Goal: Task Accomplishment & Management: Complete application form

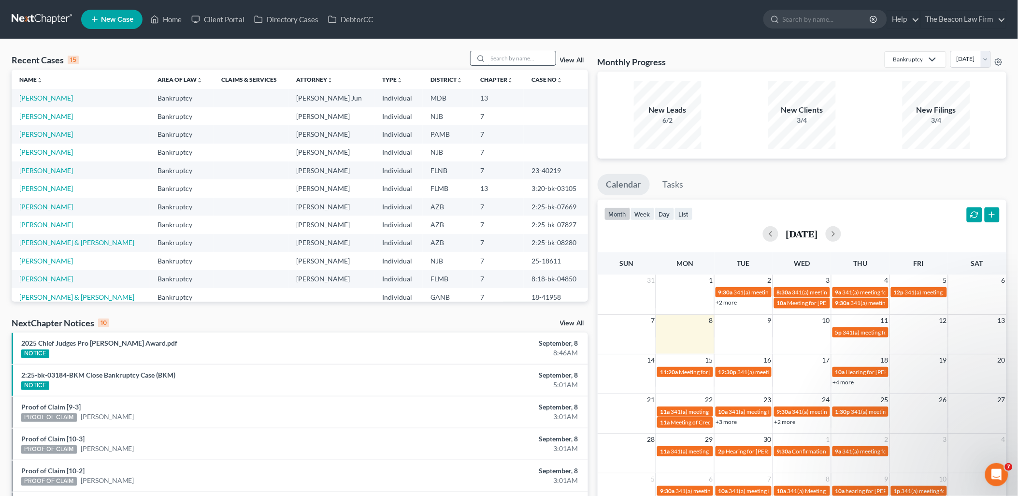
click at [523, 57] on input "search" at bounding box center [522, 58] width 68 height 14
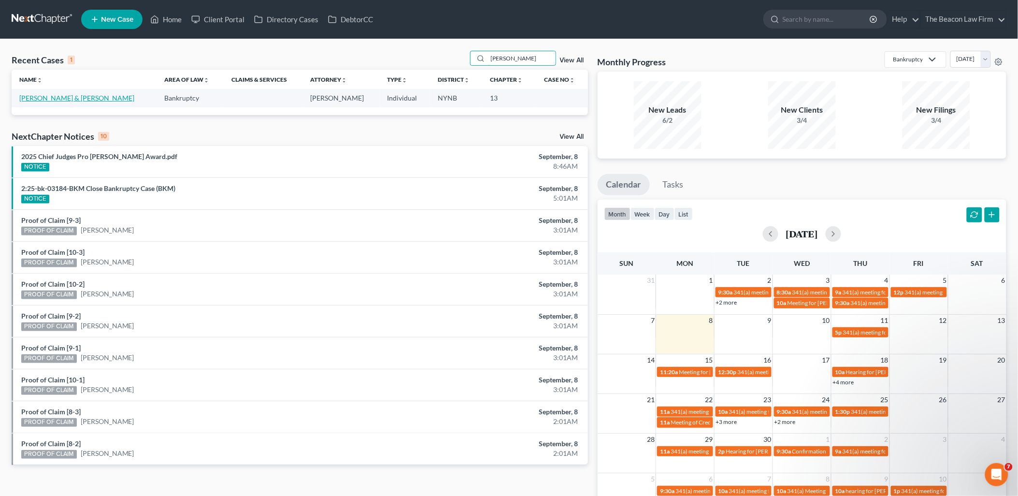
type input "[PERSON_NAME]"
click at [30, 98] on link "[PERSON_NAME] & [PERSON_NAME]" at bounding box center [76, 98] width 115 height 8
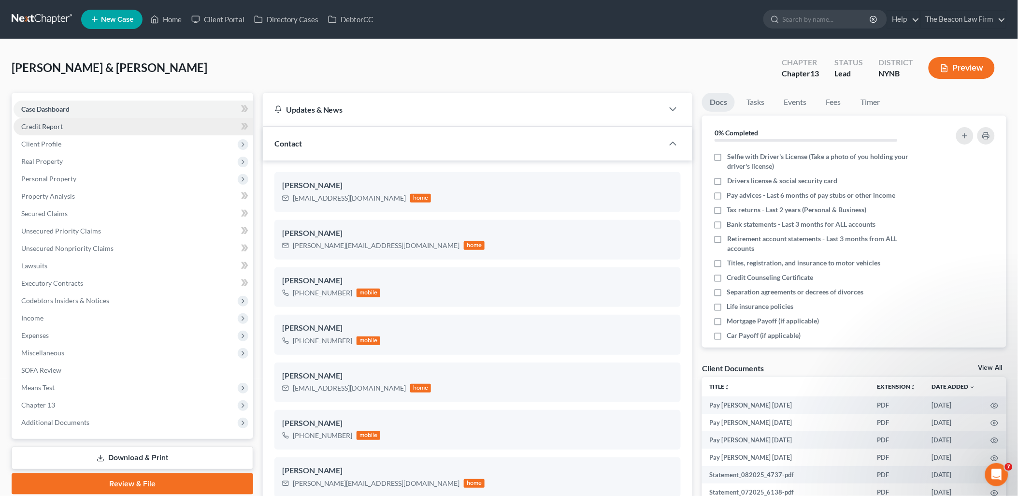
scroll to position [303, 0]
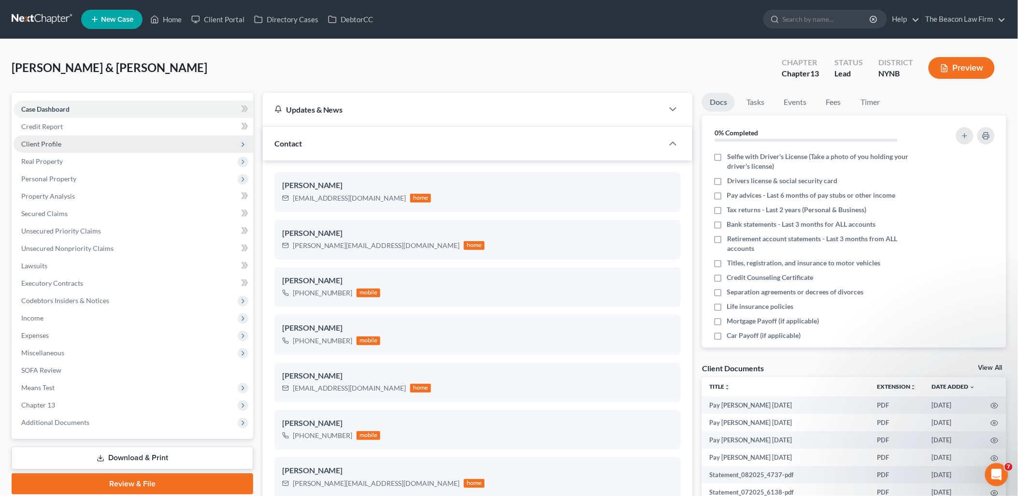
click at [47, 143] on span "Client Profile" at bounding box center [41, 144] width 40 height 8
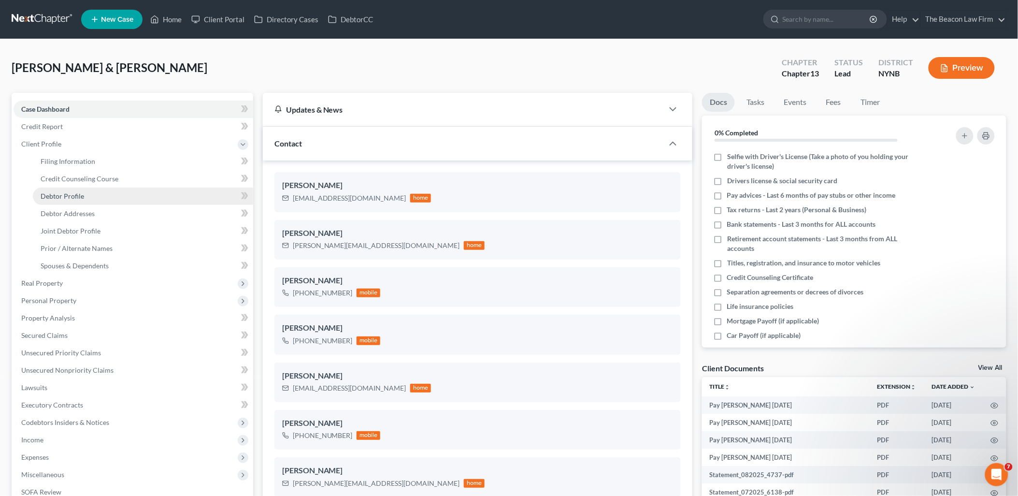
click at [52, 196] on span "Debtor Profile" at bounding box center [62, 196] width 43 height 8
select select "1"
select select "5"
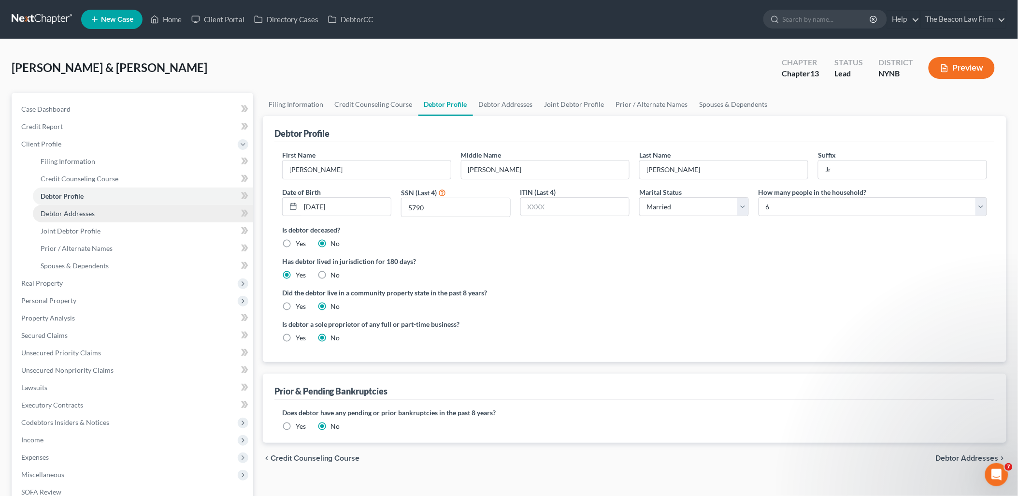
click at [63, 213] on span "Debtor Addresses" at bounding box center [68, 213] width 54 height 8
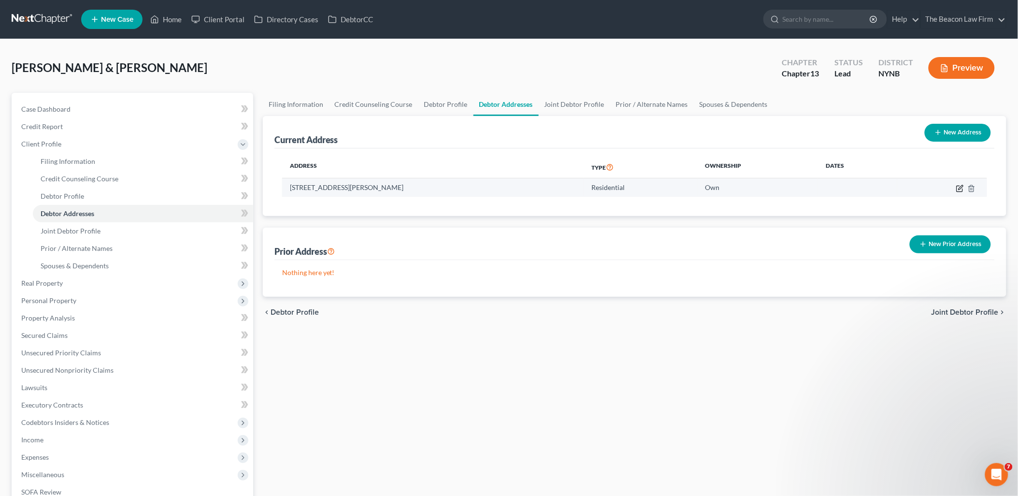
click at [962, 187] on icon "button" at bounding box center [960, 189] width 8 height 8
select select "35"
select select "0"
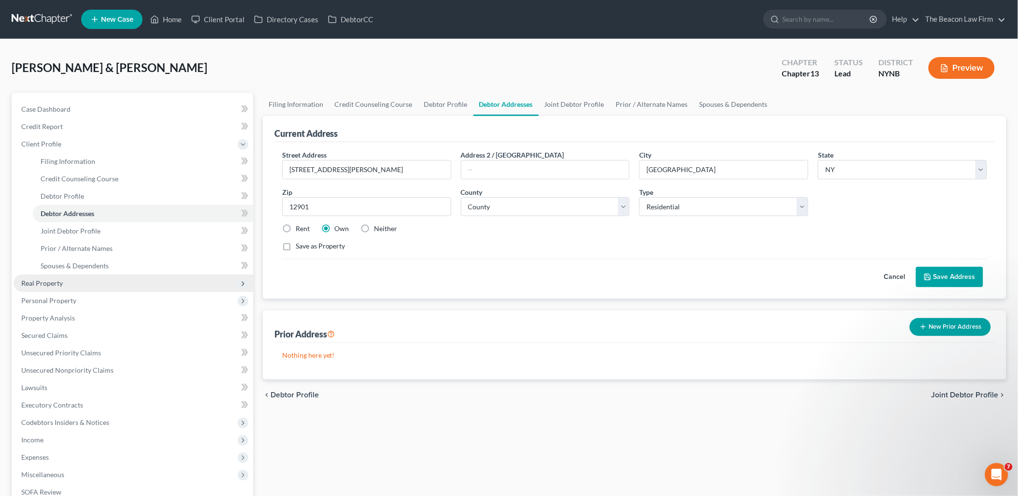
click at [45, 280] on span "Real Property" at bounding box center [42, 283] width 42 height 8
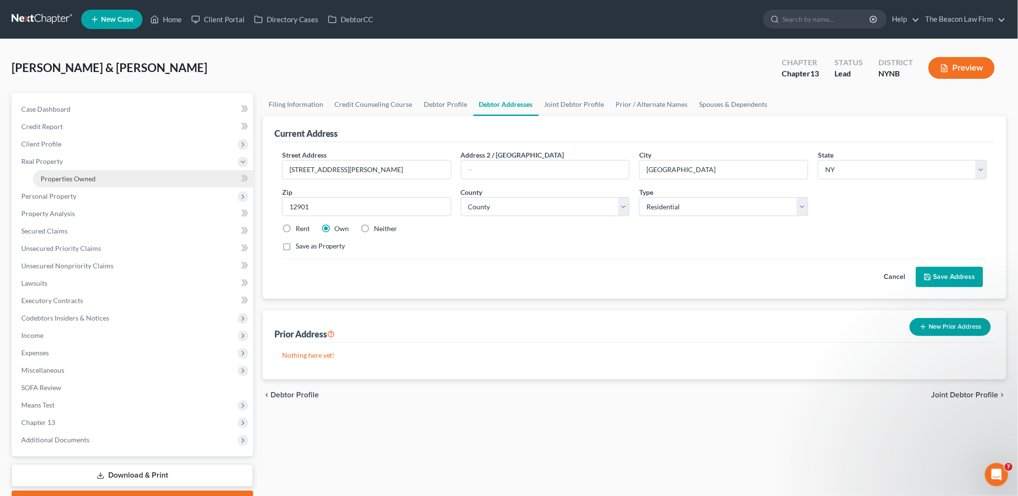
click at [76, 180] on span "Properties Owned" at bounding box center [68, 178] width 55 height 8
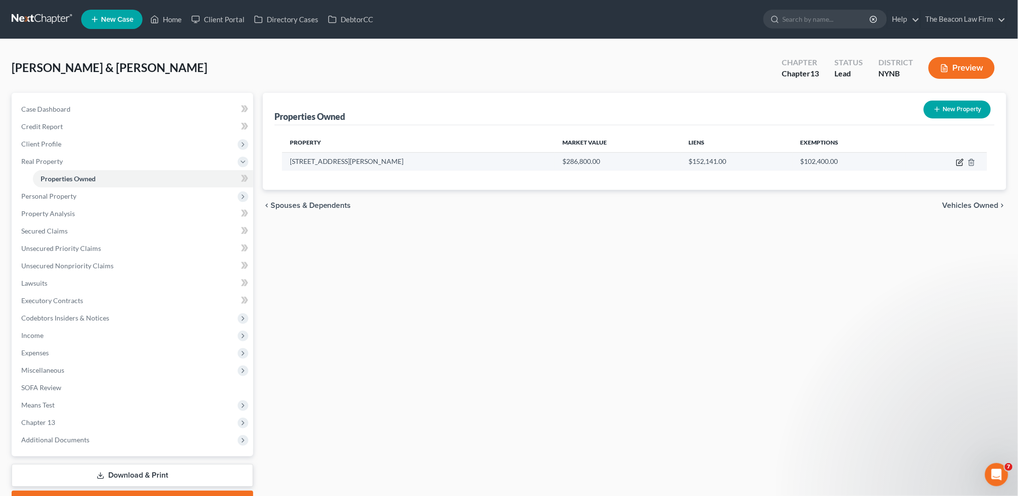
click at [960, 164] on icon "button" at bounding box center [960, 162] width 8 height 8
select select "35"
select select "19"
select select "2"
select select "1"
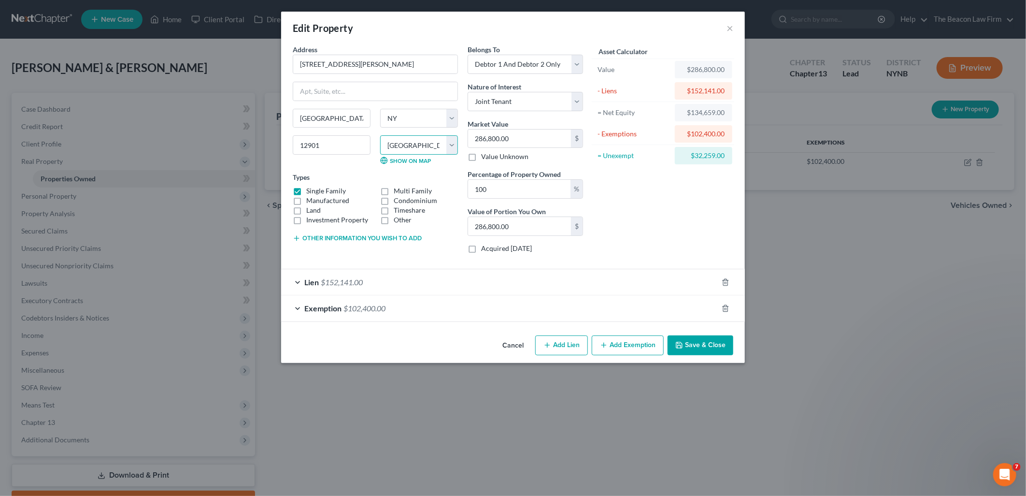
click at [417, 148] on select "County [GEOGRAPHIC_DATA] [GEOGRAPHIC_DATA] [GEOGRAPHIC_DATA] [GEOGRAPHIC_DATA] …" at bounding box center [419, 144] width 78 height 19
select select "9"
click at [380, 135] on select "County [GEOGRAPHIC_DATA] [GEOGRAPHIC_DATA] [GEOGRAPHIC_DATA] [GEOGRAPHIC_DATA] …" at bounding box center [419, 144] width 78 height 19
click at [720, 347] on button "Save & Close" at bounding box center [701, 345] width 66 height 20
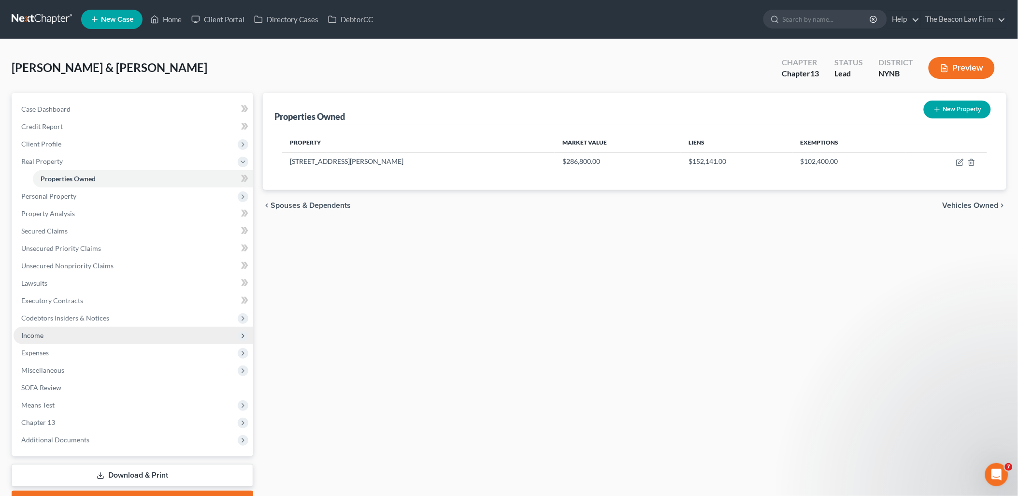
click at [36, 332] on span "Income" at bounding box center [32, 335] width 22 height 8
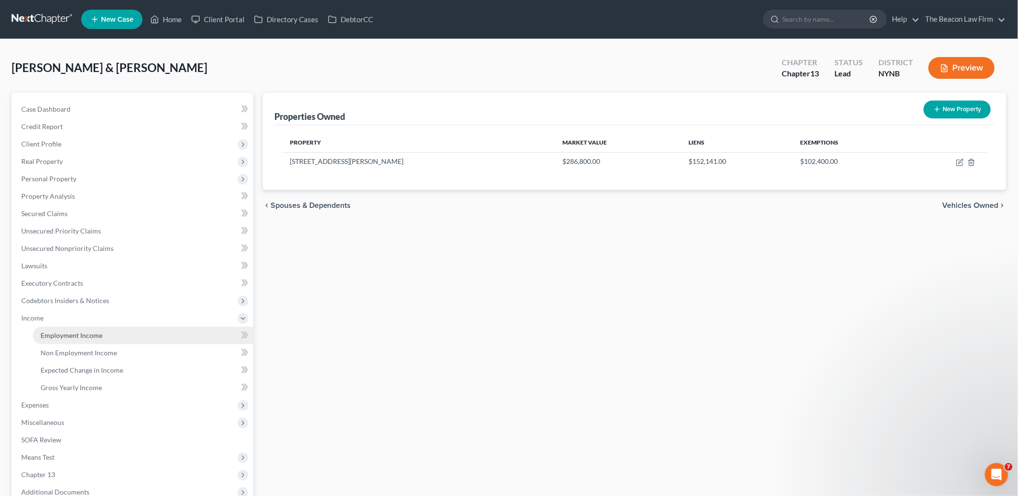
click at [64, 332] on span "Employment Income" at bounding box center [72, 335] width 62 height 8
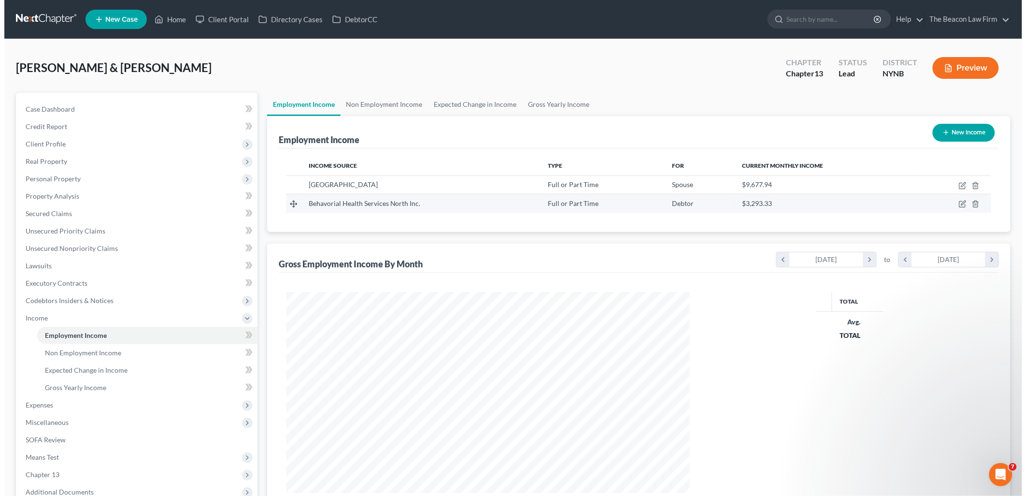
scroll to position [202, 423]
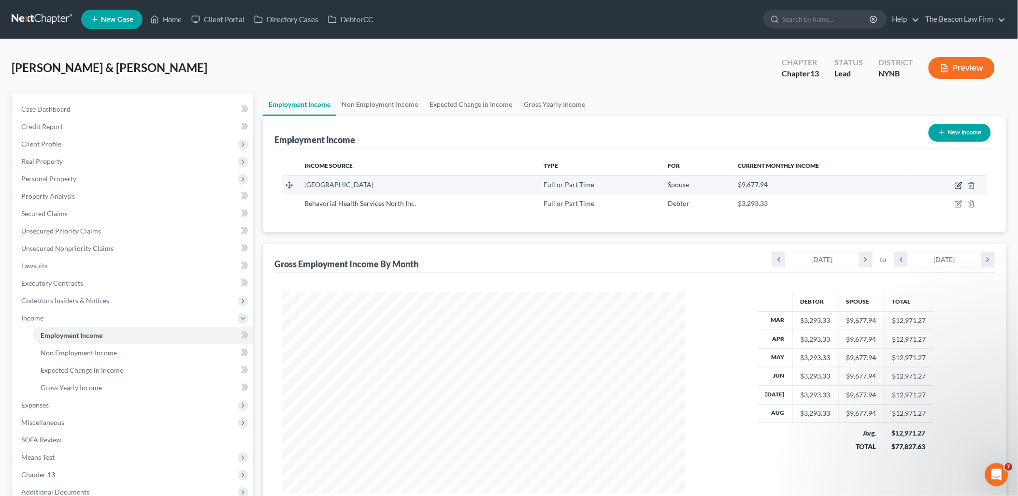
click at [960, 184] on icon "button" at bounding box center [959, 186] width 8 height 8
select select "0"
select select "35"
select select "2"
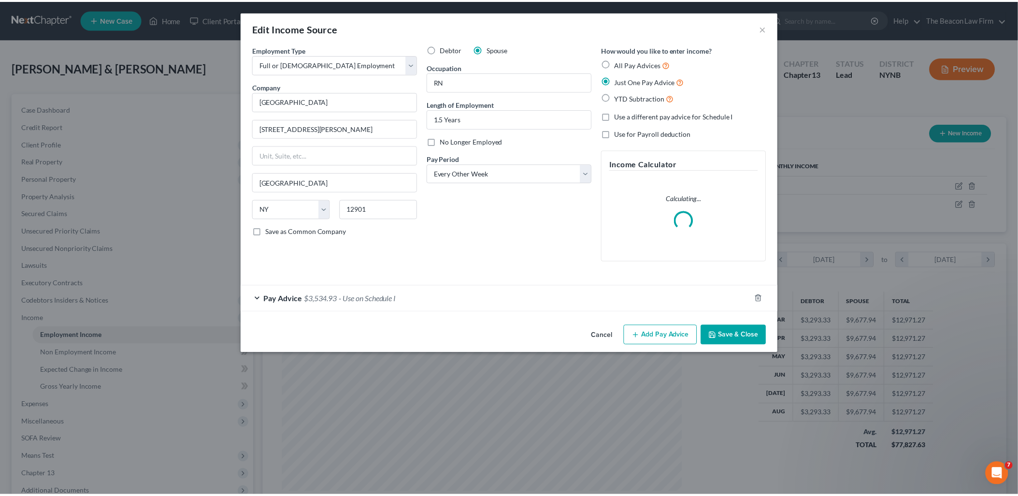
scroll to position [203, 426]
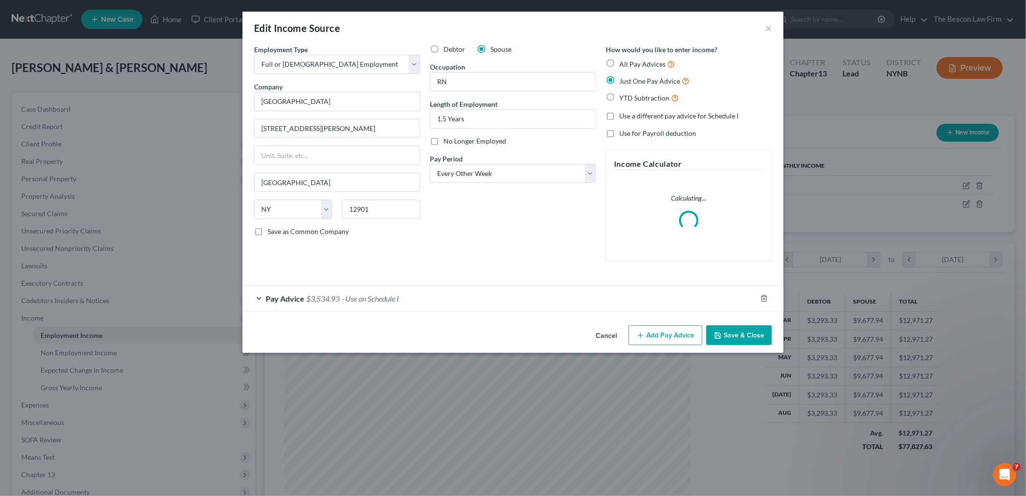
click at [356, 299] on span "- Use on Schedule I" at bounding box center [371, 298] width 58 height 9
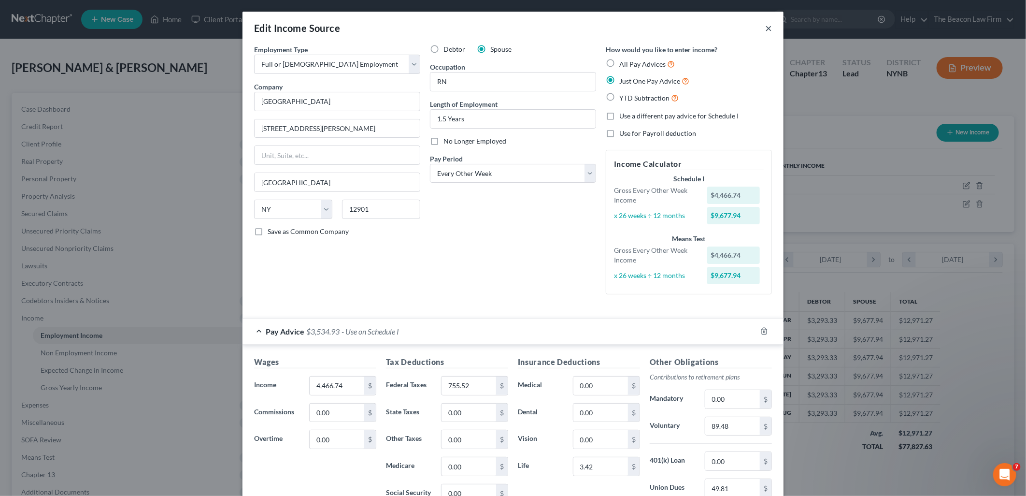
click at [765, 27] on button "×" at bounding box center [768, 28] width 7 height 12
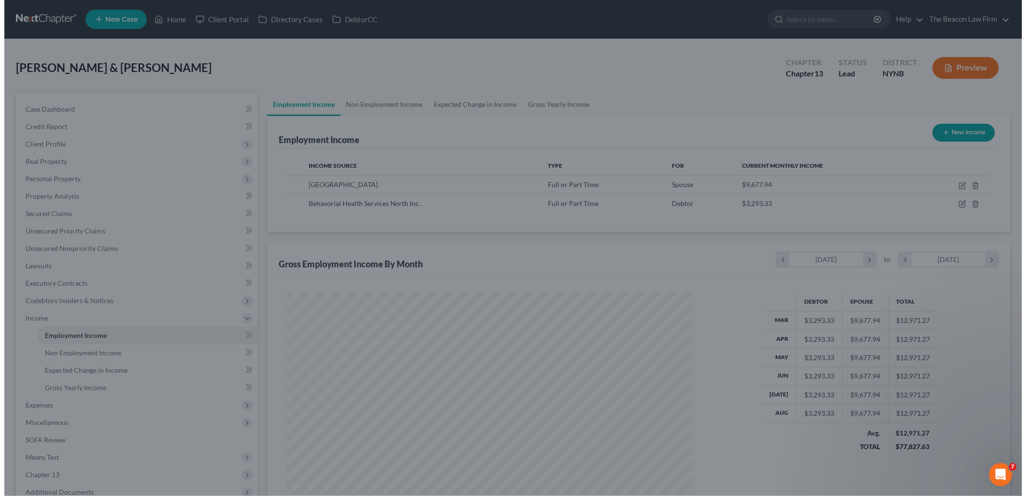
scroll to position [483014, 482792]
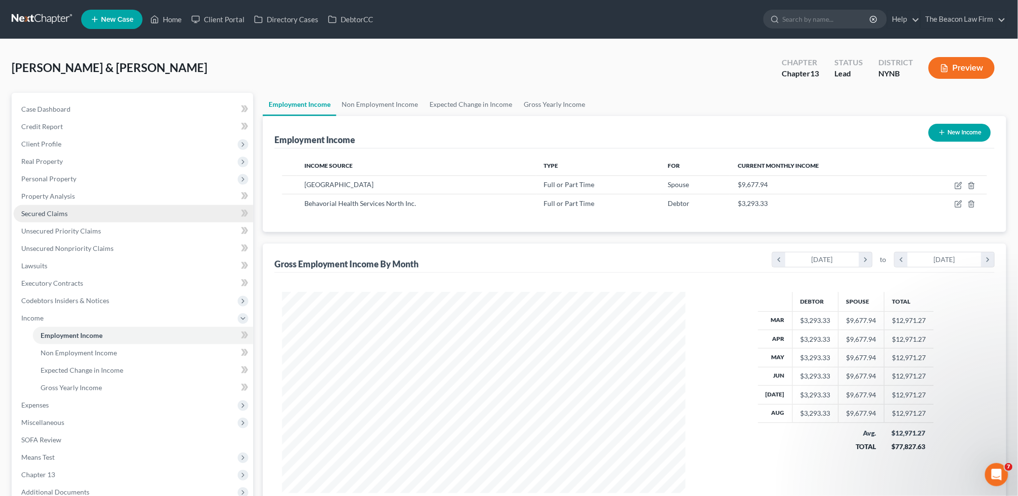
drag, startPoint x: 44, startPoint y: 214, endPoint x: 71, endPoint y: 216, distance: 26.6
click at [44, 214] on span "Secured Claims" at bounding box center [44, 213] width 46 height 8
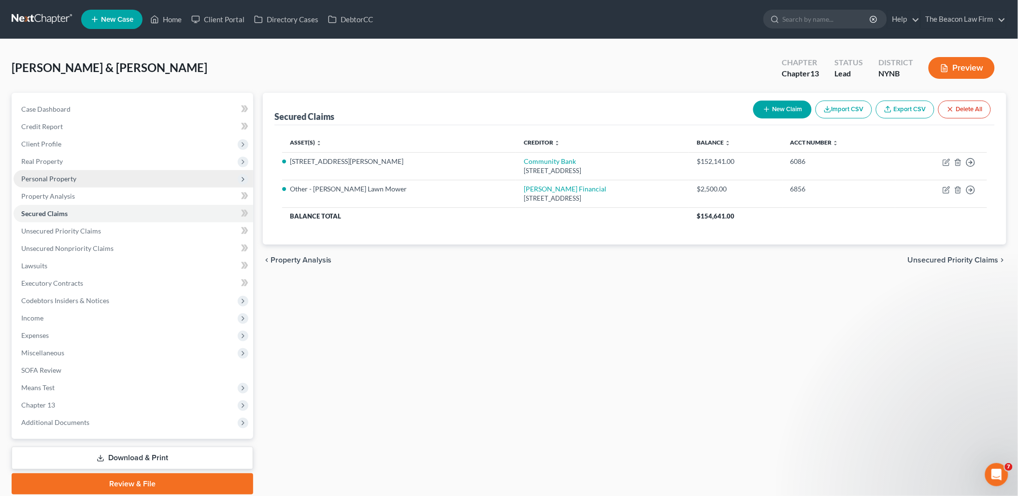
click at [28, 181] on span "Personal Property" at bounding box center [48, 178] width 55 height 8
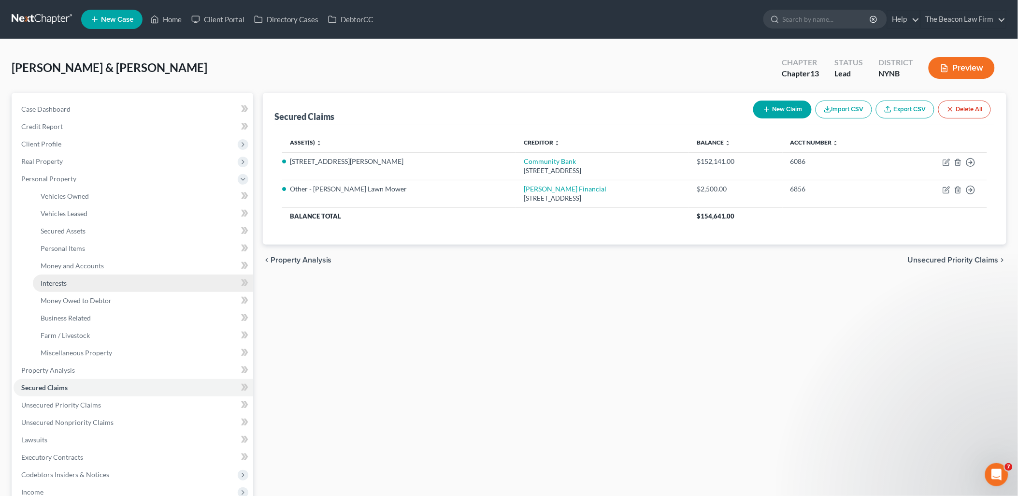
click at [62, 283] on span "Interests" at bounding box center [54, 283] width 26 height 8
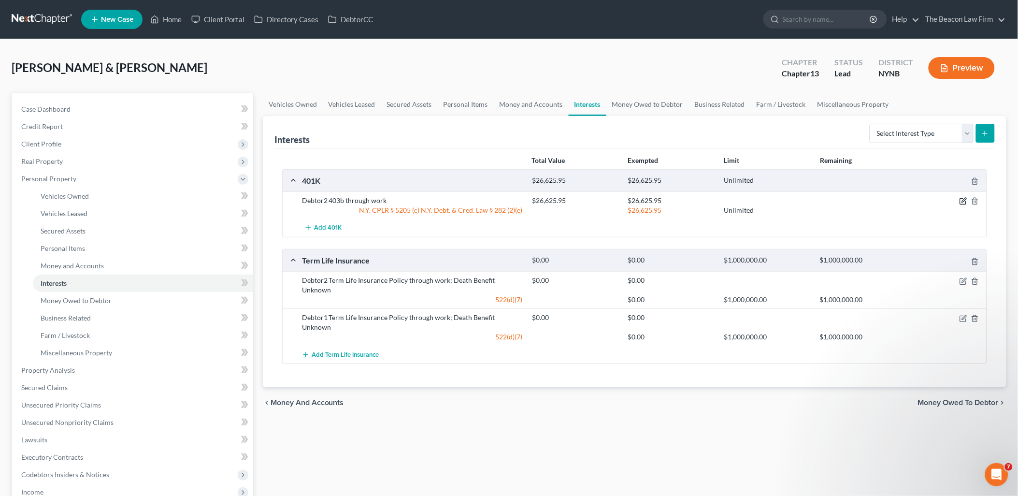
click at [964, 202] on icon "button" at bounding box center [964, 200] width 4 height 4
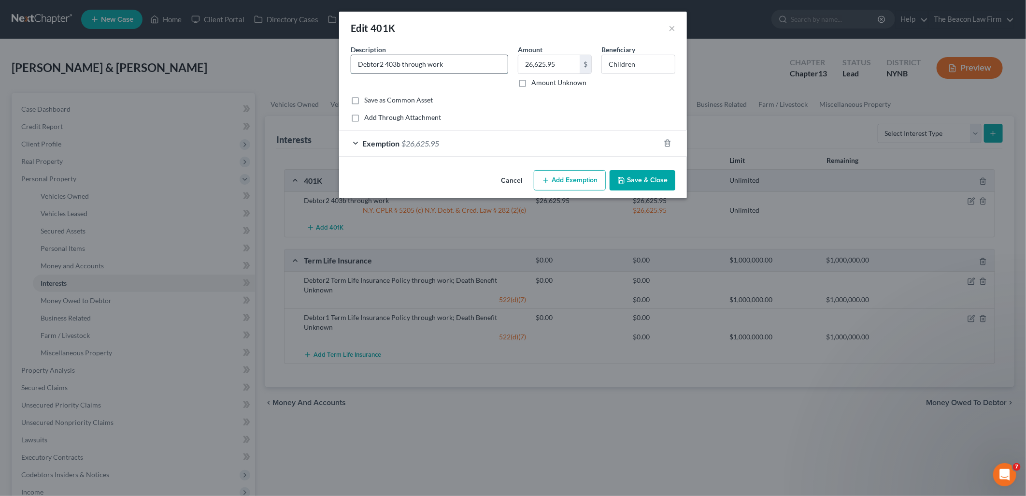
click at [478, 64] on input "Debtor2 403b through work" at bounding box center [429, 64] width 157 height 18
type input "Debtor2 403b through work (Loan Balance 4251.13)"
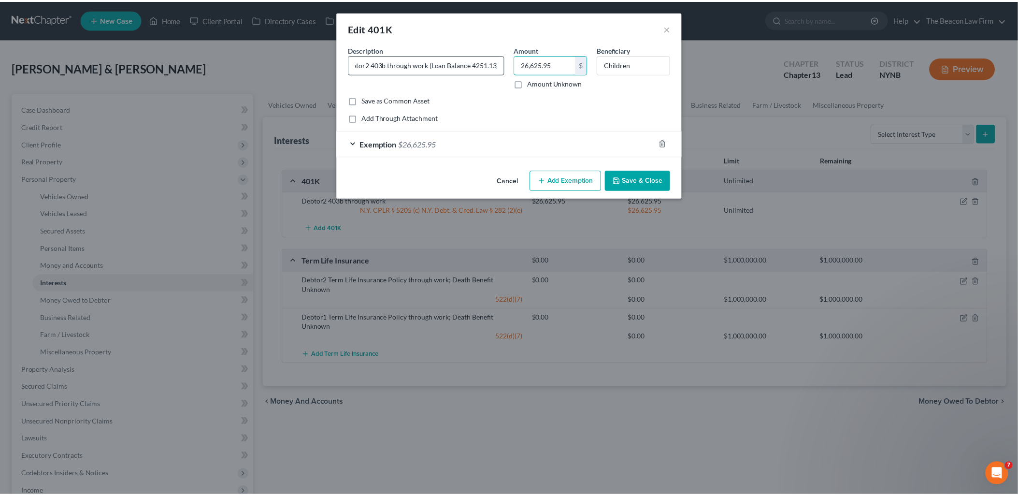
scroll to position [0, 0]
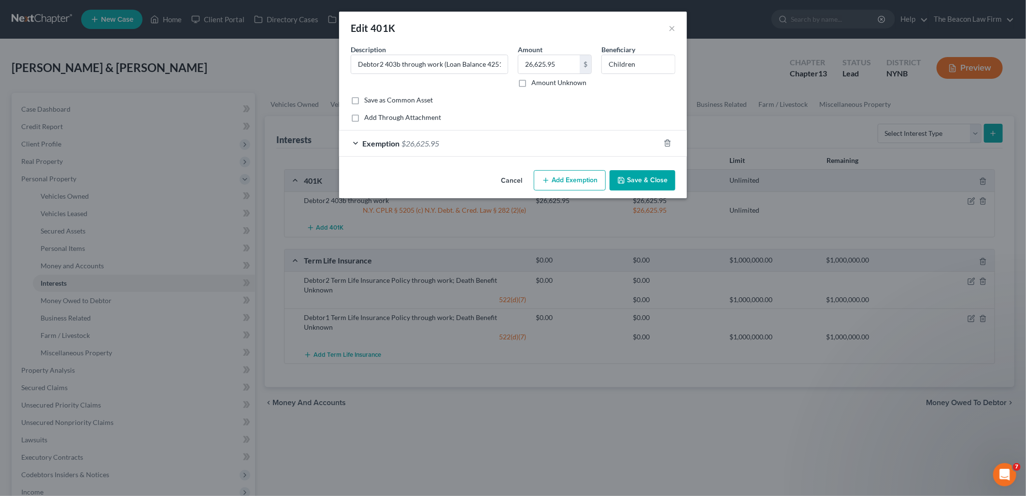
click at [640, 182] on button "Save & Close" at bounding box center [643, 180] width 66 height 20
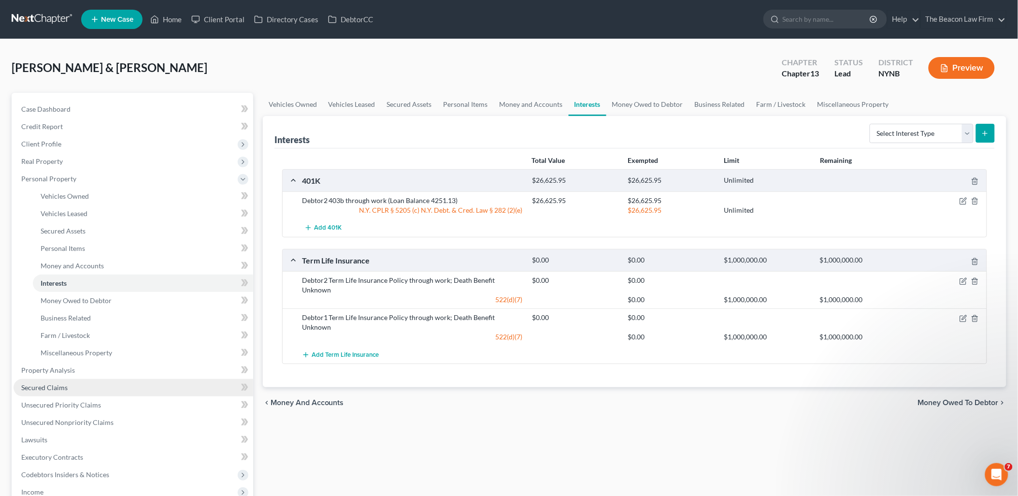
click at [50, 390] on span "Secured Claims" at bounding box center [44, 387] width 46 height 8
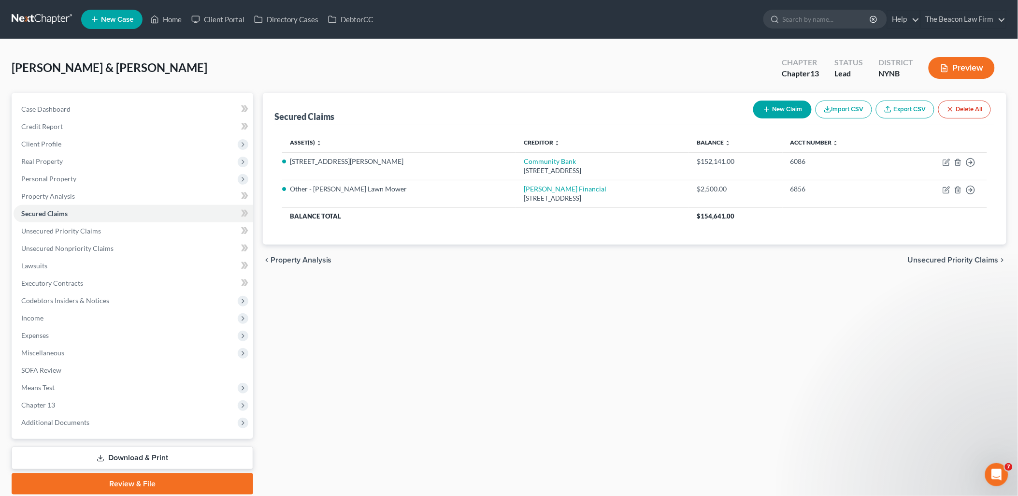
click at [775, 107] on button "New Claim" at bounding box center [782, 110] width 58 height 18
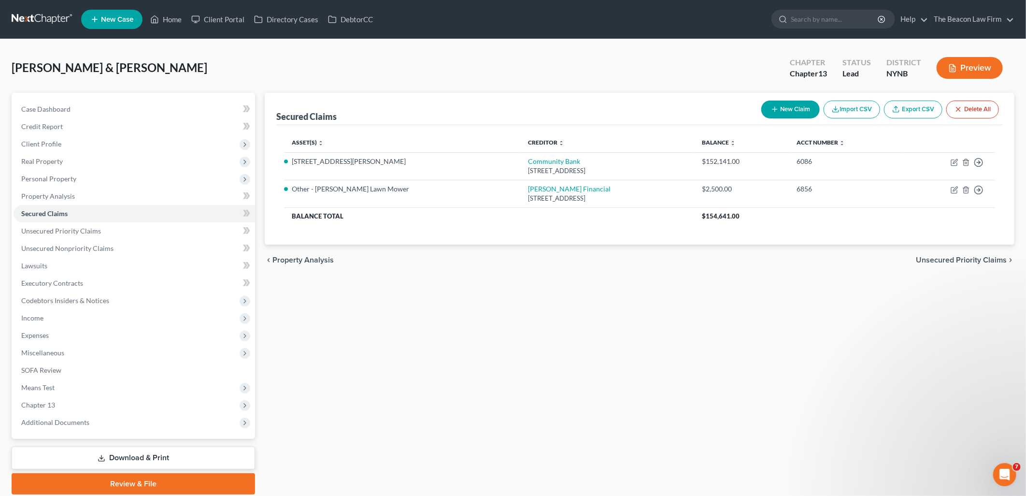
select select "2"
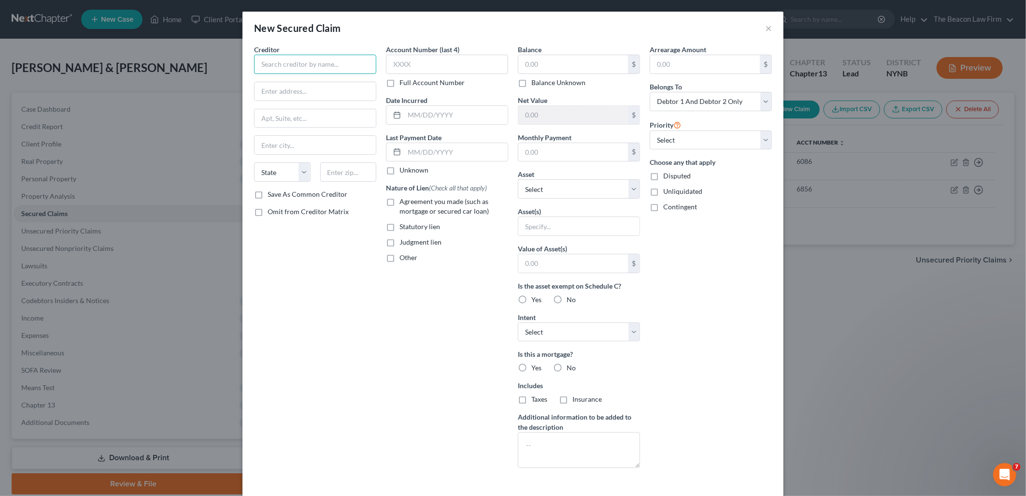
click at [334, 66] on input "text" at bounding box center [315, 64] width 122 height 19
click at [766, 25] on button "×" at bounding box center [768, 28] width 7 height 12
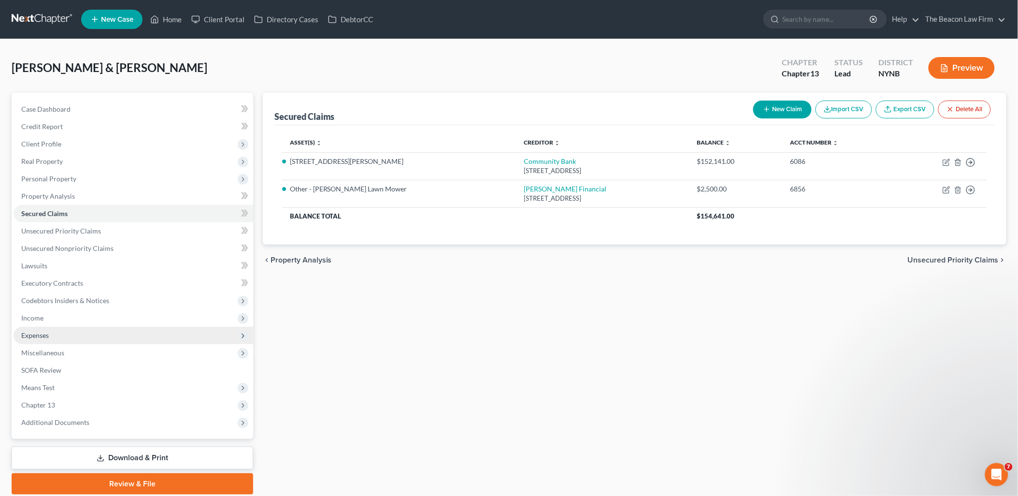
click at [24, 332] on span "Expenses" at bounding box center [35, 335] width 28 height 8
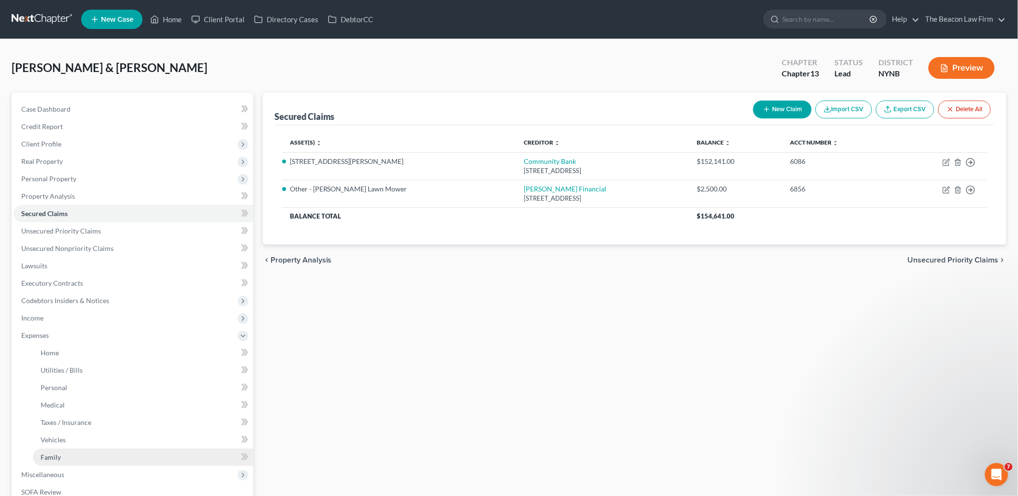
click at [49, 457] on span "Family" at bounding box center [51, 457] width 20 height 8
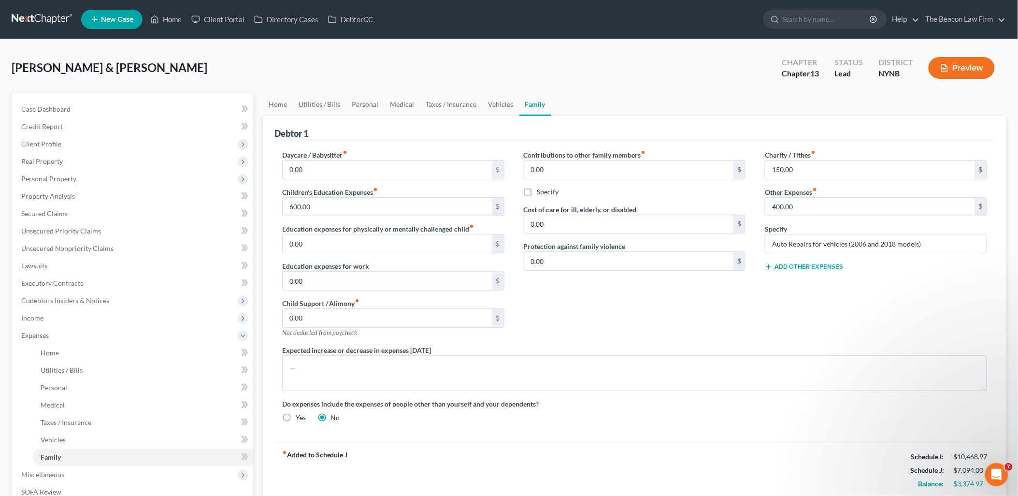
click at [810, 268] on button "Add Other Expenses" at bounding box center [804, 267] width 78 height 8
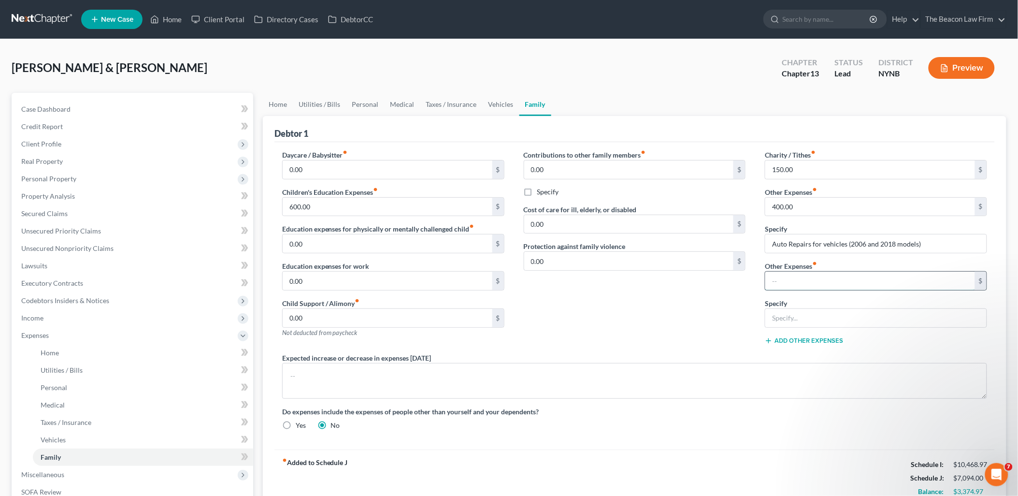
click at [804, 278] on input "text" at bounding box center [870, 281] width 210 height 18
type input "105.01"
click at [813, 311] on input "text" at bounding box center [875, 318] width 221 height 18
click at [864, 317] on input "Final Payment [DATE]" at bounding box center [875, 318] width 221 height 18
click at [769, 317] on input "Final Payment [DATE]" at bounding box center [875, 318] width 221 height 18
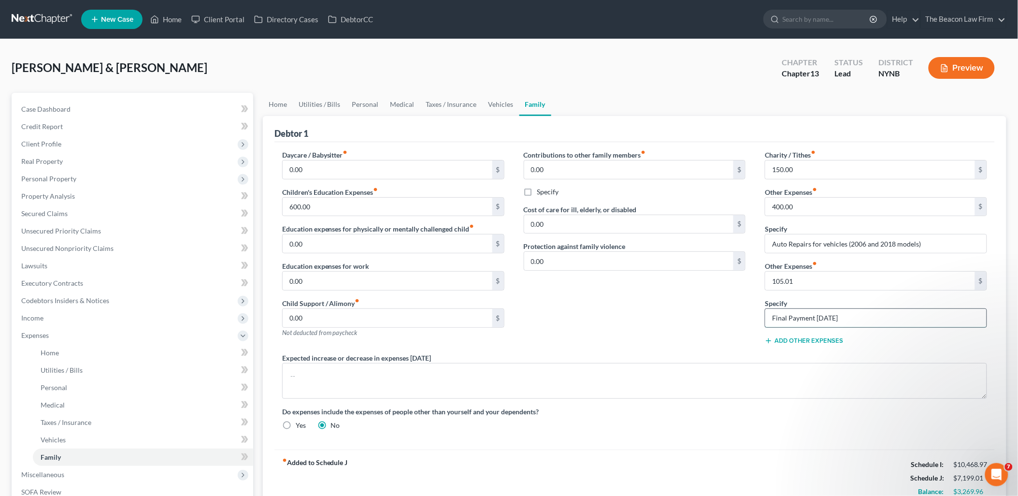
paste input "CVPH"
type input "CVPH 403b Loan - Balance $4251.13 - Final Payment [DATE]"
click at [596, 321] on div "Contributions to other family members fiber_manual_record 0.00 $ Specify Cost o…" at bounding box center [635, 251] width 242 height 203
click at [34, 179] on span "Personal Property" at bounding box center [48, 178] width 55 height 8
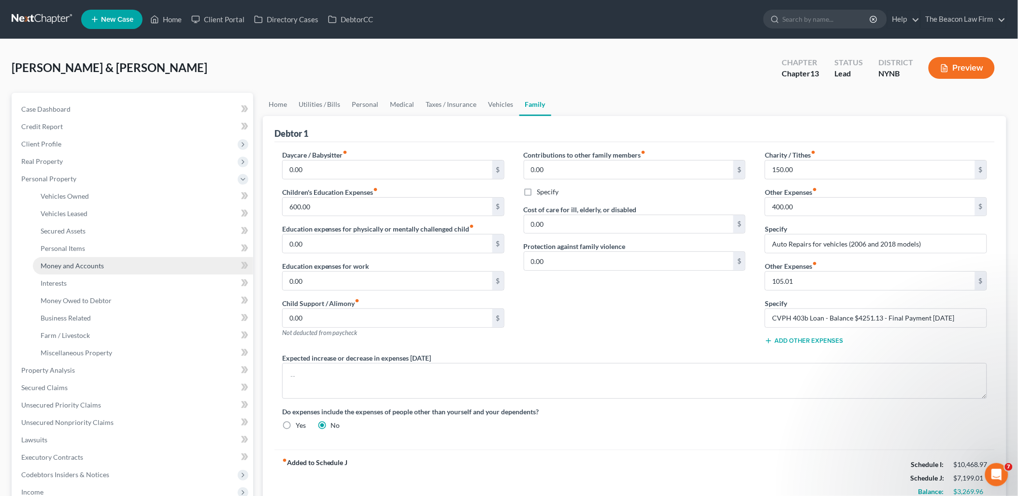
click at [59, 268] on span "Money and Accounts" at bounding box center [72, 265] width 63 height 8
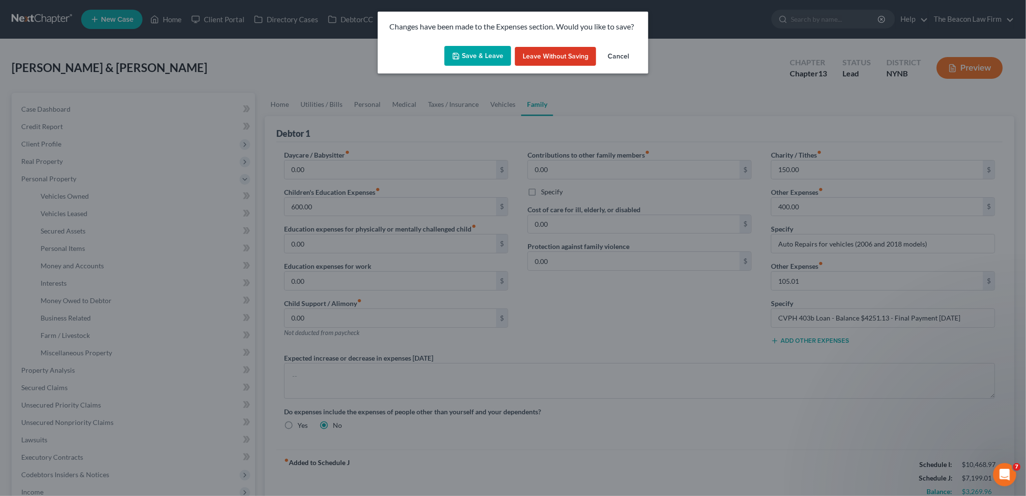
click at [485, 58] on button "Save & Leave" at bounding box center [478, 56] width 67 height 20
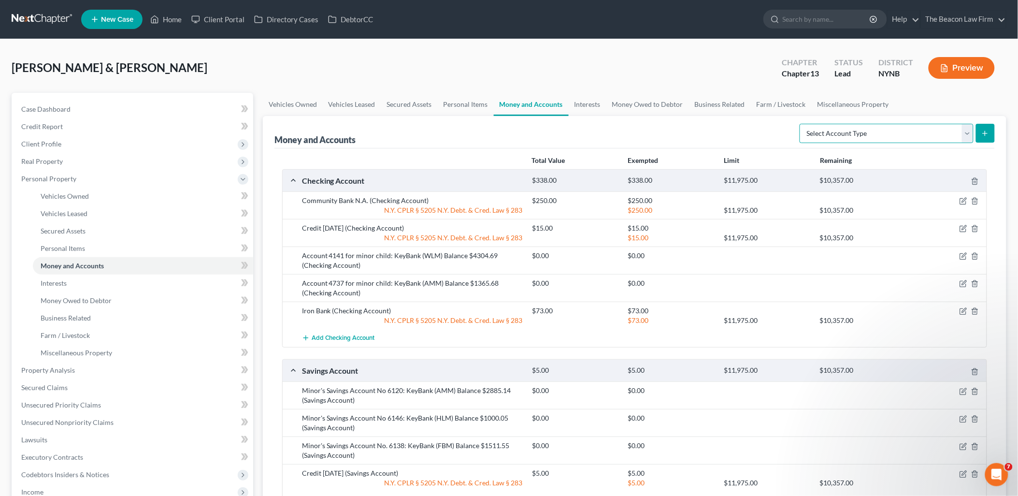
click at [881, 130] on select "Select Account Type Brokerage Cash on Hand Certificates of Deposit Checking Acc…" at bounding box center [887, 133] width 174 height 19
click at [344, 335] on span "Add Checking Account" at bounding box center [343, 338] width 63 height 8
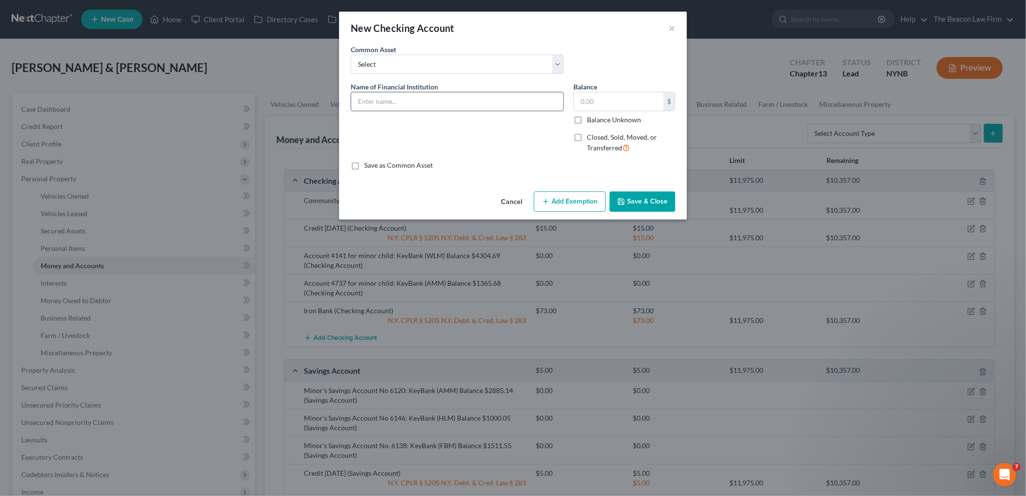
click at [387, 99] on input "text" at bounding box center [457, 101] width 212 height 18
type input "Citizens Bank - negative $400 balance"
click at [639, 198] on button "Save & Close" at bounding box center [643, 201] width 66 height 20
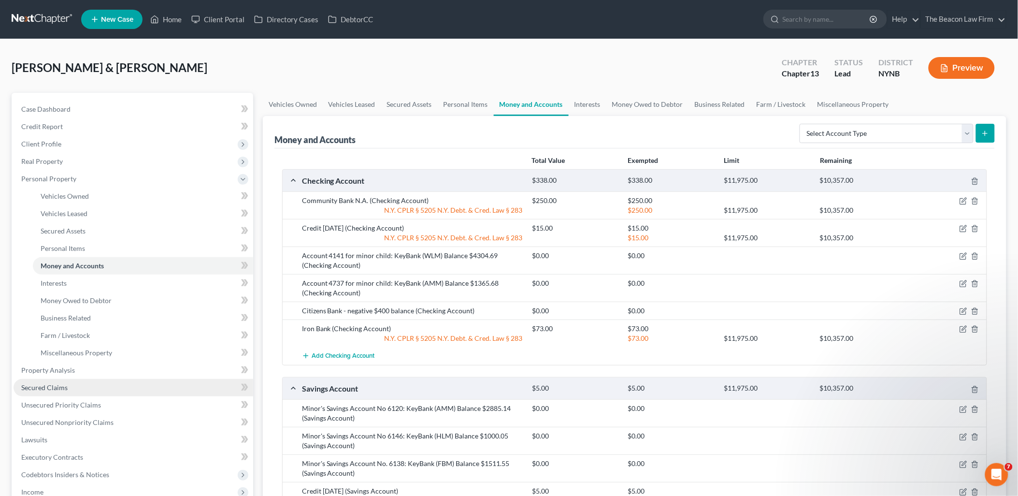
click at [41, 386] on span "Secured Claims" at bounding box center [44, 387] width 46 height 8
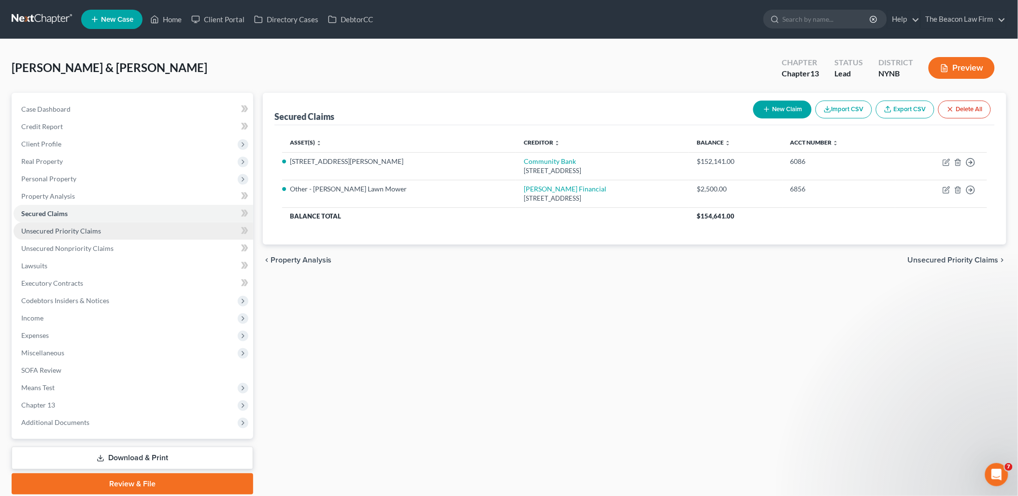
click at [42, 230] on span "Unsecured Priority Claims" at bounding box center [61, 231] width 80 height 8
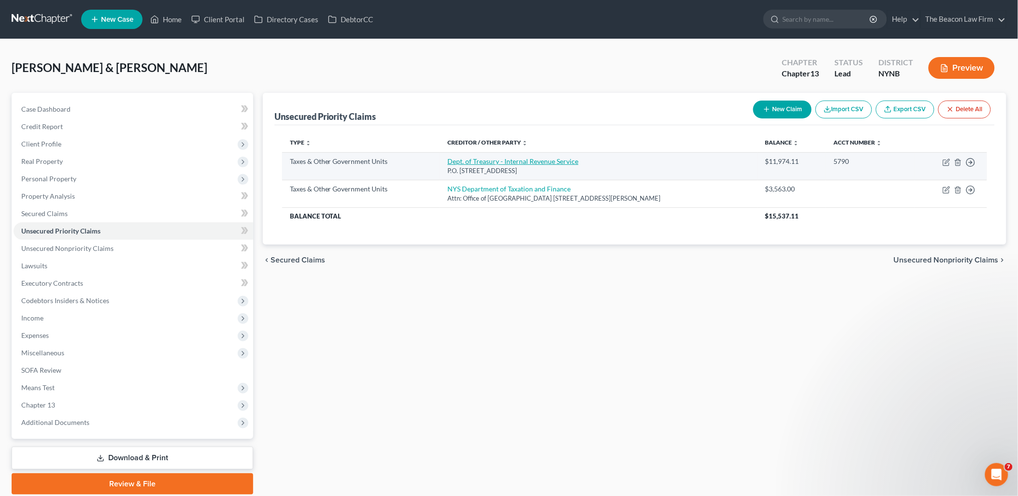
click at [475, 162] on link "Dept. of Treasury - Internal Revenue Service" at bounding box center [512, 161] width 131 height 8
select select "0"
select select "39"
select select "2"
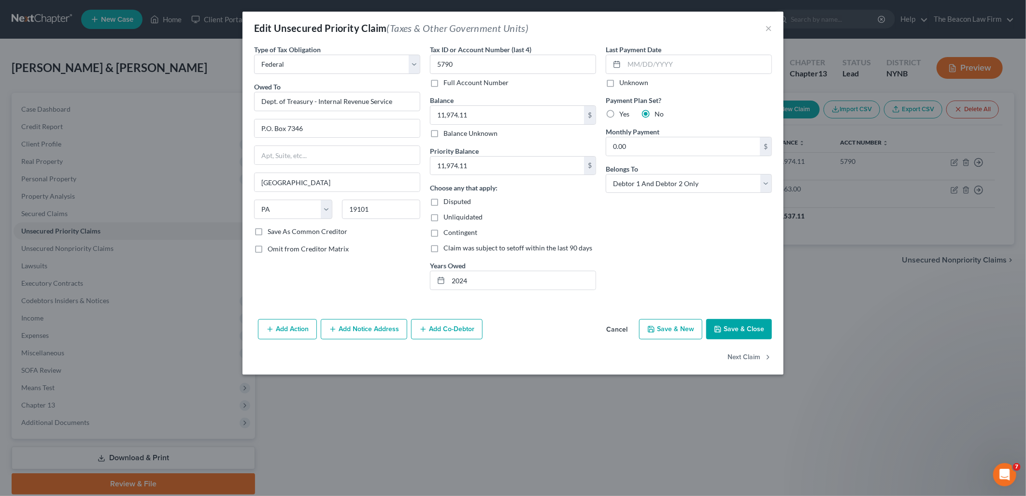
click at [721, 322] on button "Save & Close" at bounding box center [739, 329] width 66 height 20
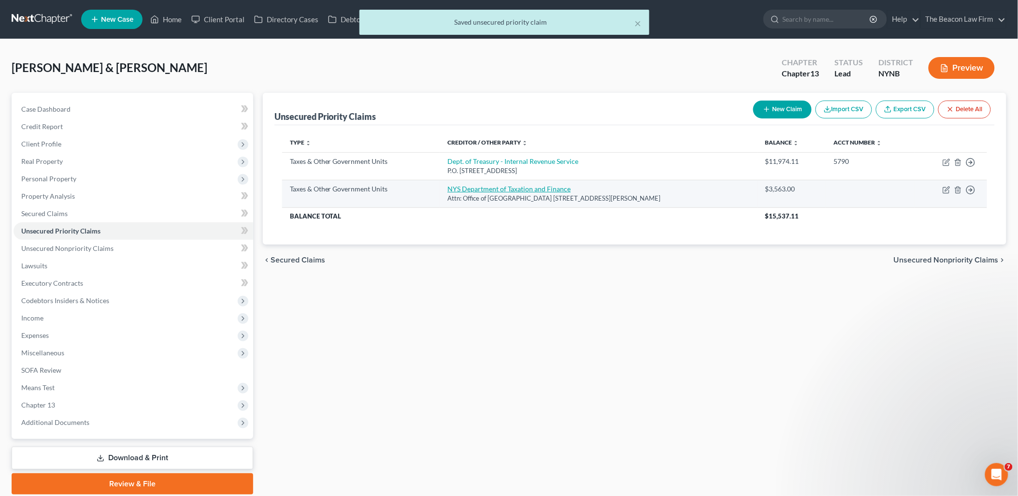
click at [495, 187] on link "NYS Department of Taxation and Finance" at bounding box center [508, 189] width 123 height 8
select select "2"
select select "35"
select select "2"
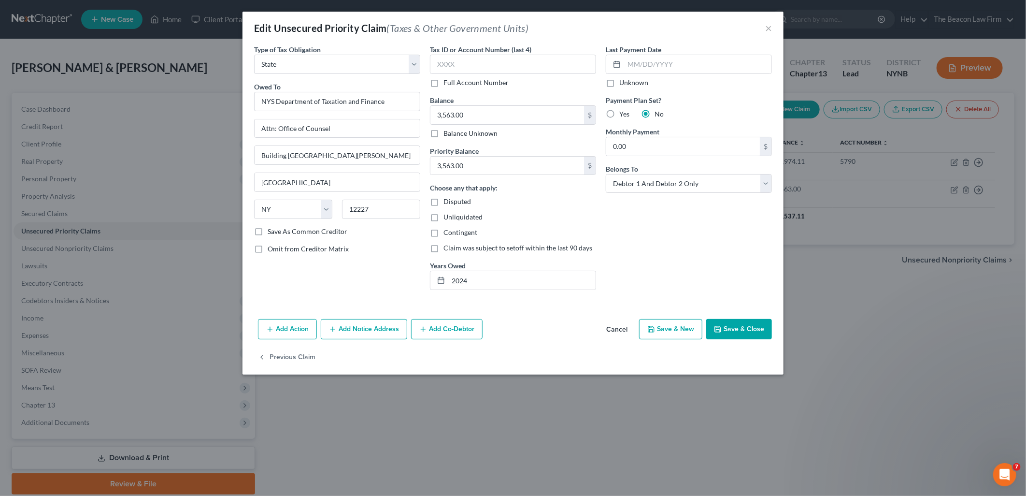
click at [746, 329] on button "Save & Close" at bounding box center [739, 329] width 66 height 20
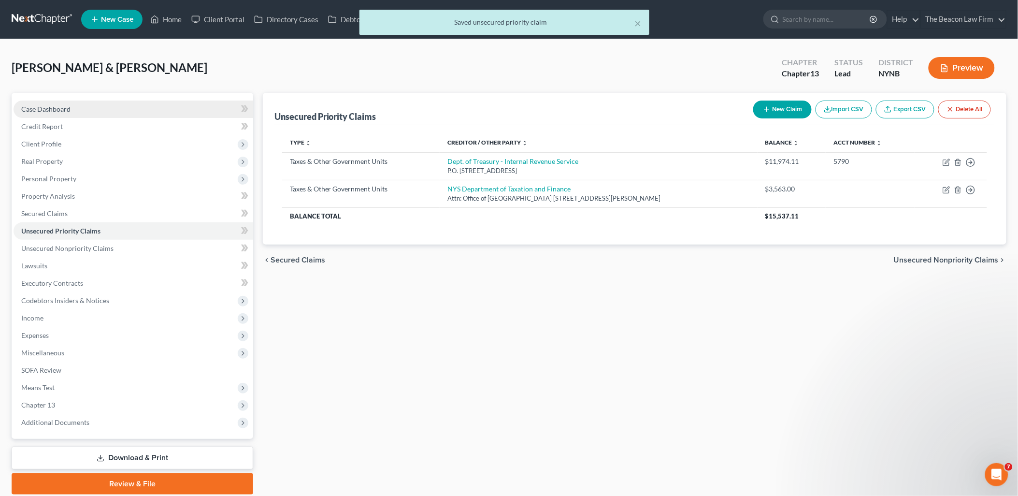
click at [68, 112] on span "Case Dashboard" at bounding box center [45, 109] width 49 height 8
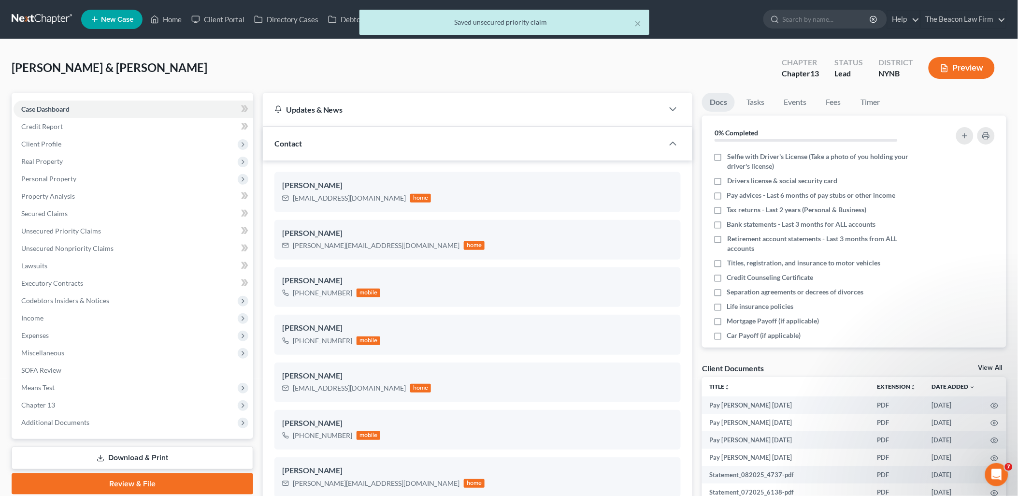
scroll to position [303, 0]
click at [988, 363] on div "Client Documents View All" at bounding box center [854, 370] width 304 height 14
click at [991, 363] on div "Client Documents View All" at bounding box center [854, 370] width 304 height 14
click at [991, 365] on link "View All" at bounding box center [991, 367] width 24 height 7
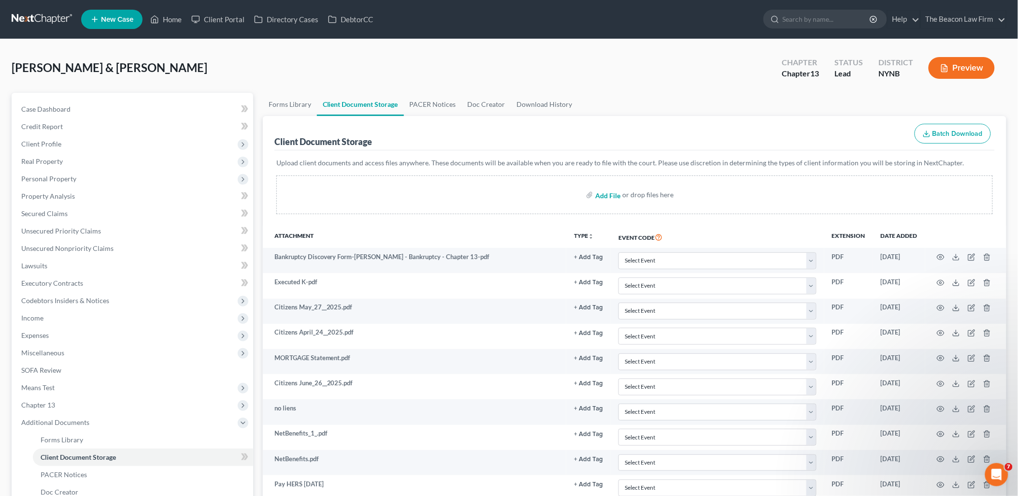
drag, startPoint x: 605, startPoint y: 195, endPoint x: 630, endPoint y: 194, distance: 24.2
click at [605, 194] on input "file" at bounding box center [606, 194] width 23 height 17
type input "C:\fakepath\[DATE].pdf"
click at [71, 250] on span "Unsecured Nonpriority Claims" at bounding box center [67, 248] width 92 height 8
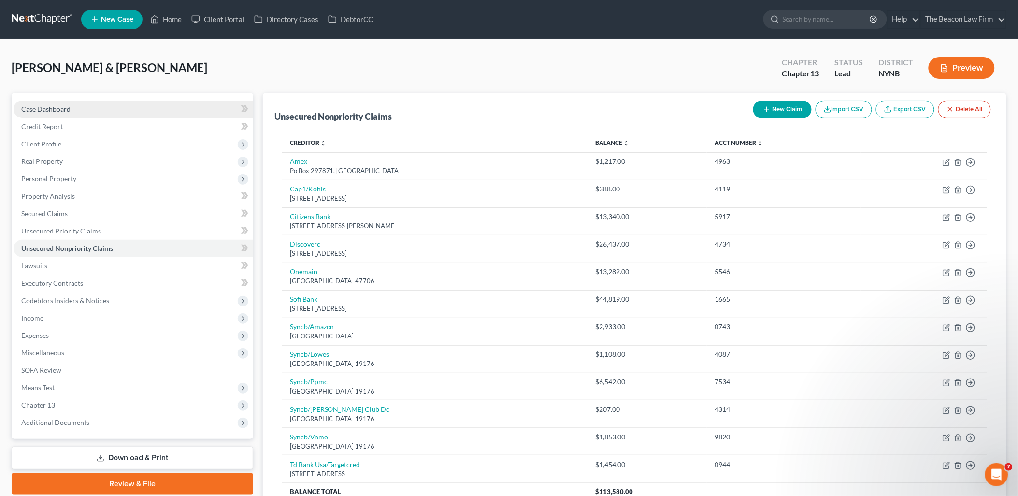
click at [43, 105] on span "Case Dashboard" at bounding box center [45, 109] width 49 height 8
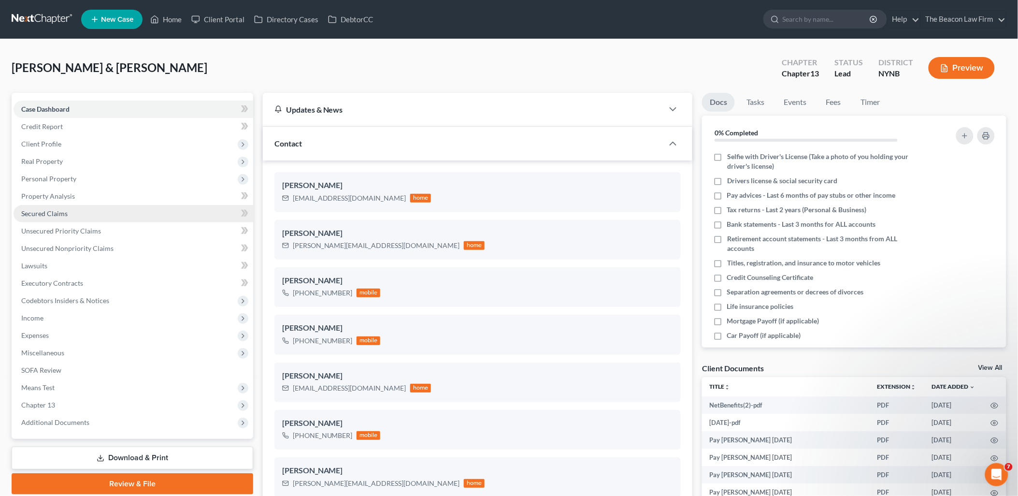
click at [56, 209] on span "Secured Claims" at bounding box center [44, 213] width 46 height 8
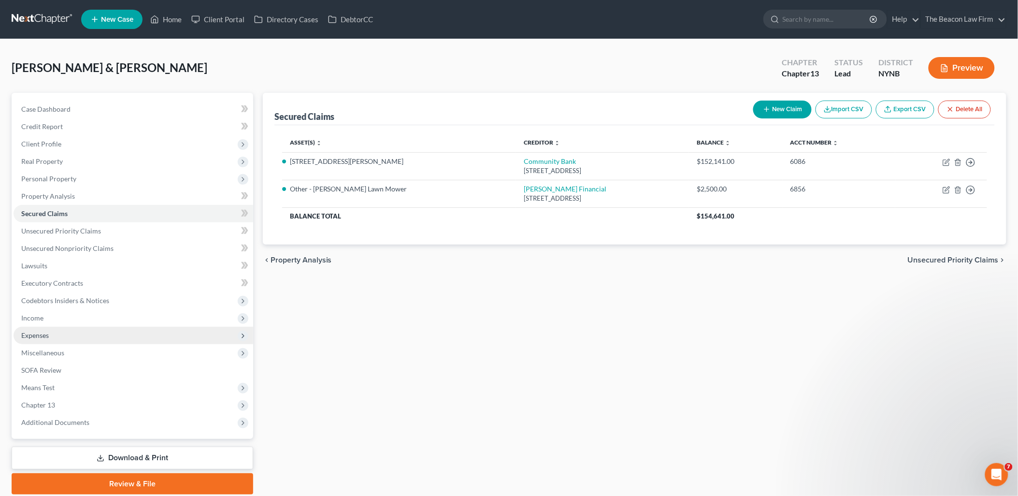
click at [45, 333] on span "Expenses" at bounding box center [35, 335] width 28 height 8
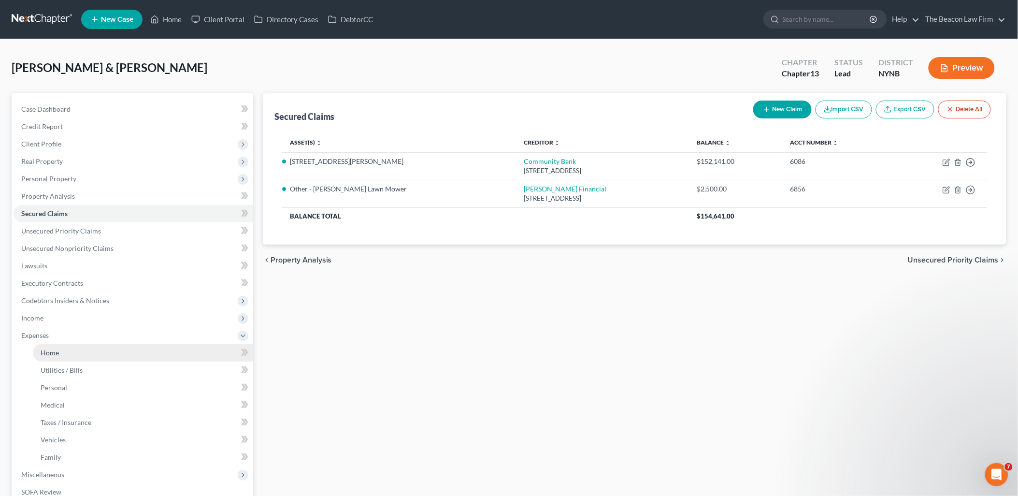
click at [52, 352] on span "Home" at bounding box center [50, 352] width 18 height 8
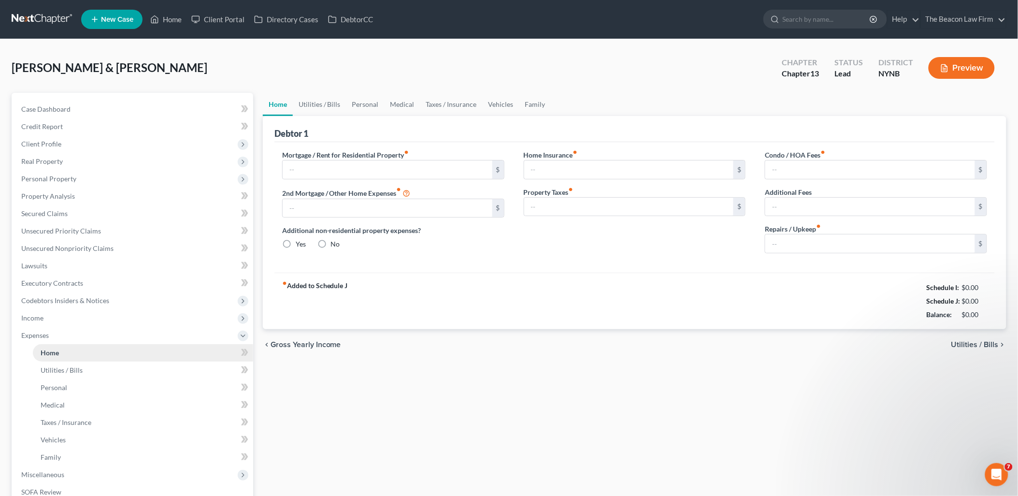
type input "1,604.00"
type input "0.00"
radio input "true"
type input "130.00"
type input "0.00"
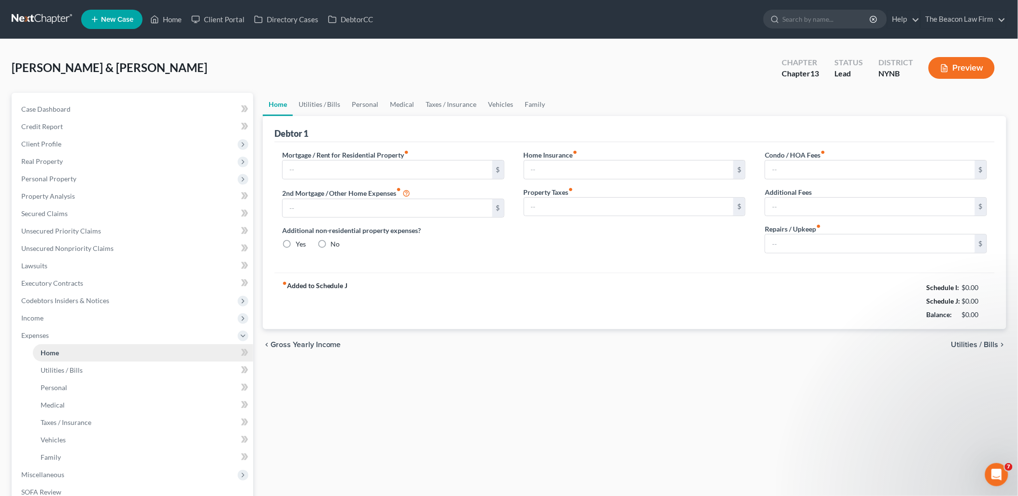
type input "0.00"
type input "200.00"
click at [532, 104] on link "Family" at bounding box center [535, 104] width 32 height 23
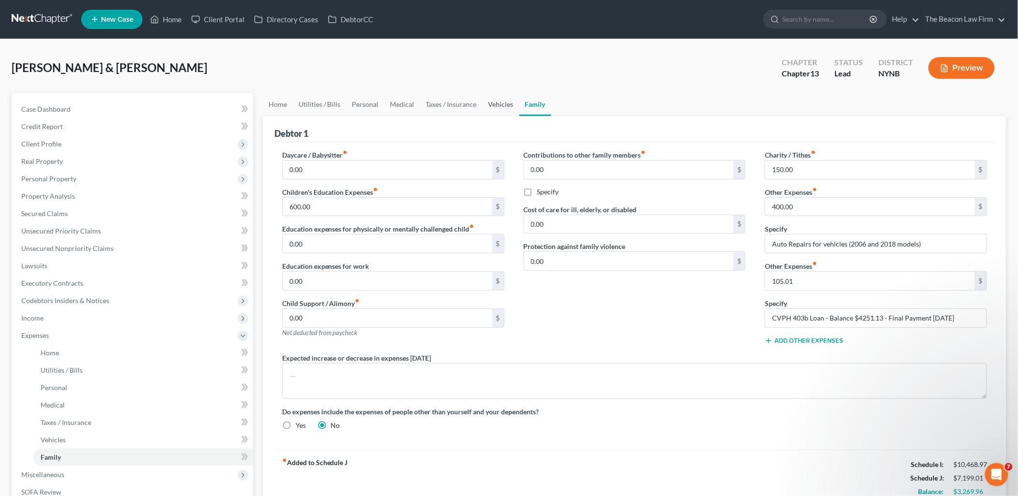
click at [493, 103] on link "Vehicles" at bounding box center [501, 104] width 37 height 23
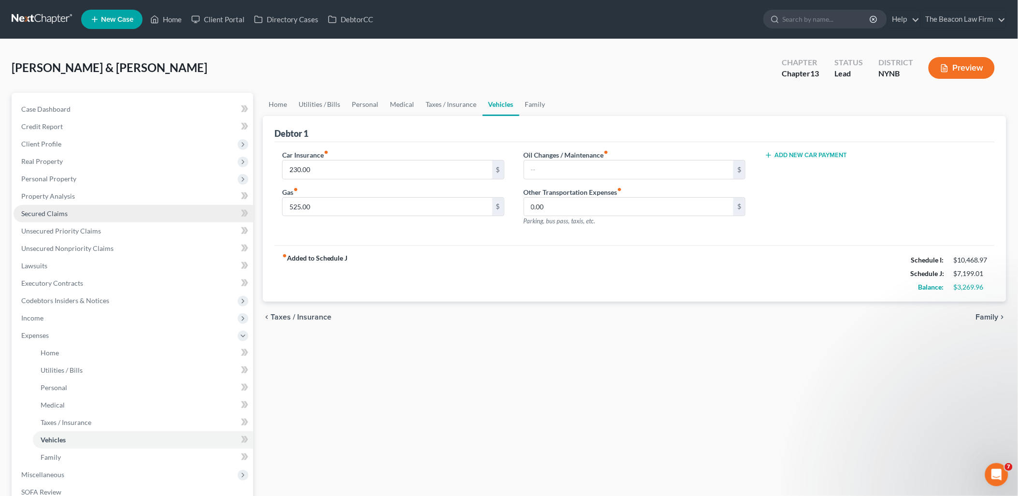
click at [34, 217] on link "Secured Claims" at bounding box center [134, 213] width 240 height 17
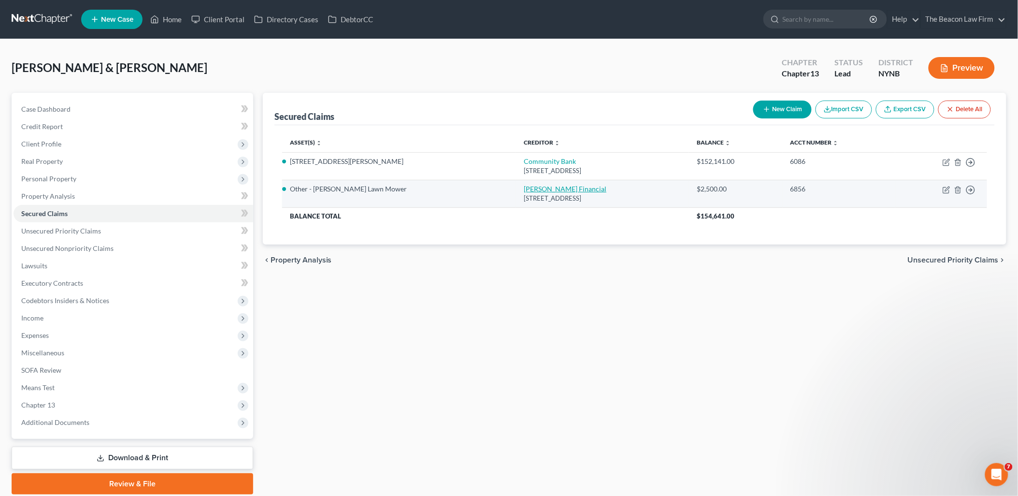
click at [524, 187] on link "[PERSON_NAME] Financial" at bounding box center [565, 189] width 83 height 8
select select "16"
select select "4"
select select "2"
select select "0"
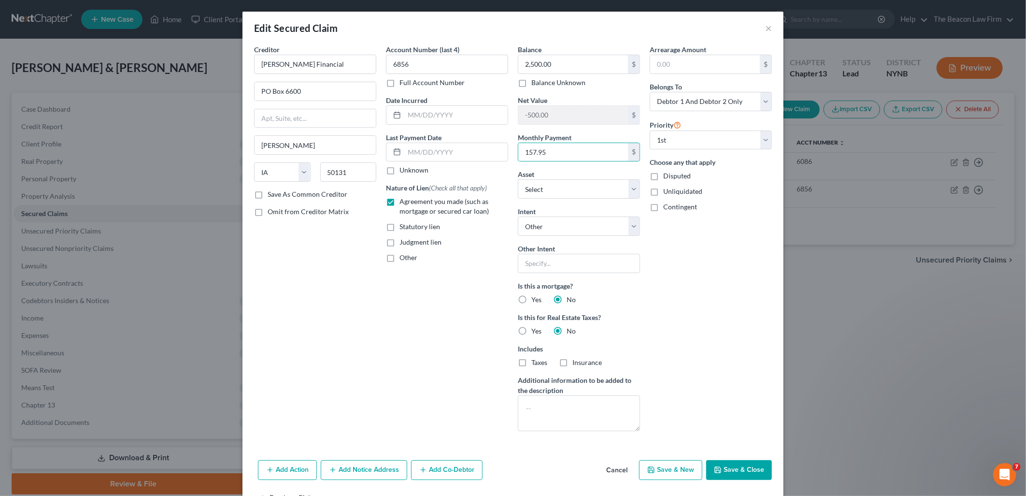
click at [736, 476] on button "Save & Close" at bounding box center [739, 470] width 66 height 20
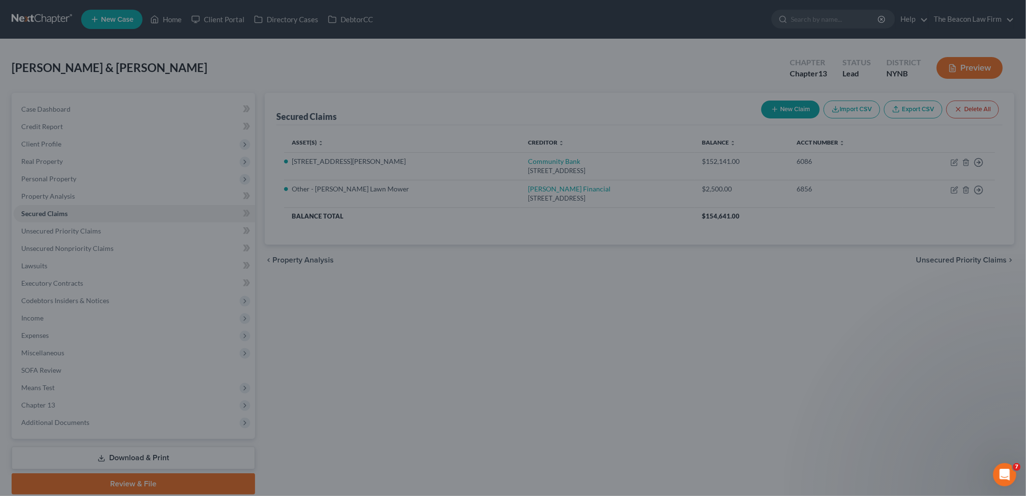
select select "22"
type input "0"
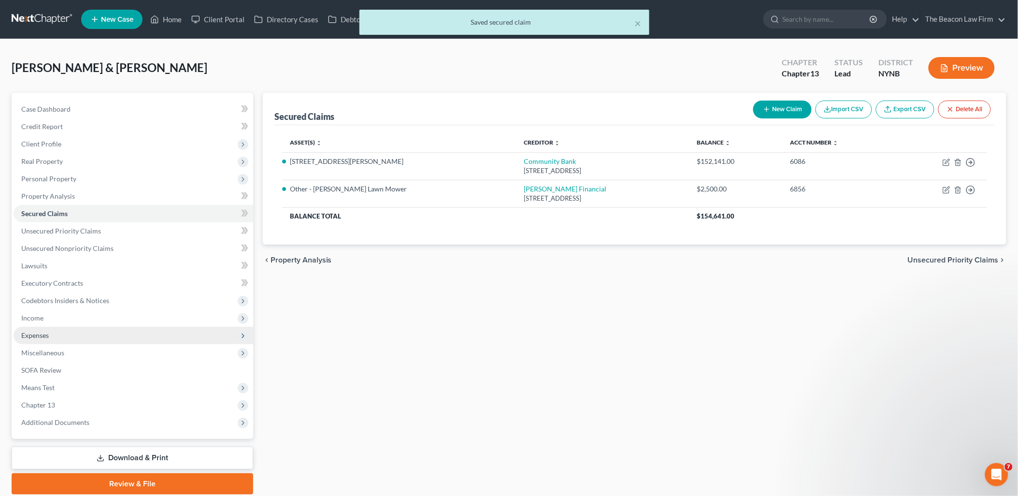
click at [37, 331] on span "Expenses" at bounding box center [35, 335] width 28 height 8
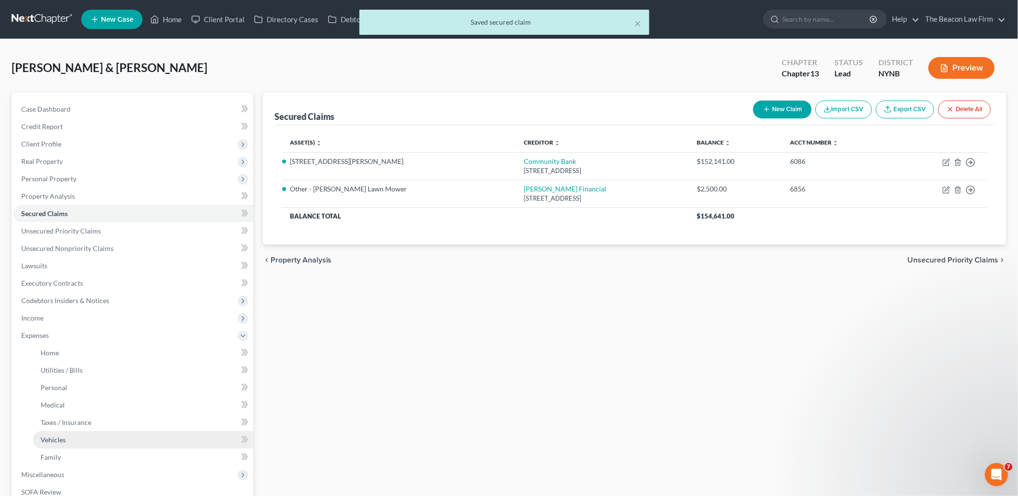
click at [52, 436] on span "Vehicles" at bounding box center [53, 439] width 25 height 8
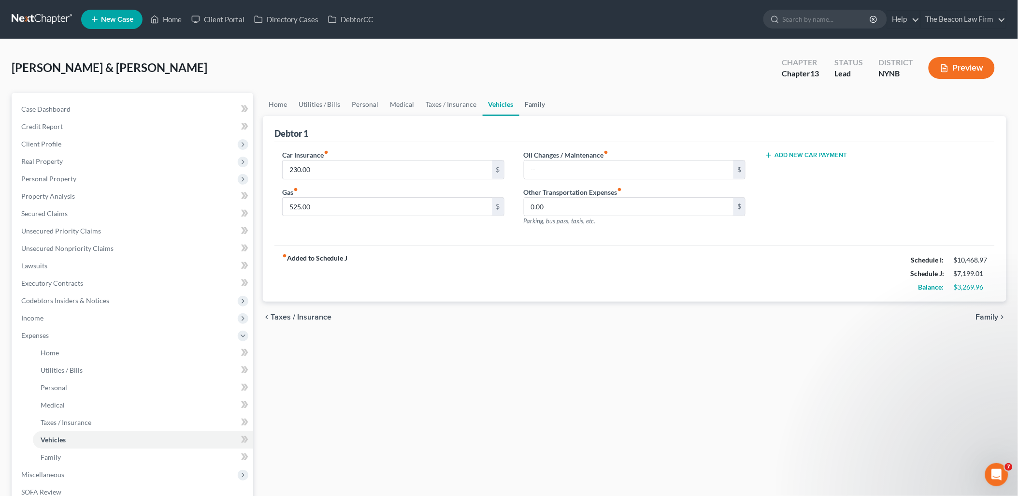
click at [529, 104] on link "Family" at bounding box center [535, 104] width 32 height 23
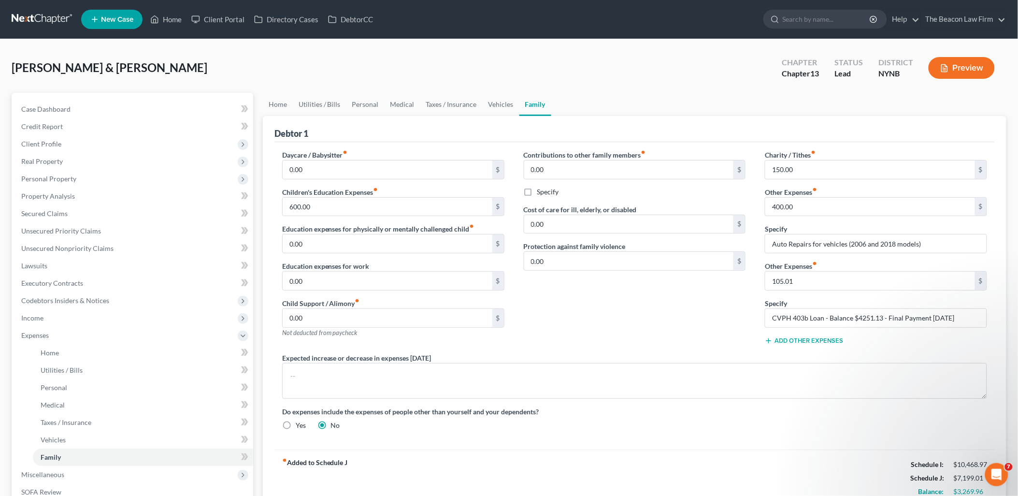
click at [805, 341] on button "Add Other Expenses" at bounding box center [804, 341] width 78 height 8
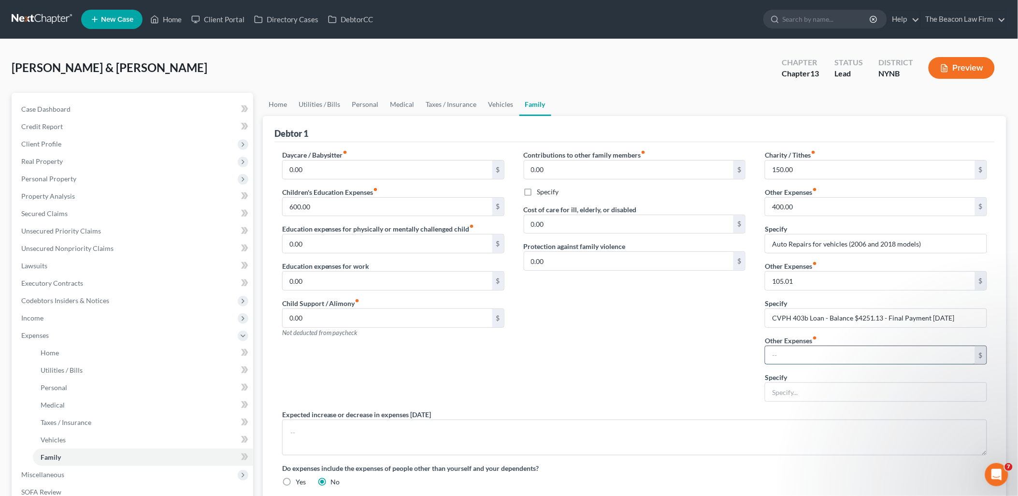
click at [804, 352] on input "text" at bounding box center [870, 355] width 210 height 18
paste input "157.95"
type input "157.95"
click at [804, 390] on input "text" at bounding box center [875, 392] width 221 height 18
type input "[PERSON_NAME] Deere Payment"
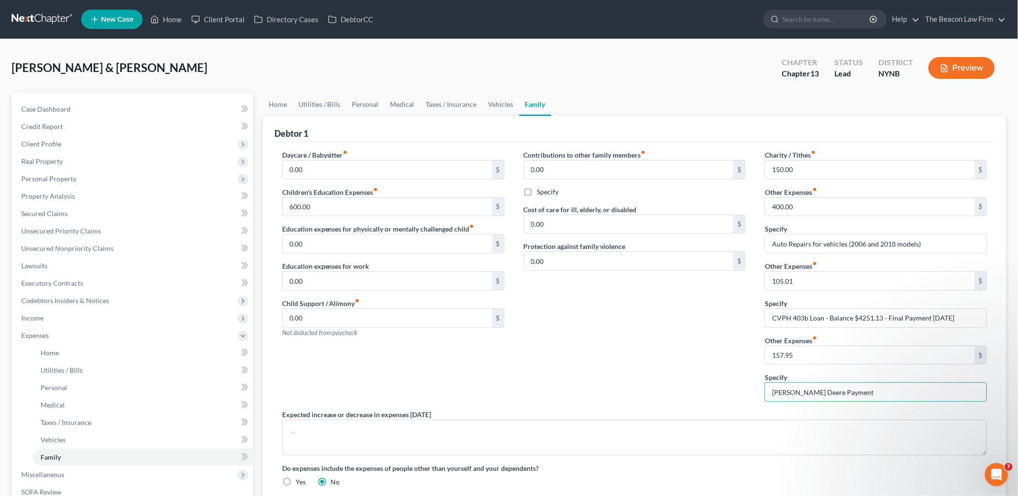
click at [610, 389] on div "Contributions to other family members fiber_manual_record 0.00 $ Specify Cost o…" at bounding box center [635, 279] width 242 height 259
click at [283, 103] on link "Home" at bounding box center [278, 104] width 30 height 23
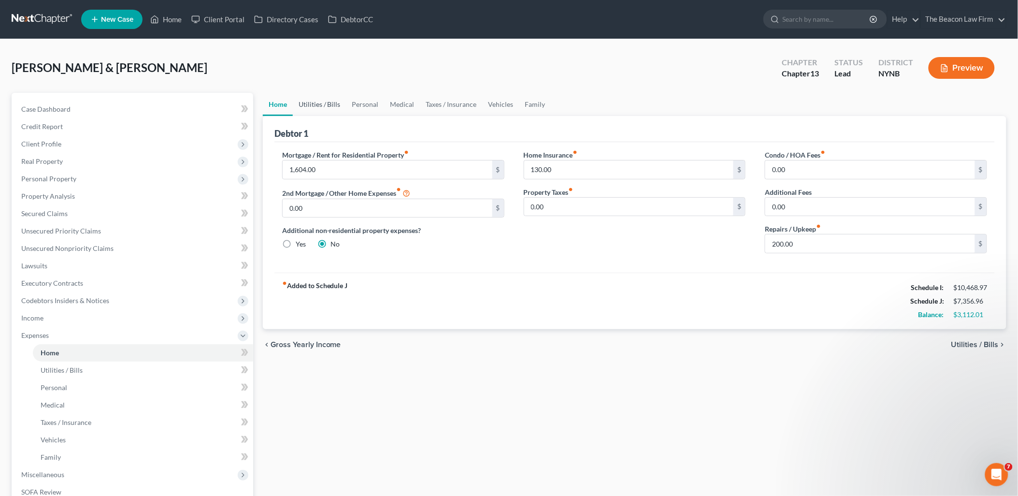
click at [317, 100] on link "Utilities / Bills" at bounding box center [320, 104] width 54 height 23
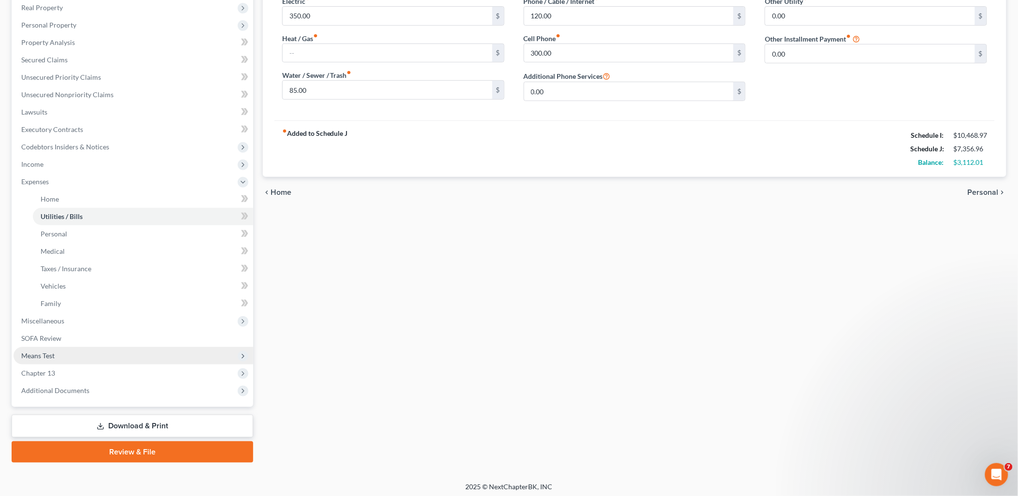
scroll to position [156, 0]
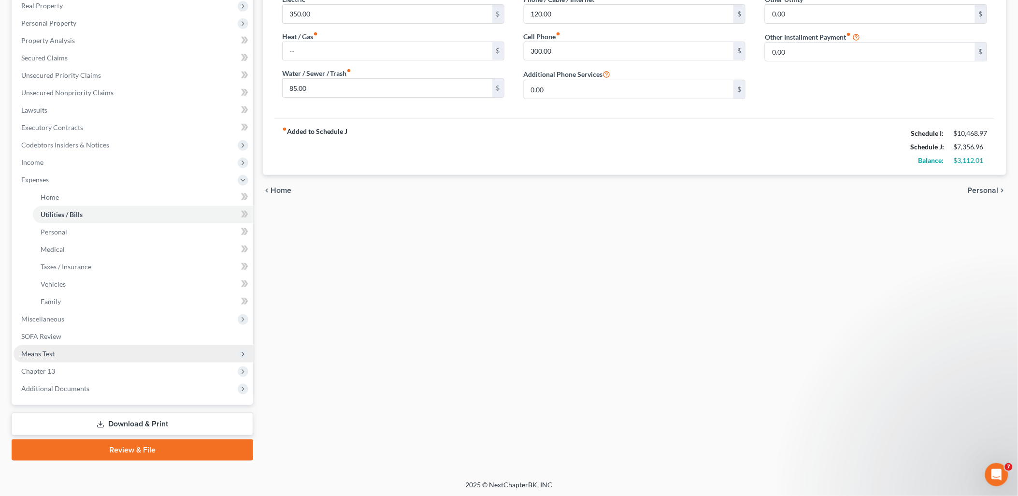
click at [47, 356] on span "Means Test" at bounding box center [37, 353] width 33 height 8
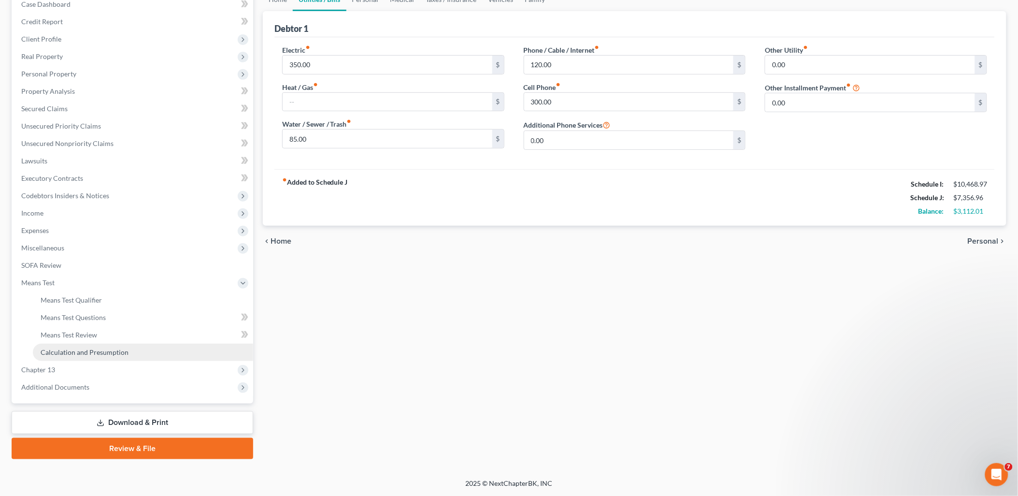
scroll to position [103, 0]
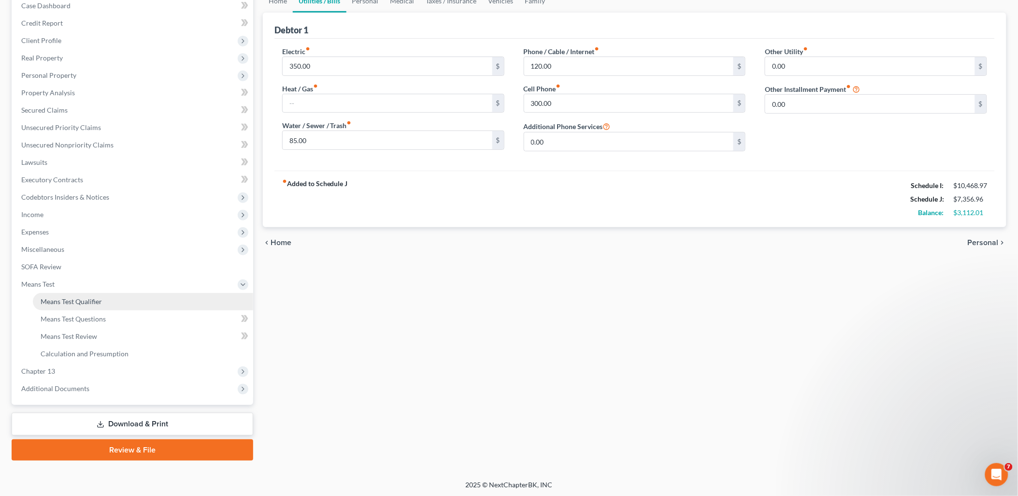
click at [64, 303] on span "Means Test Qualifier" at bounding box center [71, 301] width 61 height 8
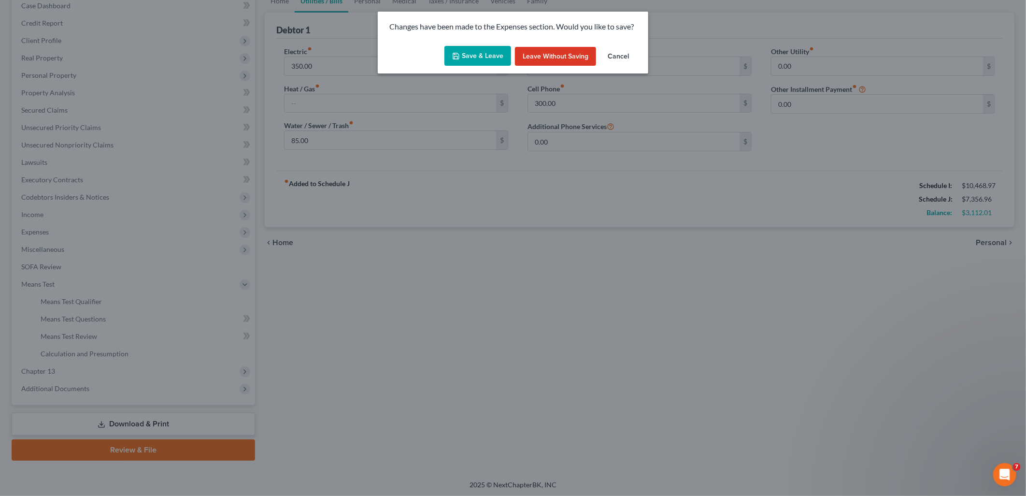
click at [486, 56] on button "Save & Leave" at bounding box center [478, 56] width 67 height 20
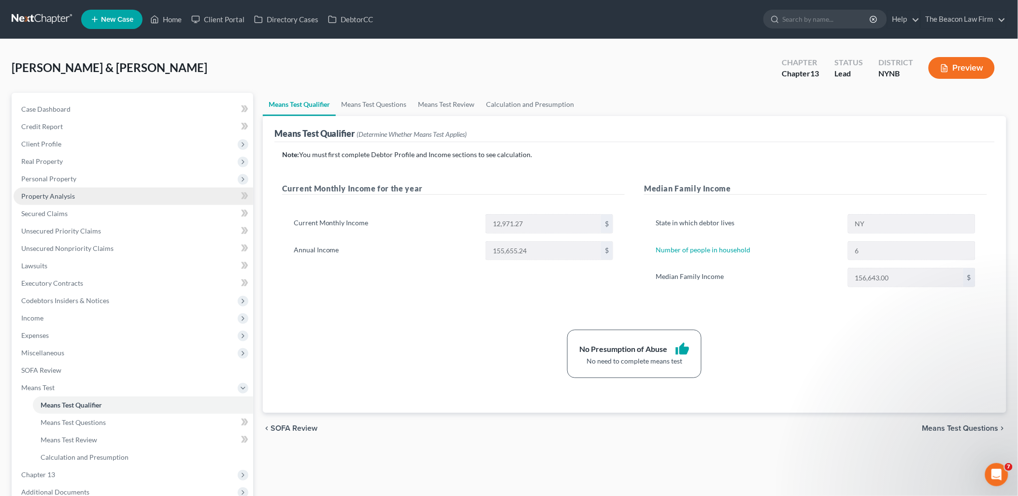
click at [41, 198] on span "Property Analysis" at bounding box center [48, 196] width 54 height 8
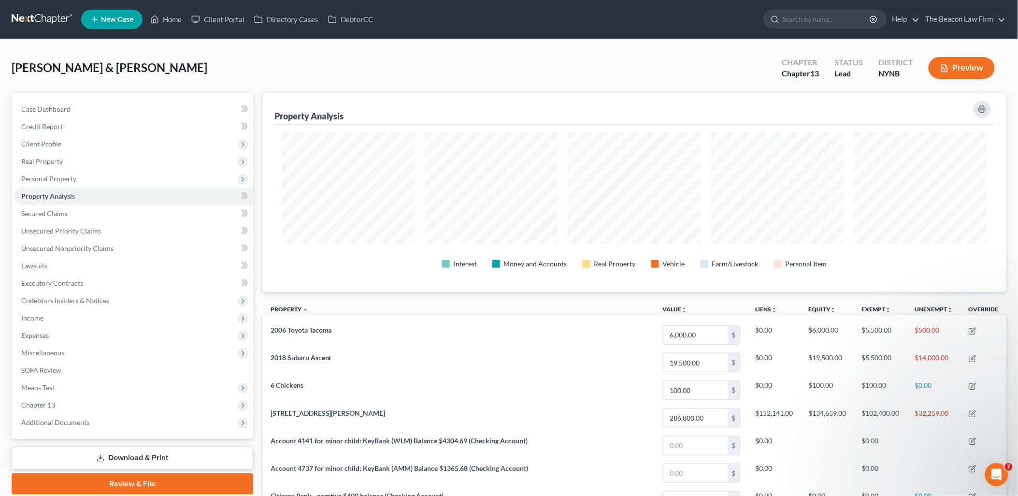
scroll to position [199, 744]
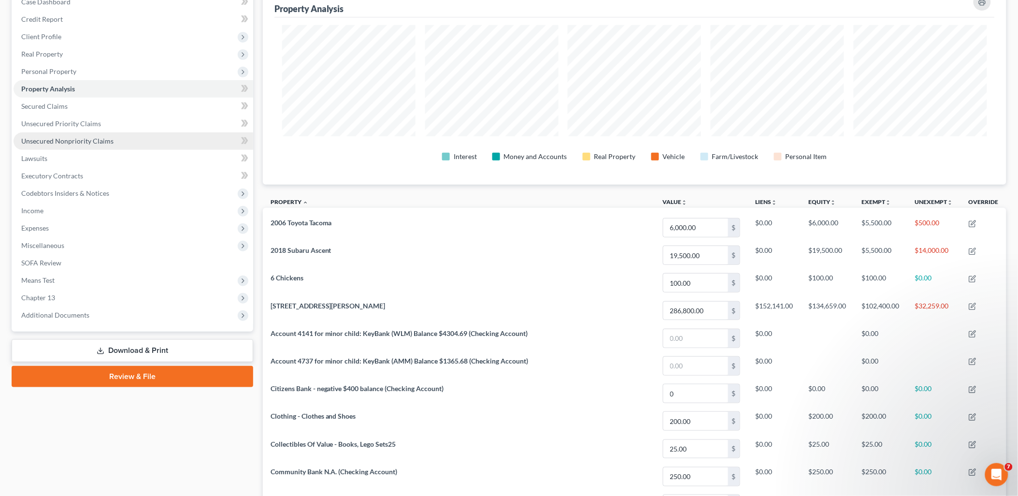
click at [85, 139] on span "Unsecured Nonpriority Claims" at bounding box center [67, 141] width 92 height 8
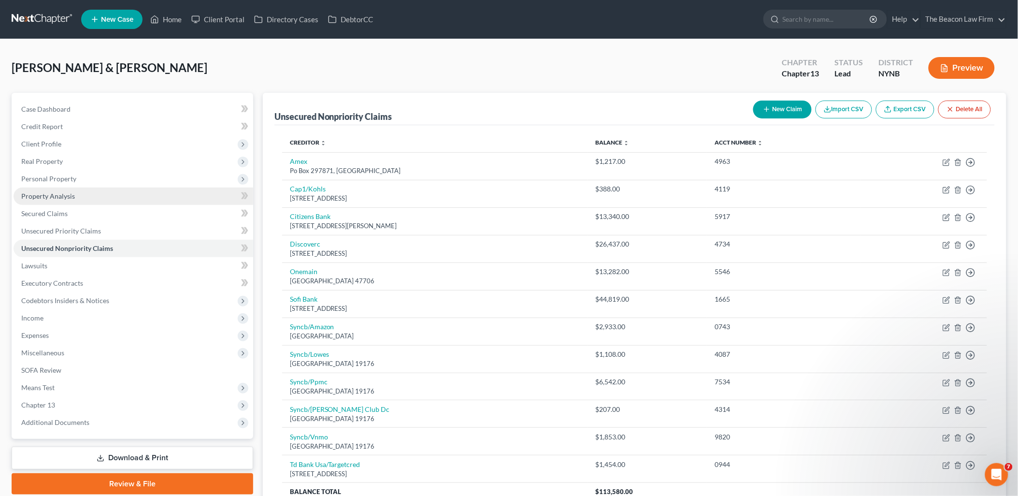
click at [45, 194] on span "Property Analysis" at bounding box center [48, 196] width 54 height 8
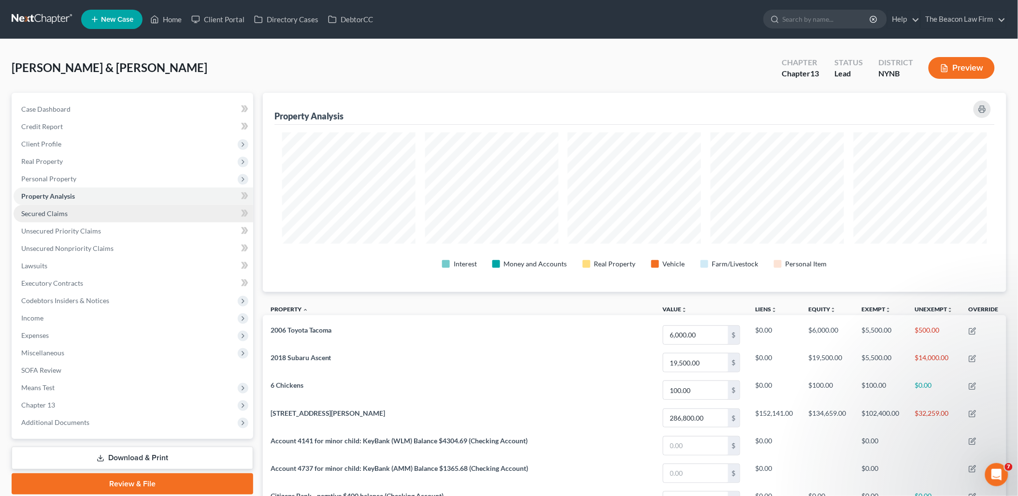
click at [45, 211] on span "Secured Claims" at bounding box center [44, 213] width 46 height 8
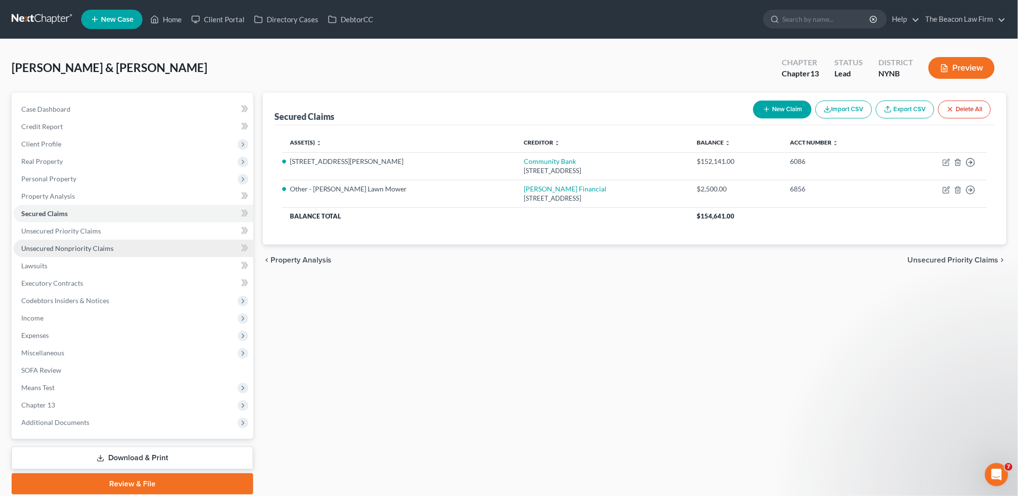
click at [52, 251] on span "Unsecured Nonpriority Claims" at bounding box center [67, 248] width 92 height 8
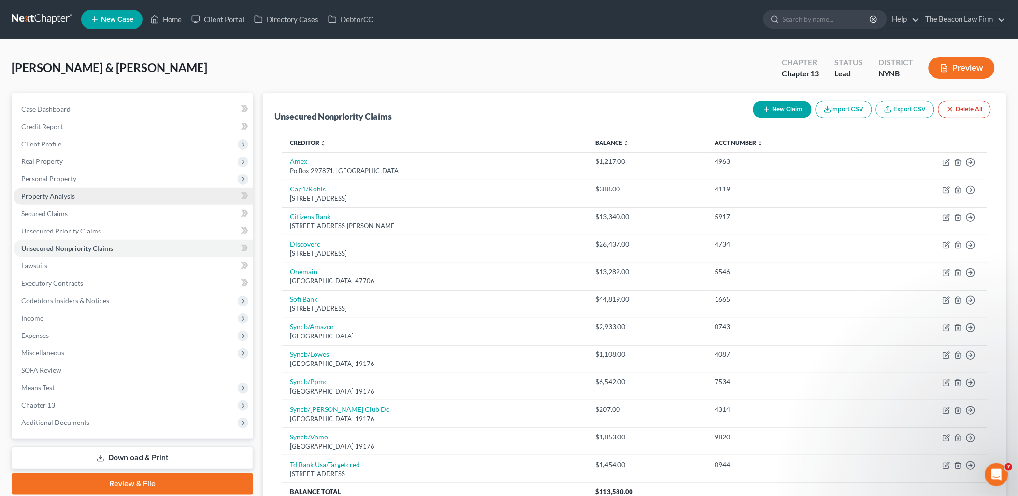
click at [42, 190] on link "Property Analysis" at bounding box center [134, 195] width 240 height 17
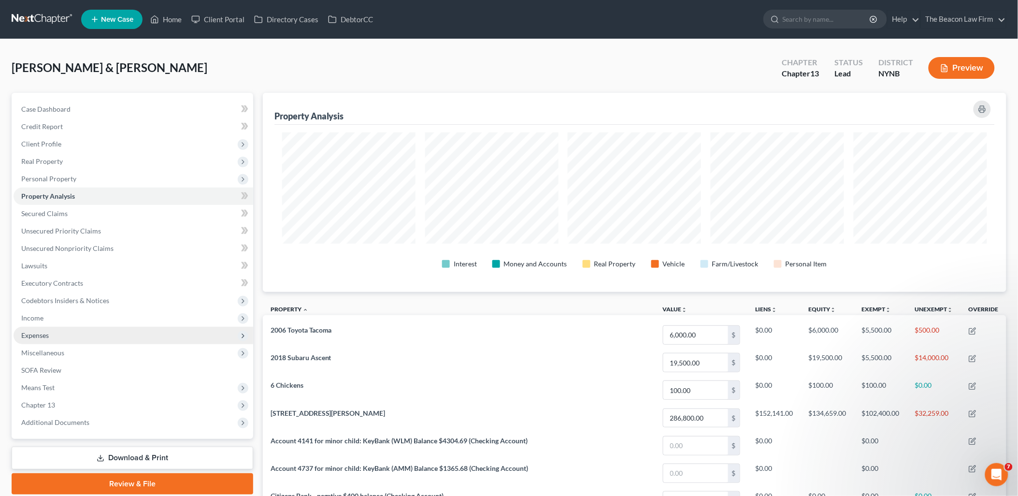
click at [35, 331] on span "Expenses" at bounding box center [35, 335] width 28 height 8
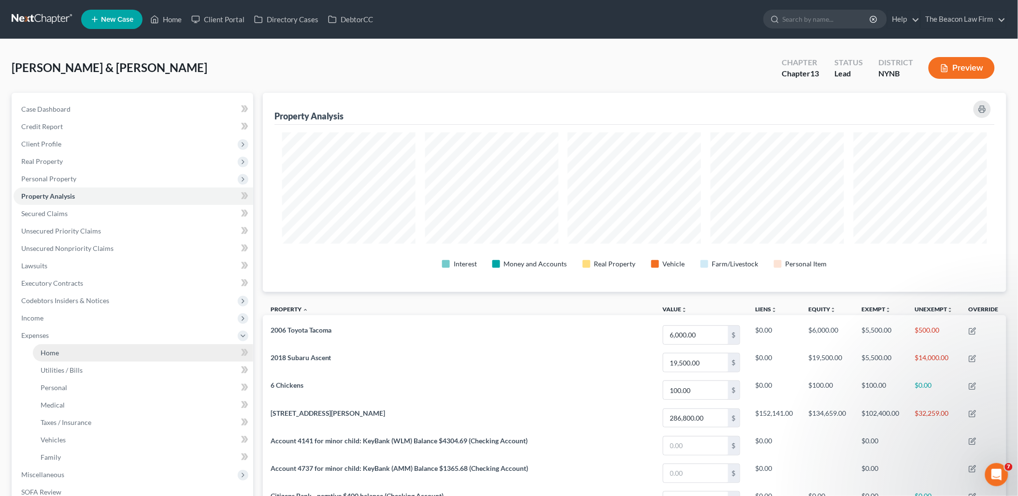
click at [47, 350] on span "Home" at bounding box center [50, 352] width 18 height 8
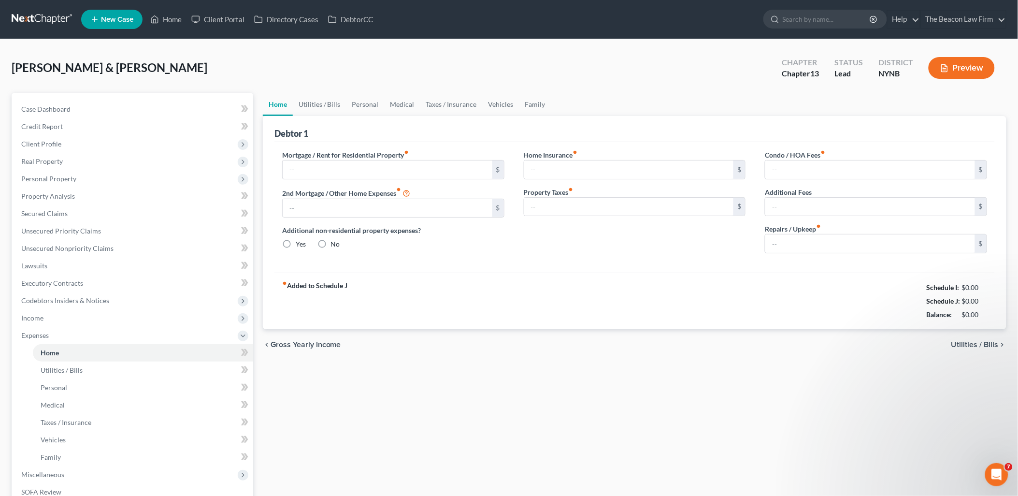
type input "1,604.00"
type input "0.00"
radio input "true"
type input "130.00"
type input "0.00"
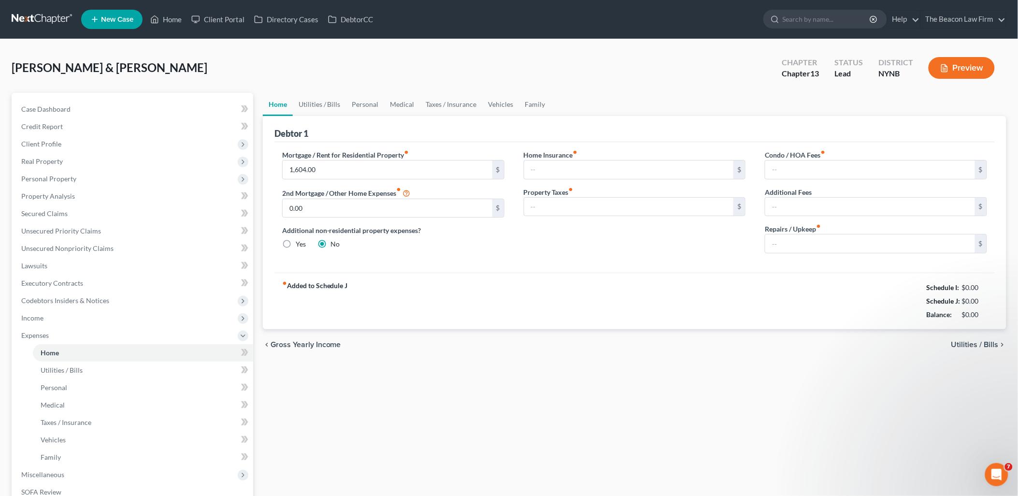
type input "0.00"
type input "200.00"
click at [563, 169] on input "130.00" at bounding box center [629, 169] width 210 height 18
type input "163"
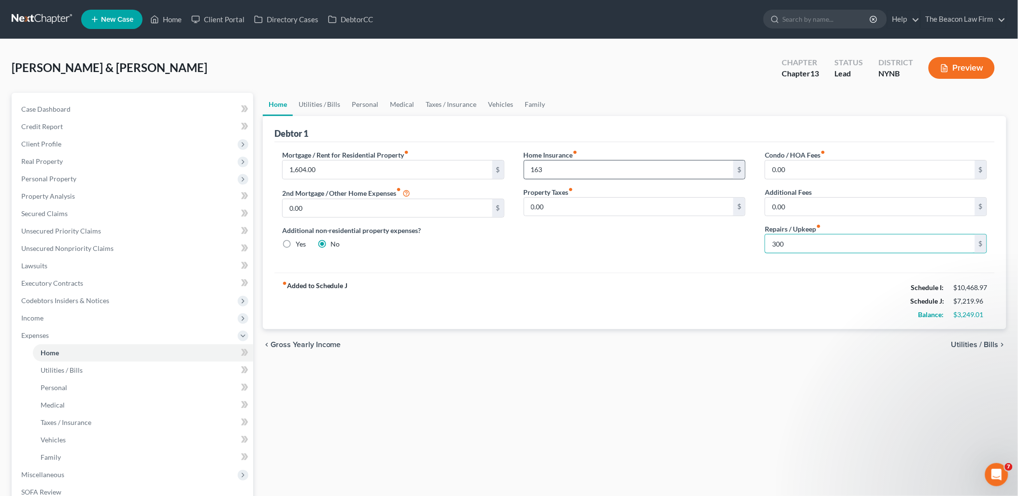
type input "300"
click at [327, 102] on link "Utilities / Bills" at bounding box center [320, 104] width 54 height 23
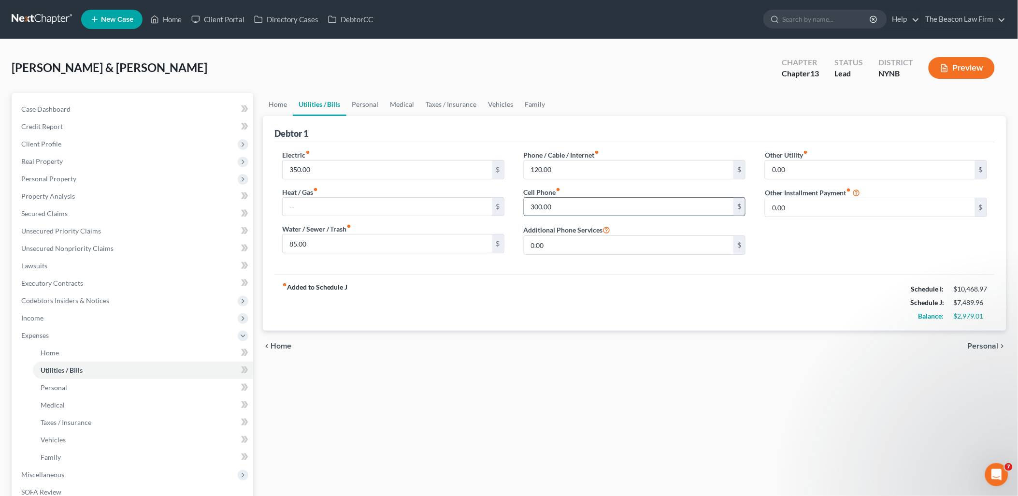
click at [576, 206] on input "300.00" at bounding box center [629, 207] width 210 height 18
type input "400"
click at [363, 103] on link "Personal" at bounding box center [365, 104] width 38 height 23
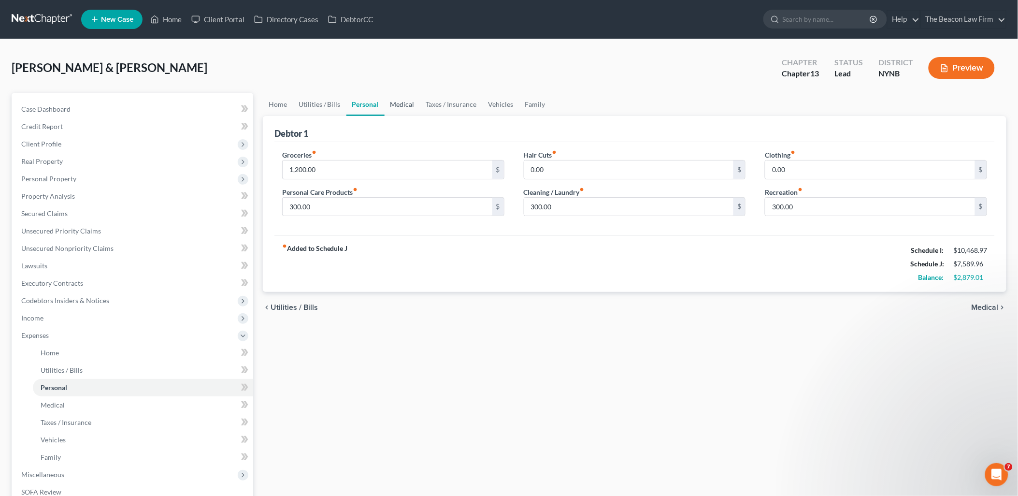
click at [402, 101] on link "Medical" at bounding box center [403, 104] width 36 height 23
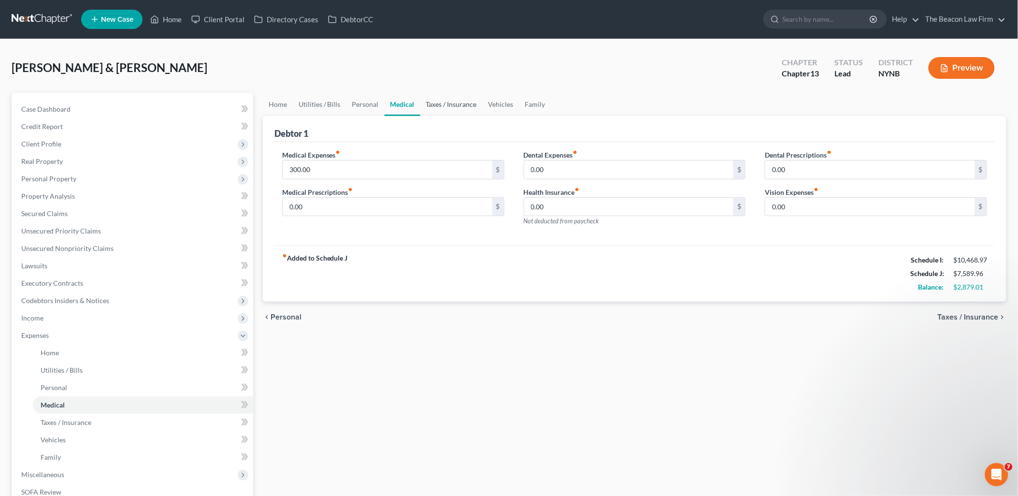
click at [445, 102] on link "Taxes / Insurance" at bounding box center [451, 104] width 62 height 23
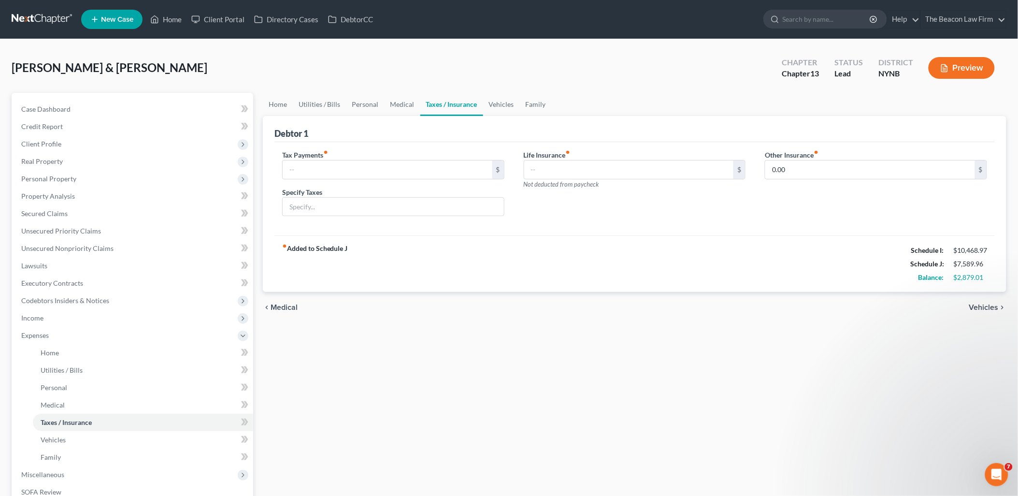
click at [456, 101] on link "Taxes / Insurance" at bounding box center [451, 104] width 63 height 23
click at [511, 97] on link "Vehicles" at bounding box center [501, 104] width 37 height 23
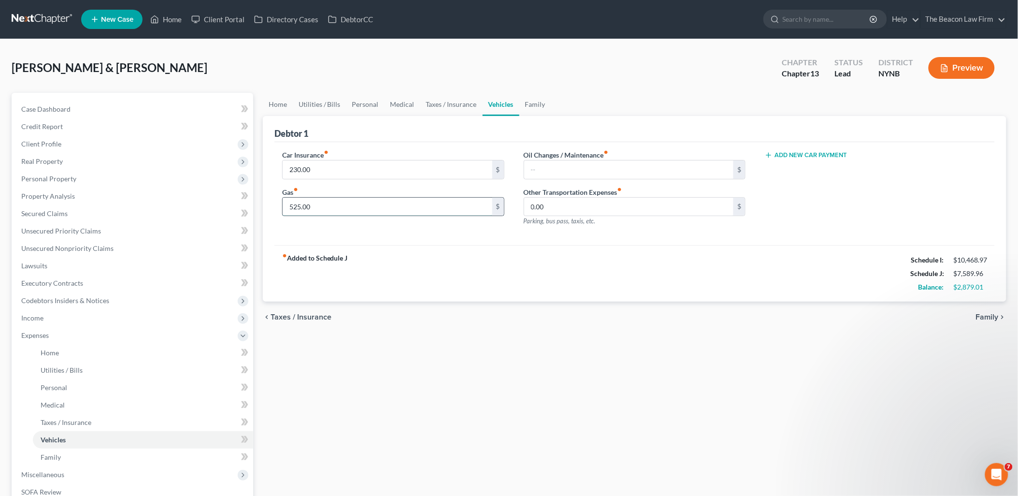
drag, startPoint x: 335, startPoint y: 204, endPoint x: 334, endPoint y: 199, distance: 5.3
click at [334, 204] on input "525.00" at bounding box center [388, 207] width 210 height 18
type input "725"
click at [526, 102] on link "Family" at bounding box center [535, 104] width 32 height 23
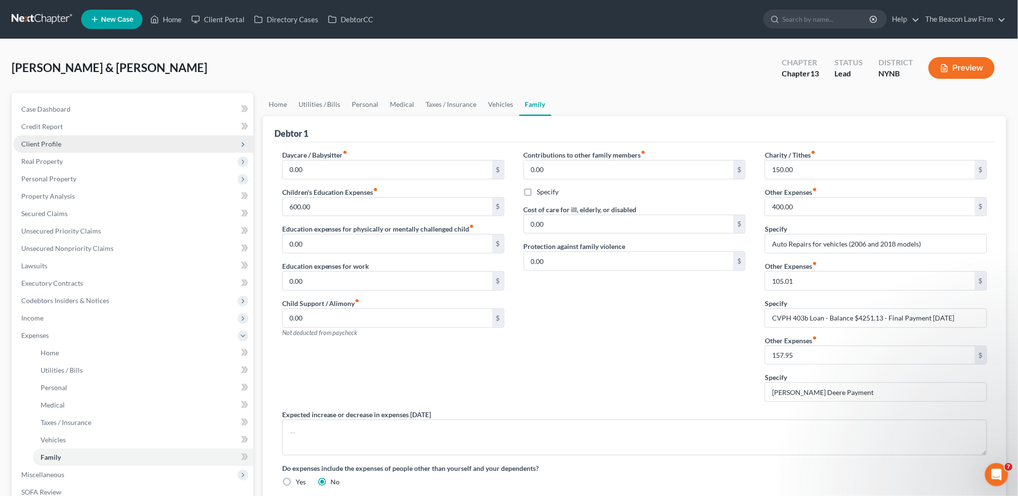
click at [42, 146] on span "Client Profile" at bounding box center [41, 144] width 40 height 8
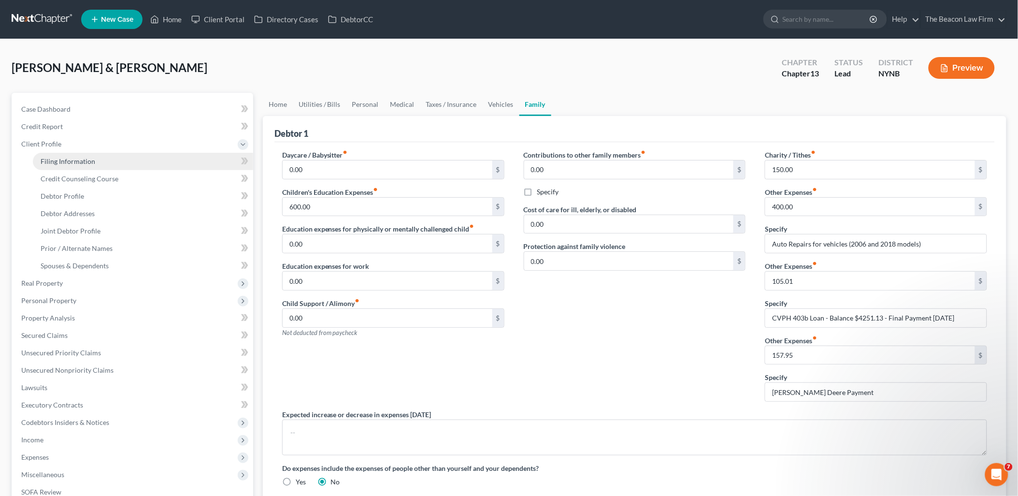
click at [60, 164] on span "Filing Information" at bounding box center [68, 161] width 55 height 8
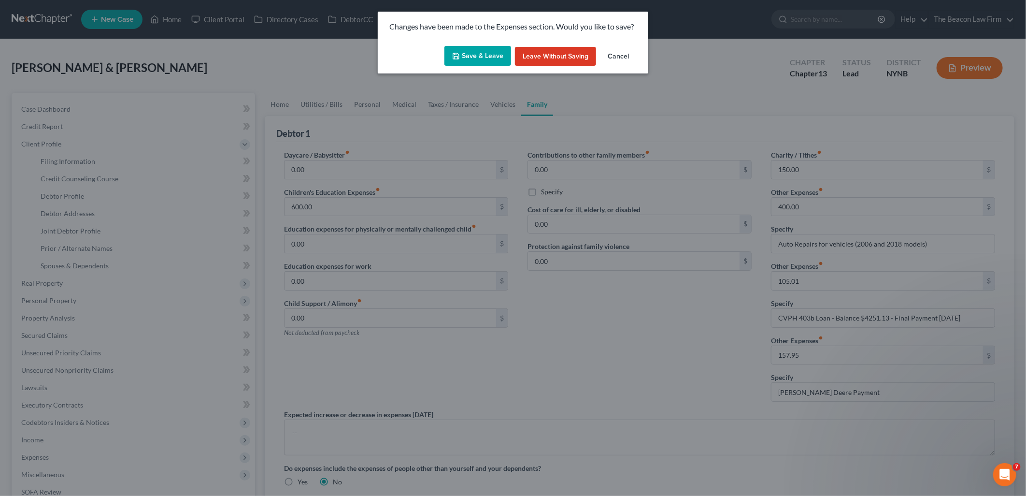
click at [485, 60] on button "Save & Leave" at bounding box center [478, 56] width 67 height 20
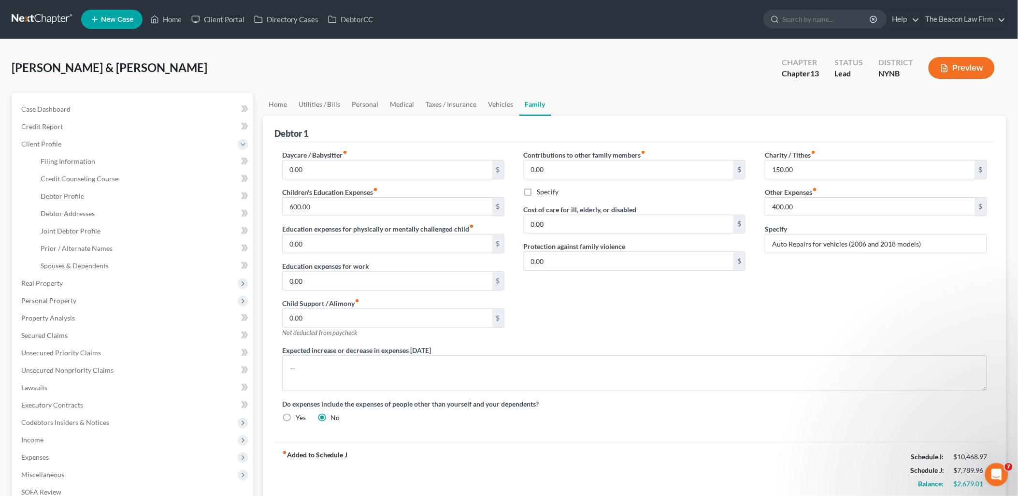
select select "1"
select select "3"
select select "35"
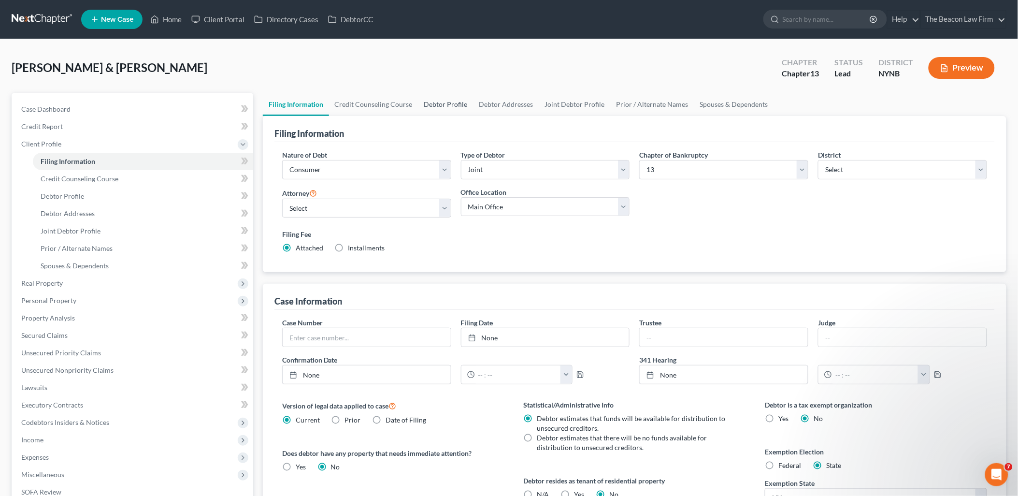
click at [438, 104] on link "Debtor Profile" at bounding box center [445, 104] width 55 height 23
select select "1"
select select "5"
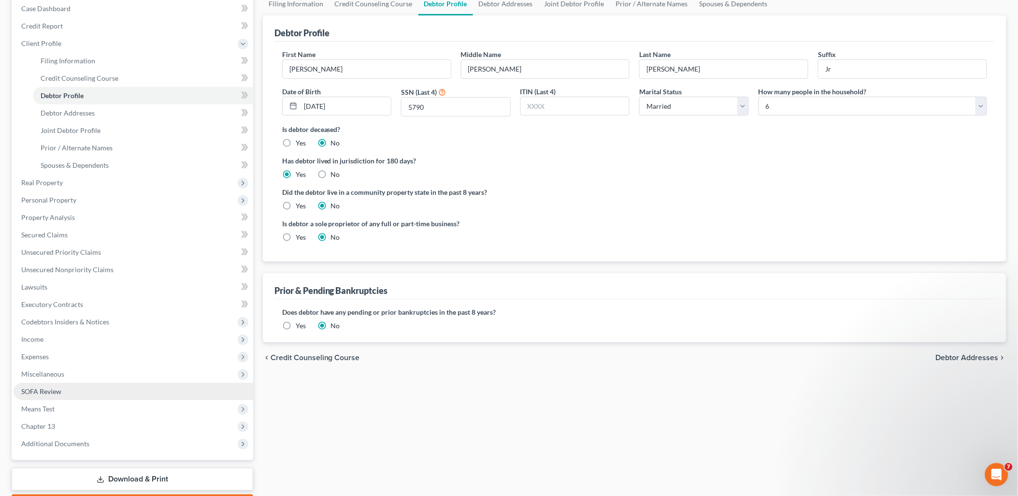
scroll to position [156, 0]
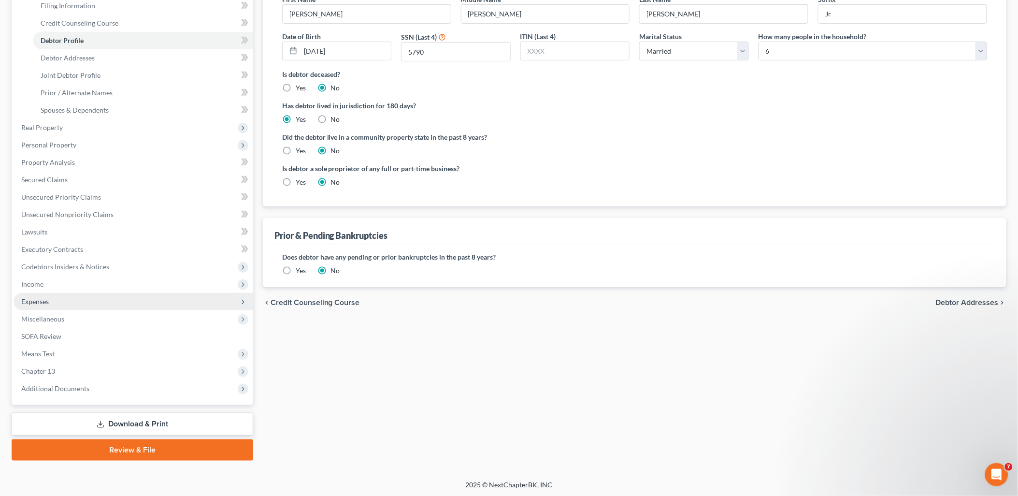
click at [39, 295] on span "Expenses" at bounding box center [134, 301] width 240 height 17
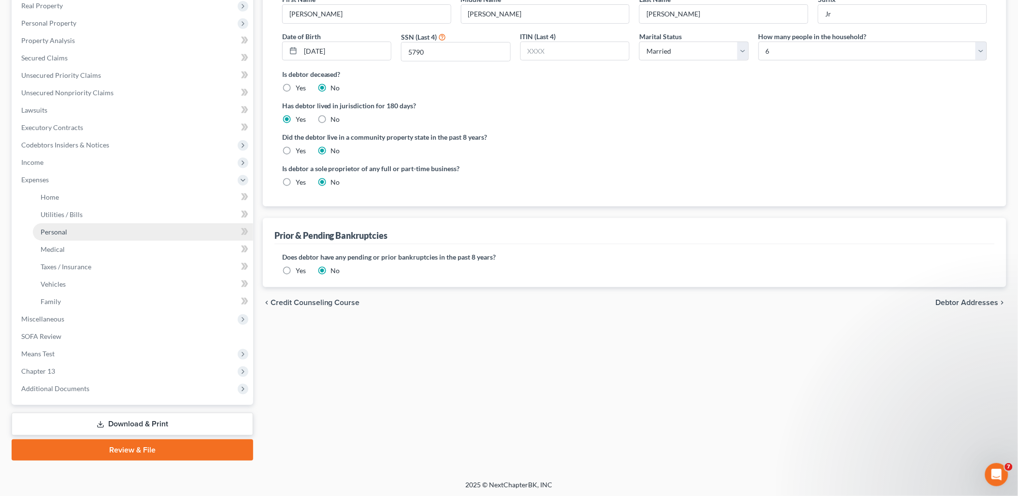
click at [51, 230] on span "Personal" at bounding box center [54, 232] width 27 height 8
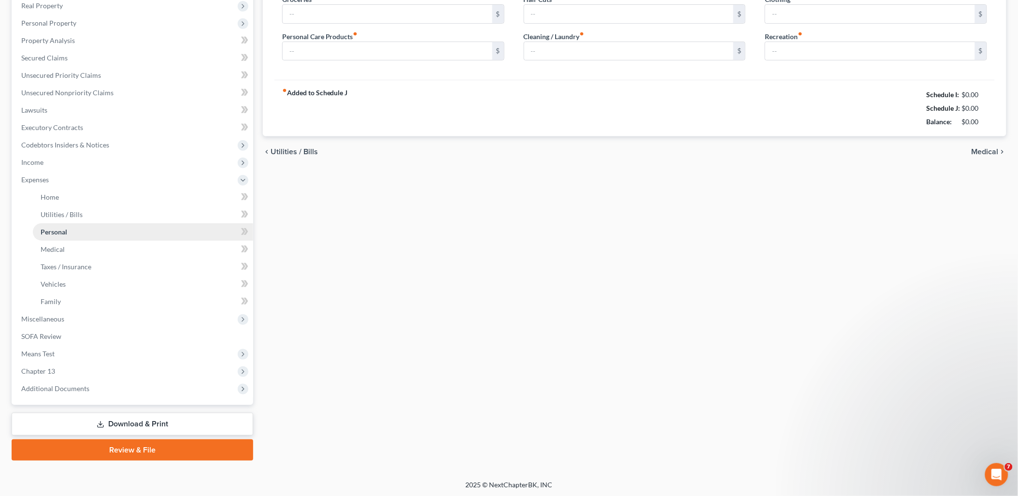
scroll to position [101, 0]
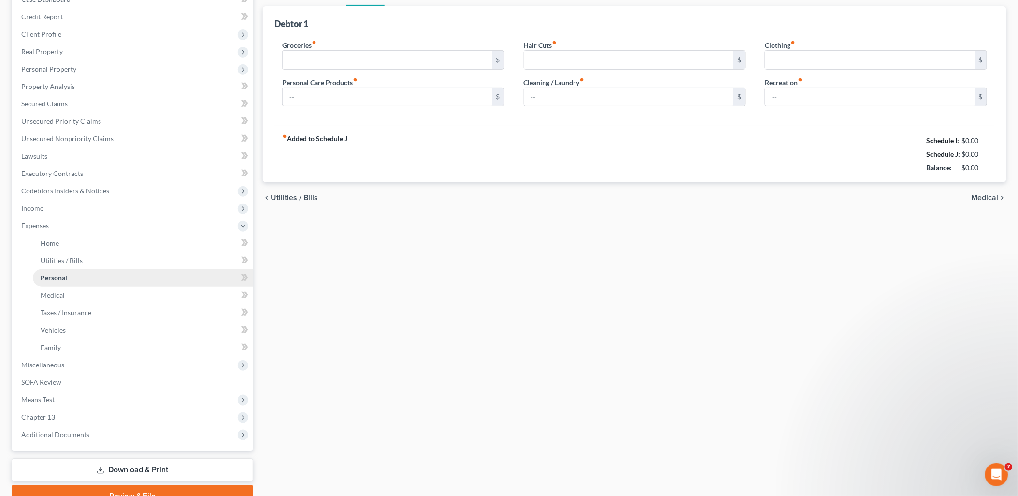
type input "1,200.00"
type input "300.00"
type input "0.00"
type input "300.00"
type input "0.00"
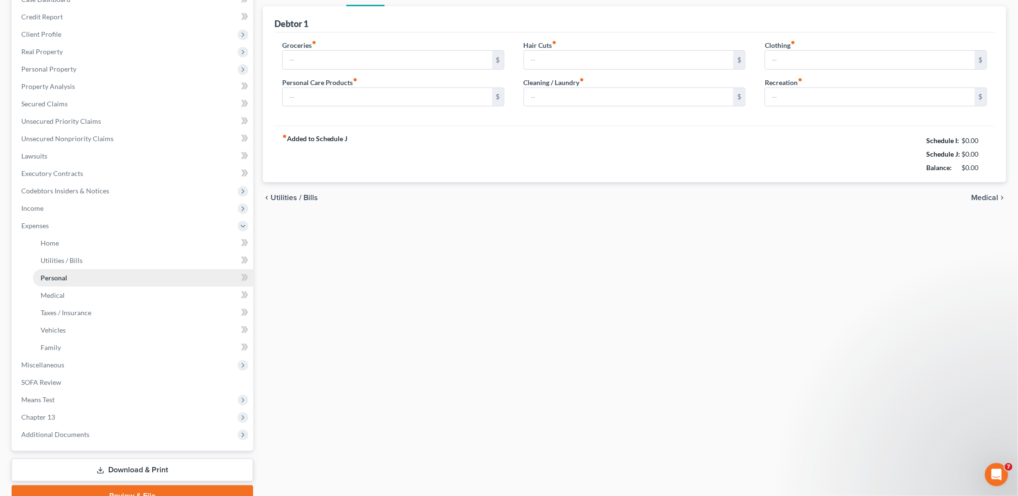
type input "300.00"
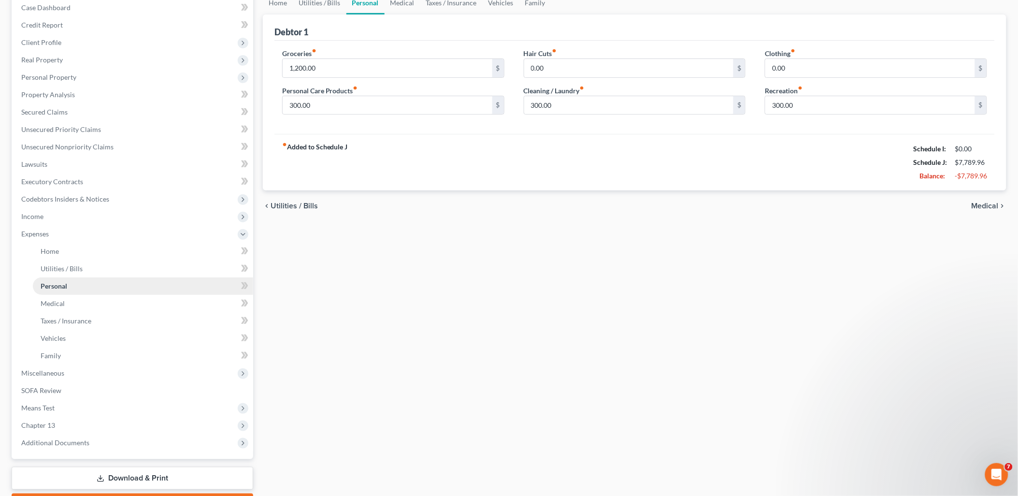
scroll to position [0, 0]
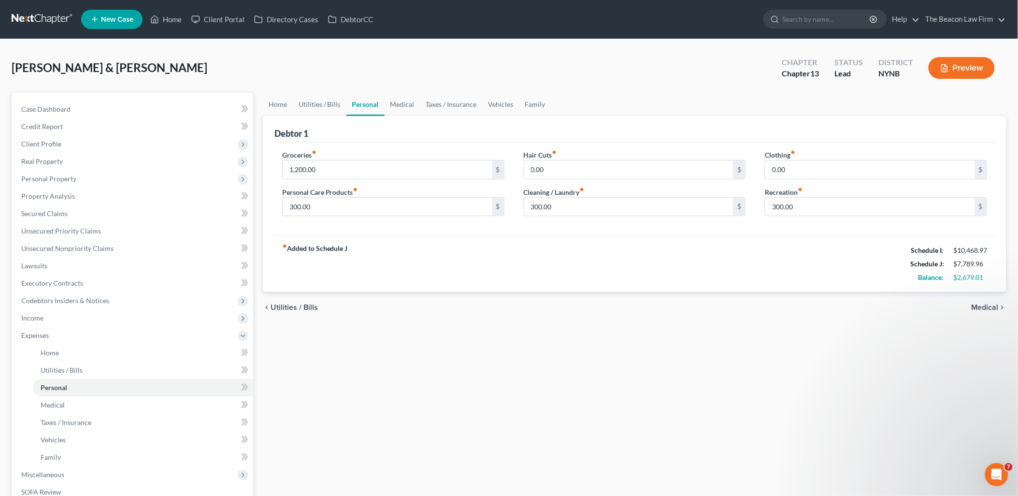
click at [316, 151] on icon "fiber_manual_record" at bounding box center [314, 152] width 5 height 5
click at [318, 105] on link "Utilities / Bills" at bounding box center [320, 104] width 54 height 23
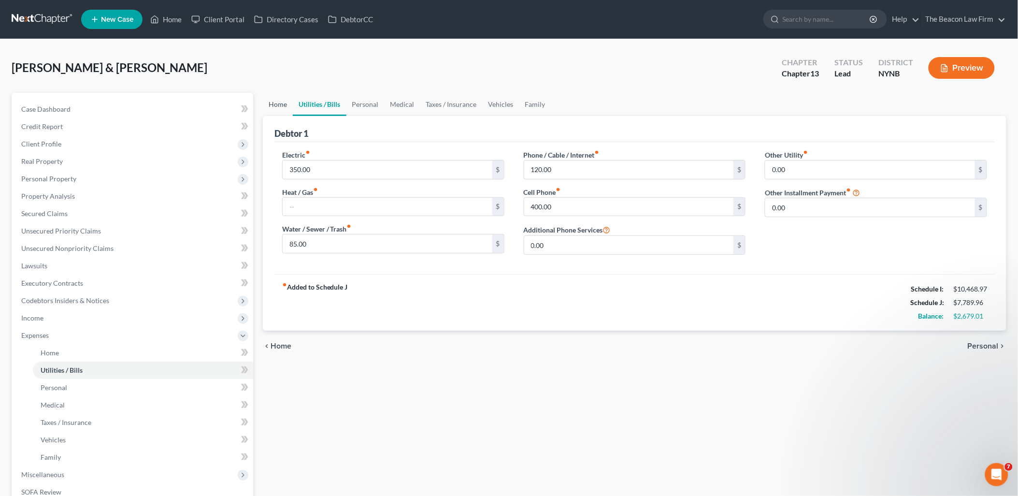
click at [283, 102] on link "Home" at bounding box center [278, 104] width 30 height 23
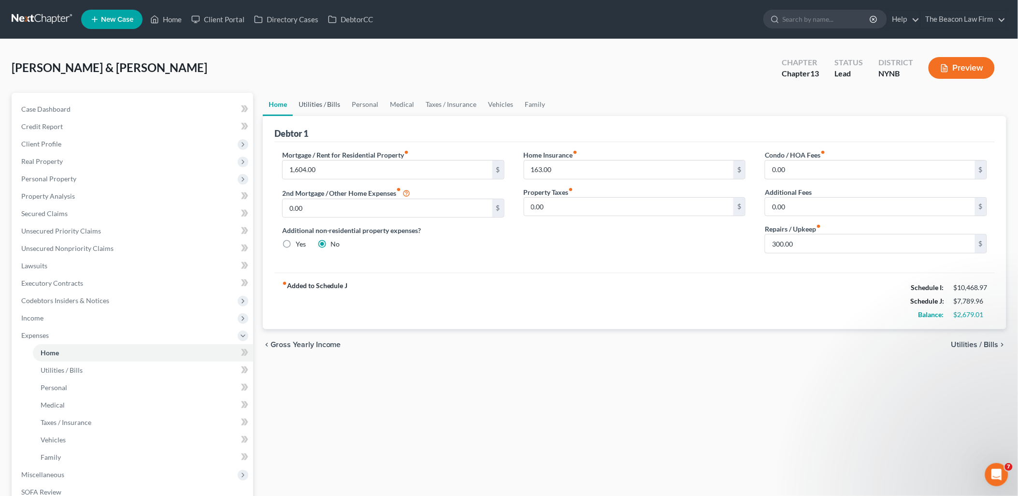
click at [324, 102] on link "Utilities / Bills" at bounding box center [320, 104] width 54 height 23
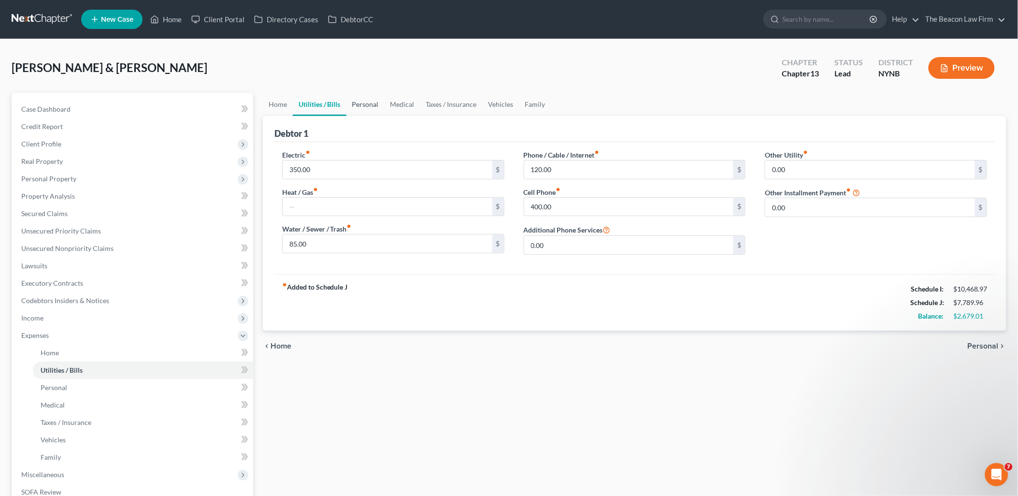
click at [374, 103] on link "Personal" at bounding box center [365, 104] width 38 height 23
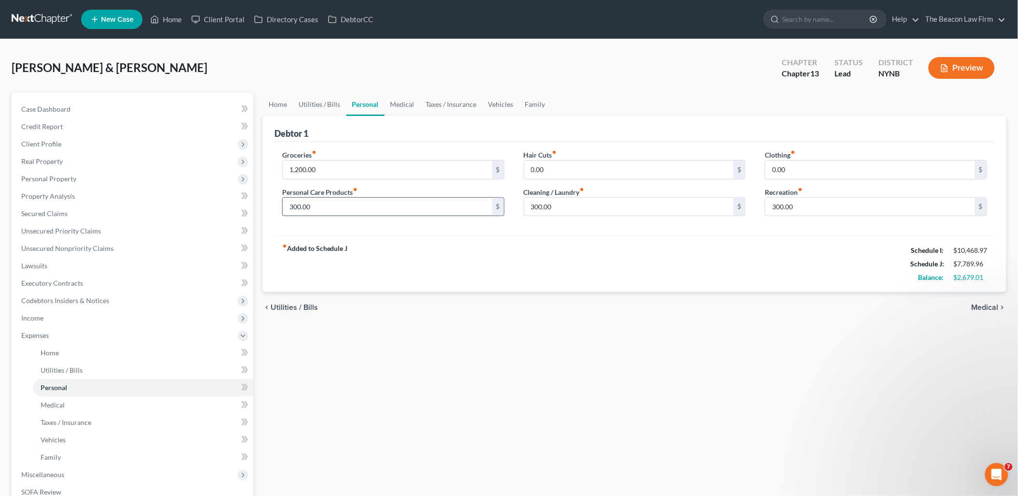
click at [325, 207] on input "300.00" at bounding box center [388, 207] width 210 height 18
click at [398, 105] on link "Medical" at bounding box center [403, 104] width 36 height 23
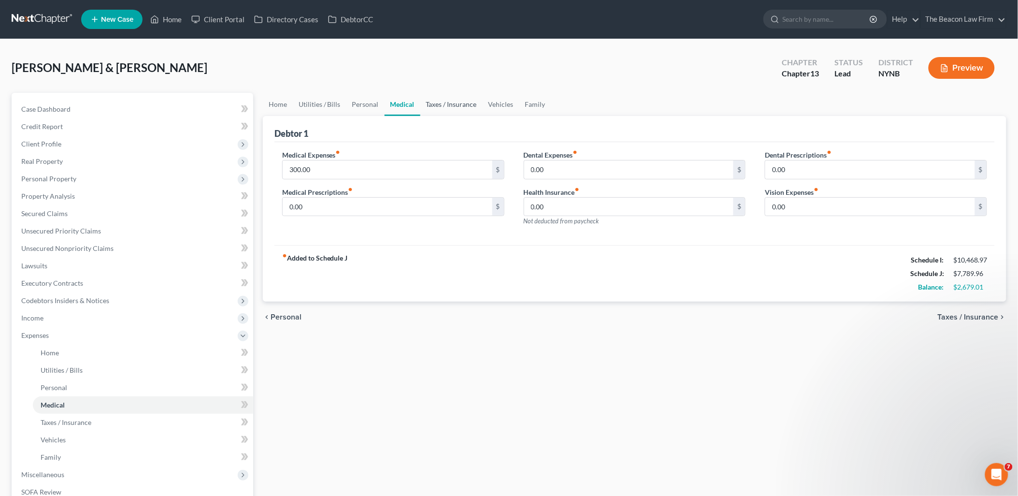
click at [461, 102] on link "Taxes / Insurance" at bounding box center [451, 104] width 62 height 23
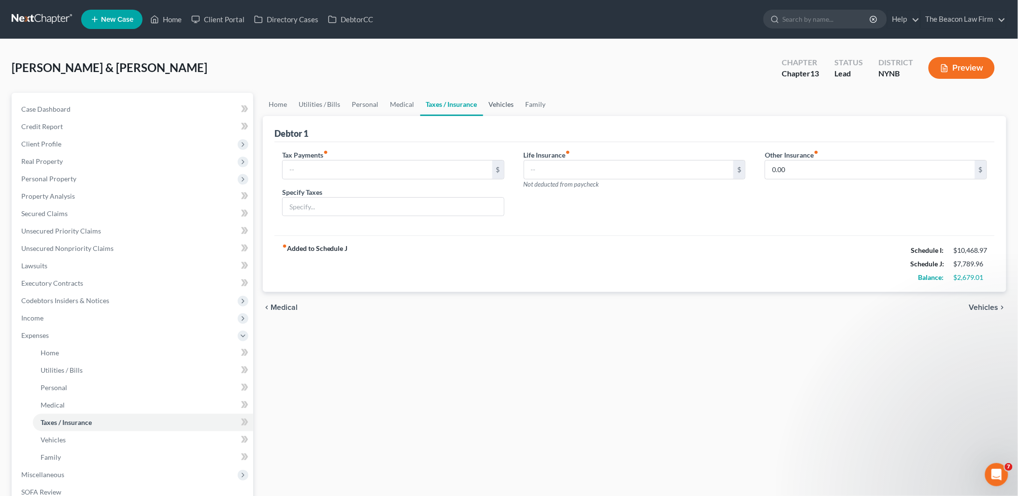
click at [500, 103] on link "Vehicles" at bounding box center [501, 104] width 37 height 23
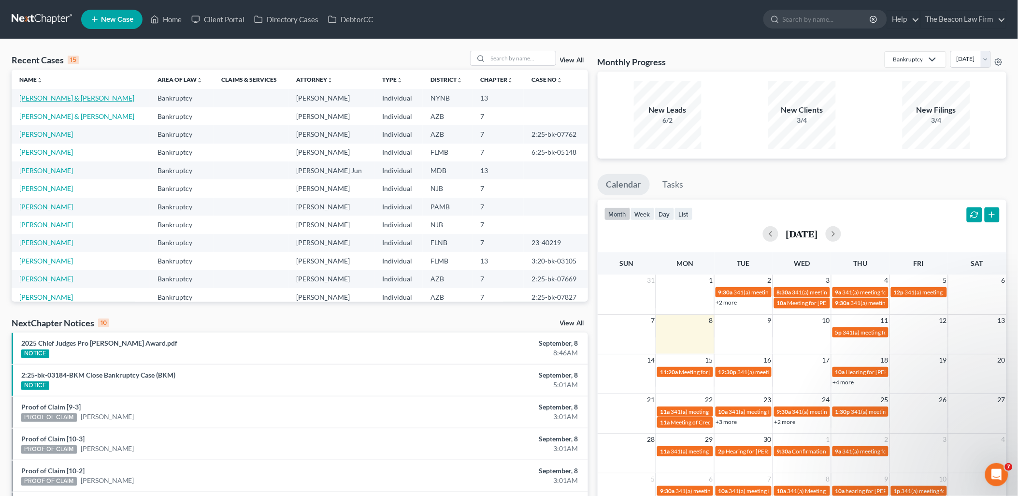
click at [55, 99] on link "[PERSON_NAME] & [PERSON_NAME]" at bounding box center [76, 98] width 115 height 8
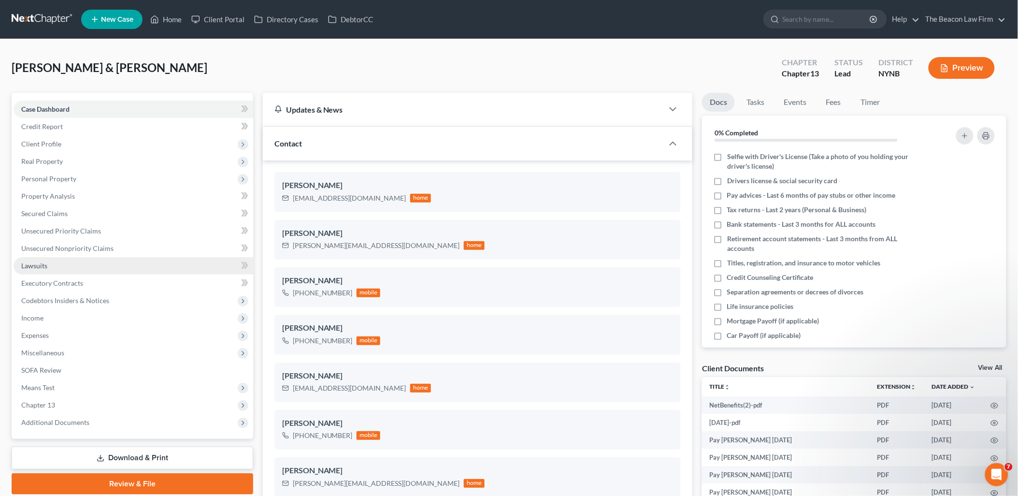
scroll to position [303, 0]
click at [40, 408] on span "Chapter 13" at bounding box center [134, 404] width 240 height 17
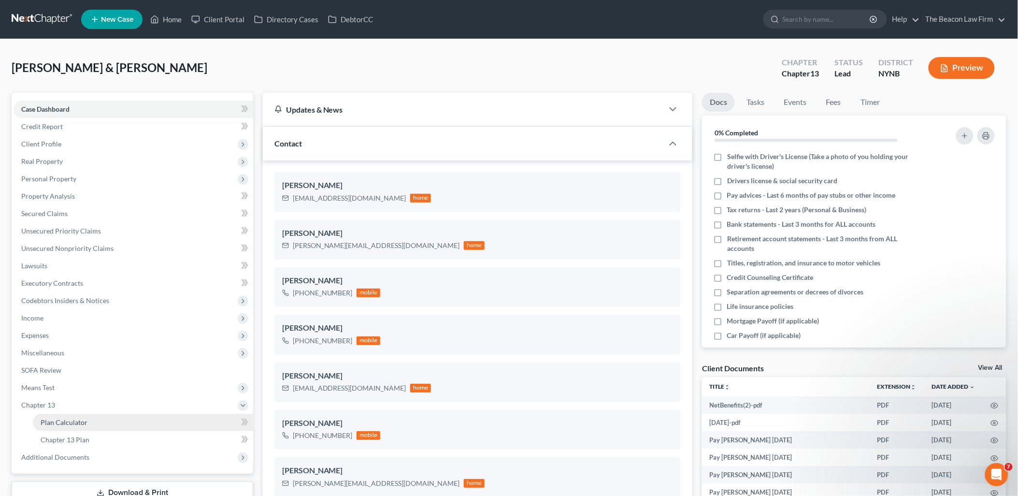
click at [78, 427] on link "Plan Calculator" at bounding box center [143, 422] width 220 height 17
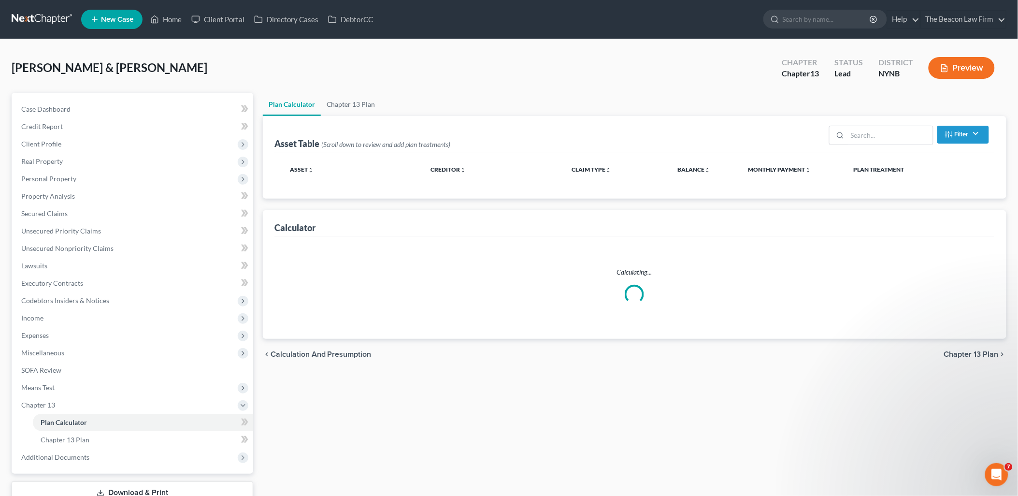
select select "59"
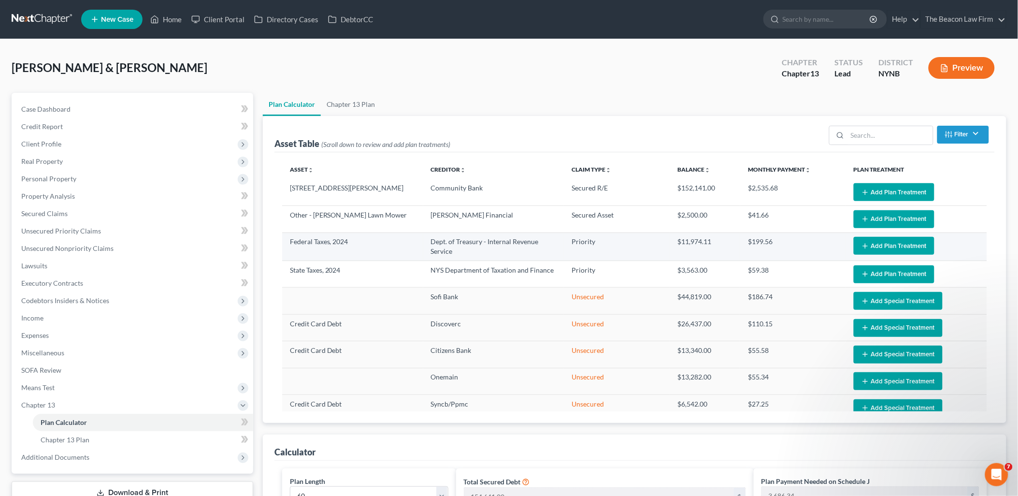
click at [863, 246] on line "button" at bounding box center [865, 246] width 4 height 0
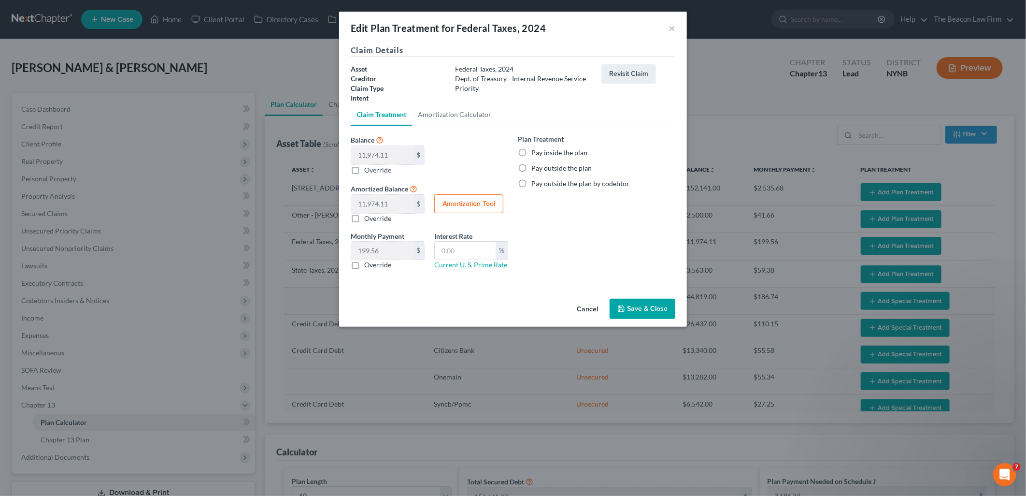
click at [574, 151] on label "Pay inside the plan" at bounding box center [560, 153] width 56 height 10
click at [542, 151] on input "Pay inside the plan" at bounding box center [538, 151] width 6 height 6
radio input "true"
click at [643, 311] on button "Save & Close" at bounding box center [643, 309] width 66 height 20
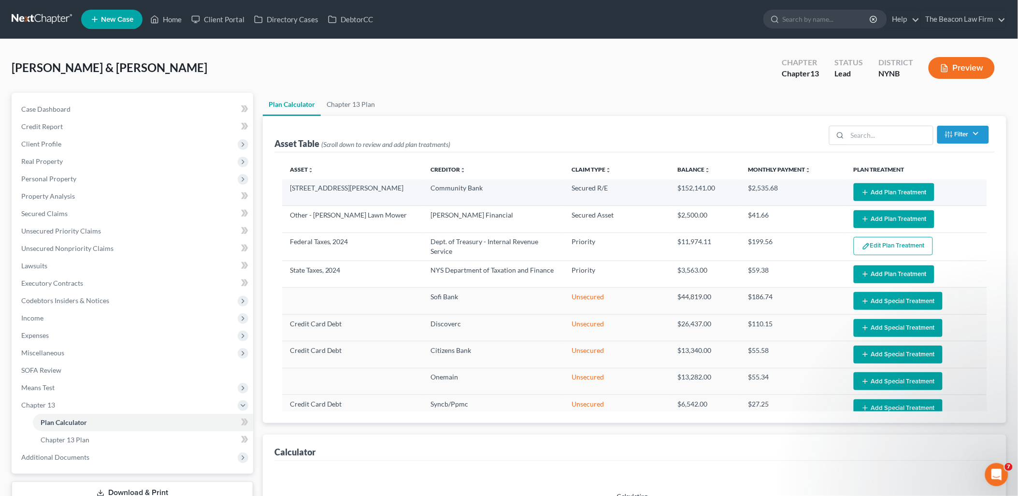
select select "59"
click at [895, 191] on button "Add Plan Treatment" at bounding box center [894, 192] width 81 height 18
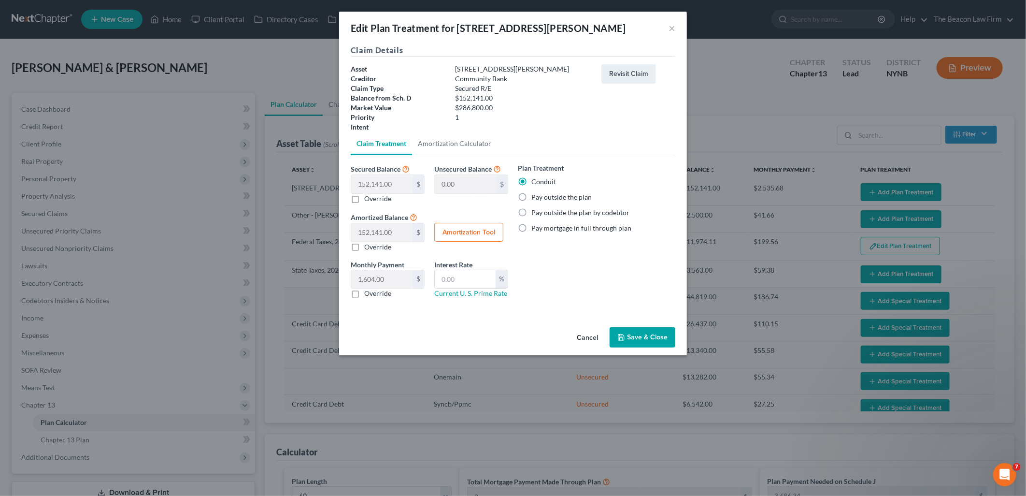
click at [564, 197] on label "Pay outside the plan" at bounding box center [562, 197] width 60 height 10
click at [542, 197] on input "Pay outside the plan" at bounding box center [538, 195] width 6 height 6
radio input "true"
click at [649, 341] on button "Save & Close" at bounding box center [643, 337] width 66 height 20
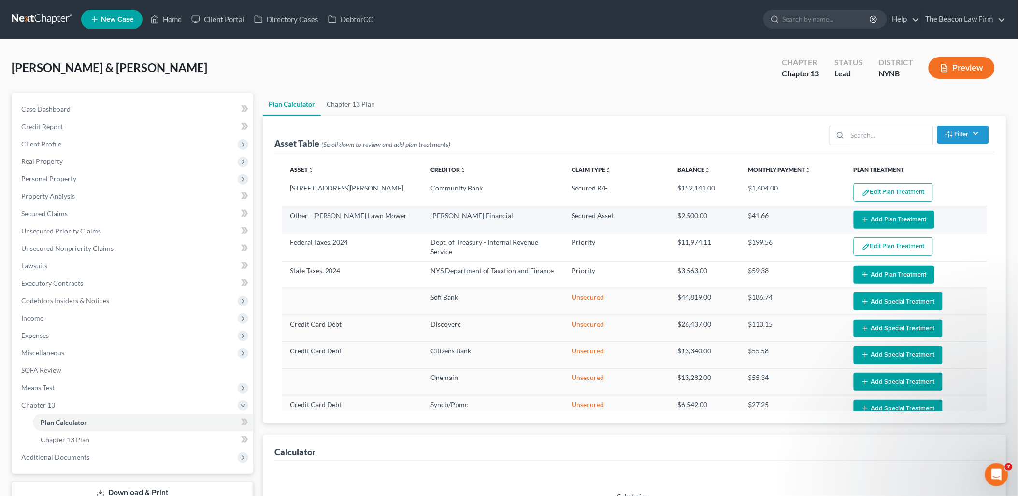
select select "59"
click at [875, 224] on button "Add Plan Treatment" at bounding box center [894, 220] width 81 height 18
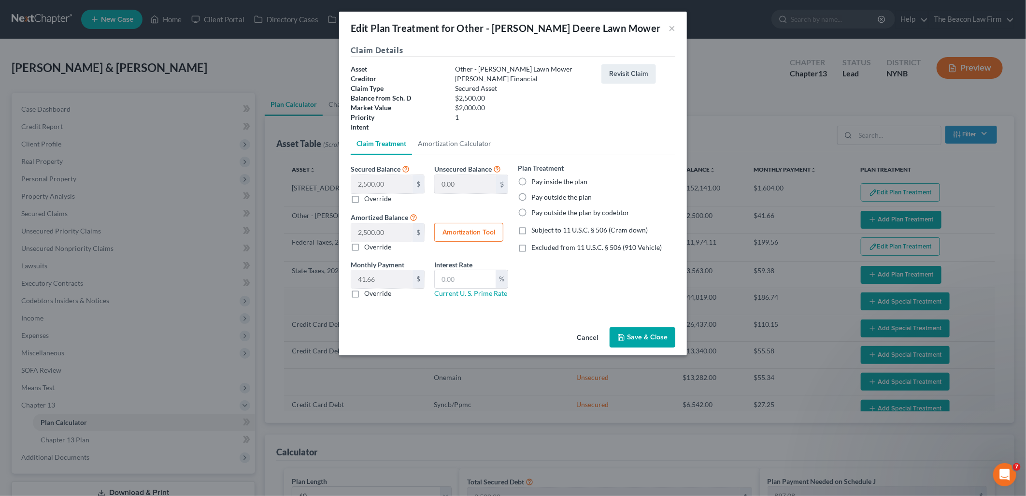
click at [561, 198] on label "Pay outside the plan" at bounding box center [562, 197] width 60 height 10
click at [542, 198] on input "Pay outside the plan" at bounding box center [538, 195] width 6 height 6
radio input "true"
click at [639, 337] on button "Save & Close" at bounding box center [643, 337] width 66 height 20
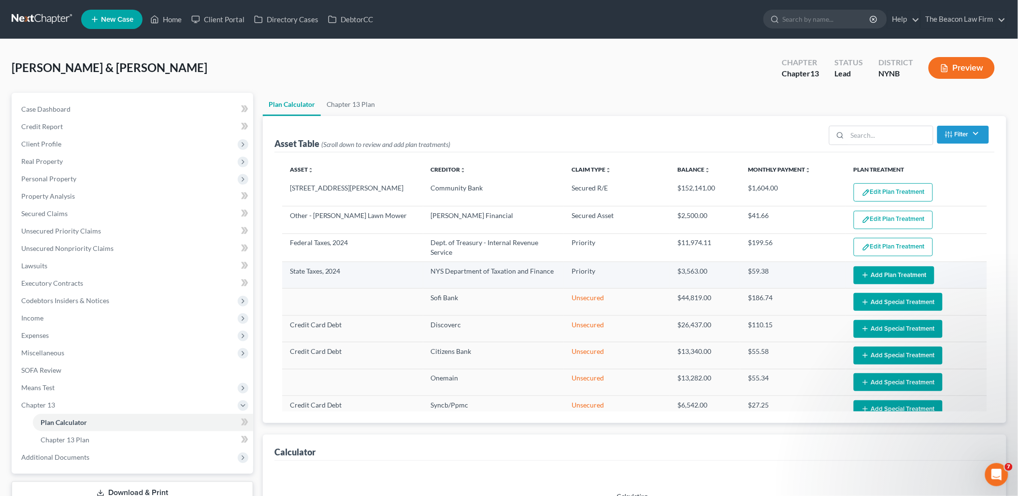
select select "59"
click at [900, 273] on button "Add Plan Treatment" at bounding box center [894, 275] width 81 height 18
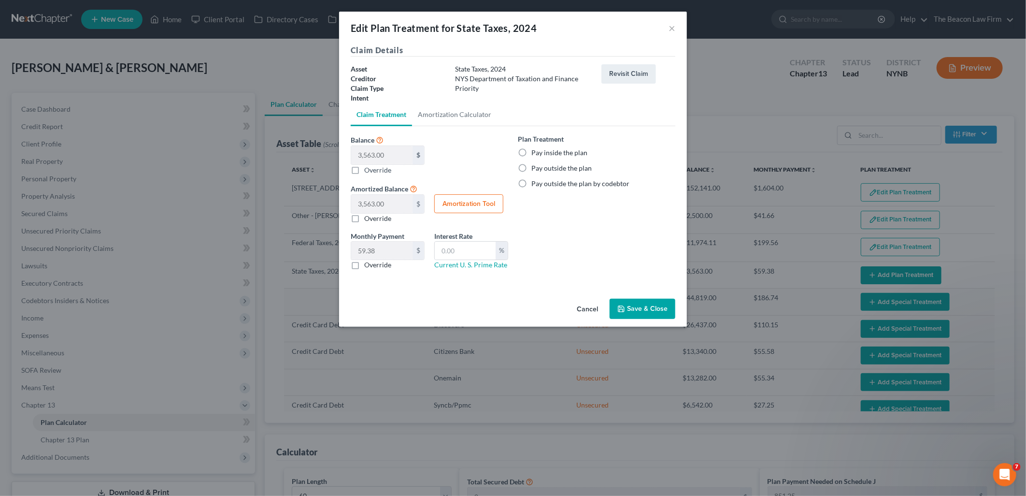
click at [550, 152] on label "Pay inside the plan" at bounding box center [560, 153] width 56 height 10
click at [542, 152] on input "Pay inside the plan" at bounding box center [538, 151] width 6 height 6
radio input "true"
click at [650, 315] on button "Save & Close" at bounding box center [643, 309] width 66 height 20
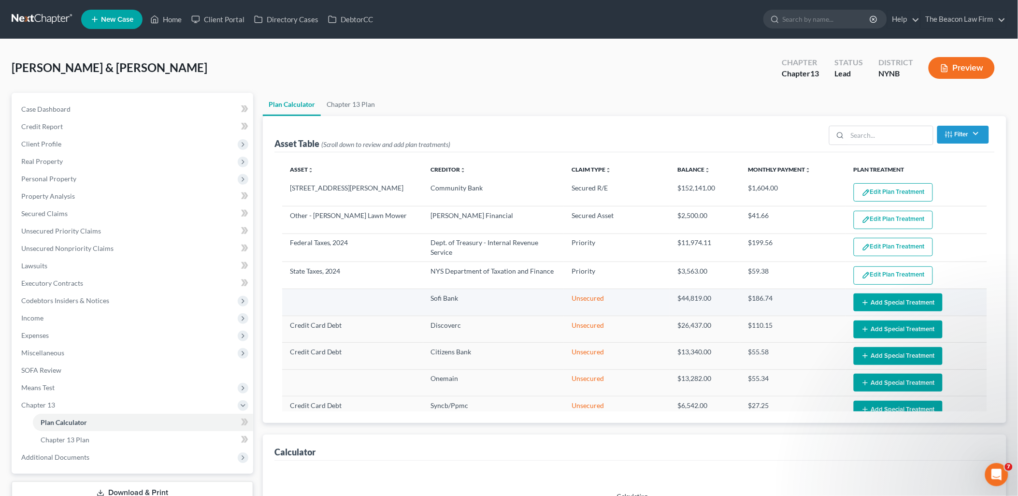
select select "59"
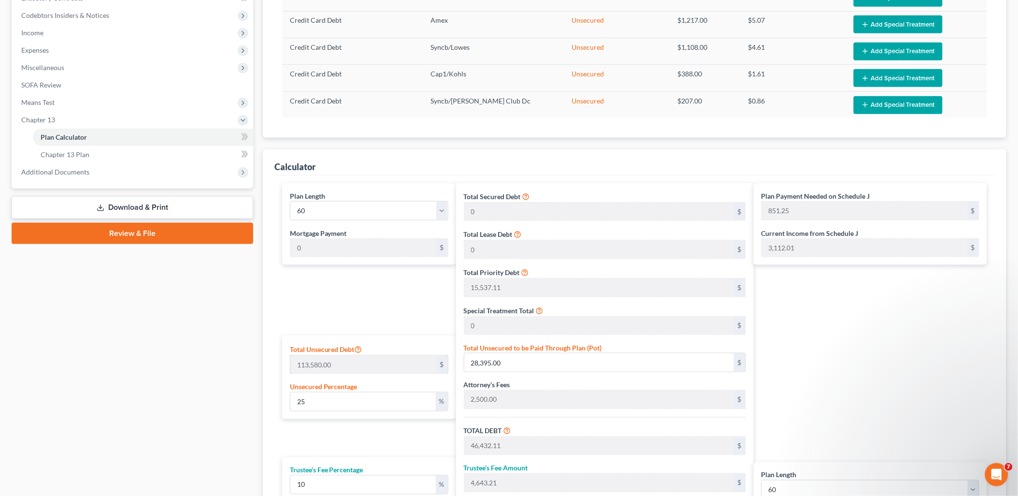
scroll to position [322, 0]
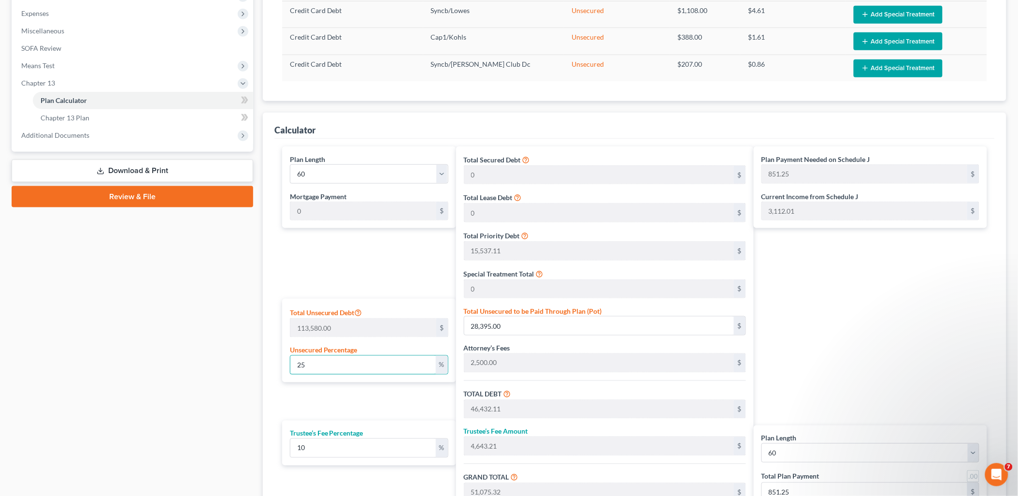
drag, startPoint x: 349, startPoint y: 359, endPoint x: 258, endPoint y: 360, distance: 91.3
click at [258, 360] on div "Plan Calculator Chapter 13 Plan Asset Table (Scroll down to review and add plan…" at bounding box center [634, 176] width 753 height 810
type input "5"
type input "5,679.00"
type input "23,716.11"
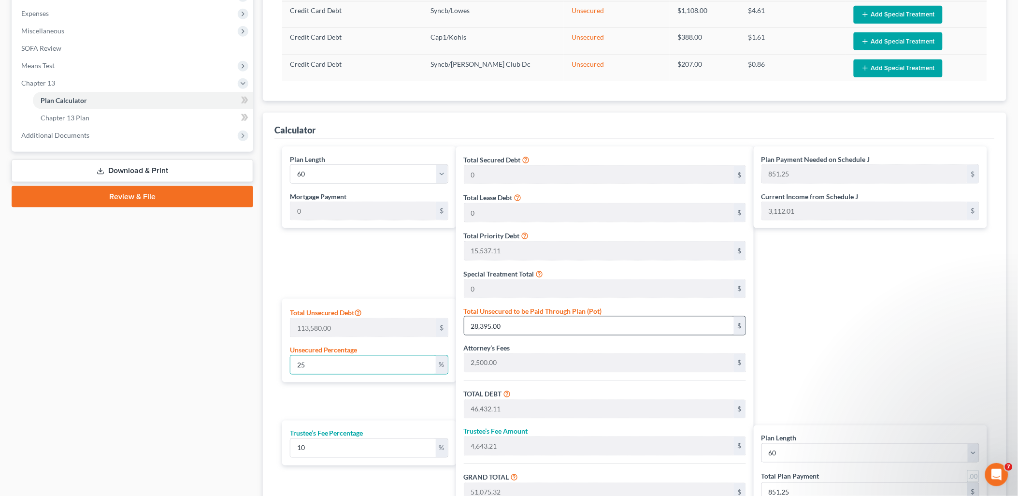
type input "2,371.61"
type input "26,087.72"
type input "434.79"
type input "50"
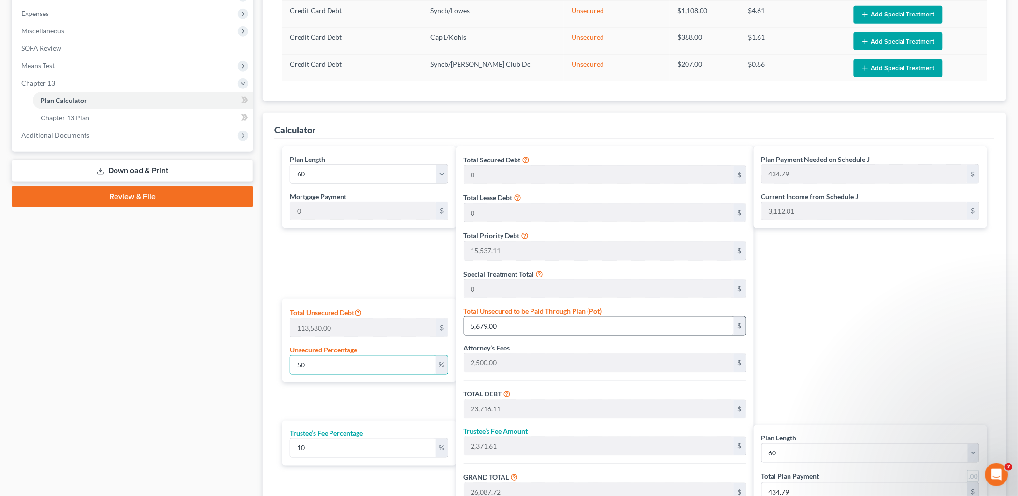
type input "56,790.00"
type input "74,827.11"
type input "7,482.71"
type input "82,309.82"
type input "1,371.83"
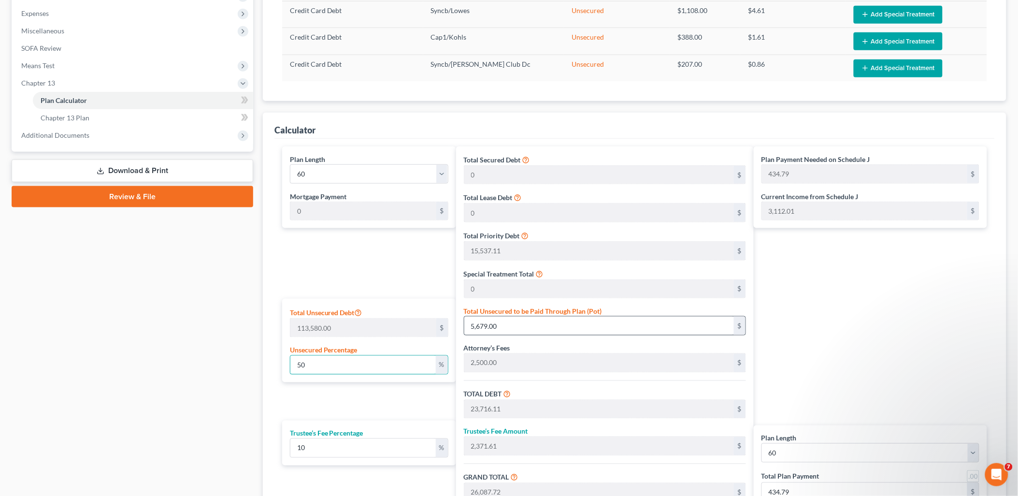
type input "1,371.83"
click at [520, 321] on input "56,790.00" at bounding box center [599, 326] width 270 height 18
click at [529, 331] on input "56,790.00" at bounding box center [599, 326] width 270 height 18
drag, startPoint x: 529, startPoint y: 331, endPoint x: 453, endPoint y: 331, distance: 75.4
click at [459, 331] on div "Total Secured Debt 0 $ Total Lease Debt 0 $ Total Priority Debt 15,537.11 $ Spe…" at bounding box center [605, 342] width 298 height 392
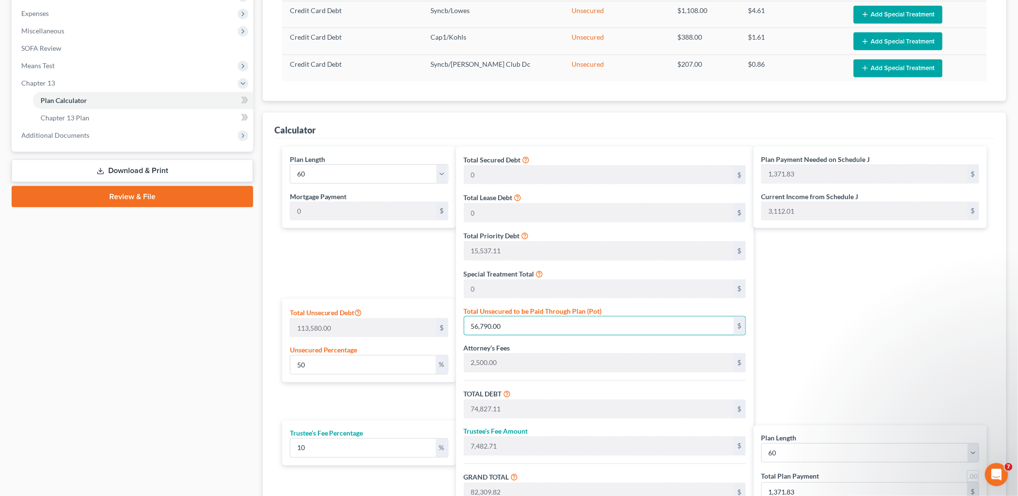
type input "0.0035217467864060575"
type input "4"
type input "18,041.11"
type input "1,804.11"
type input "19,845.22"
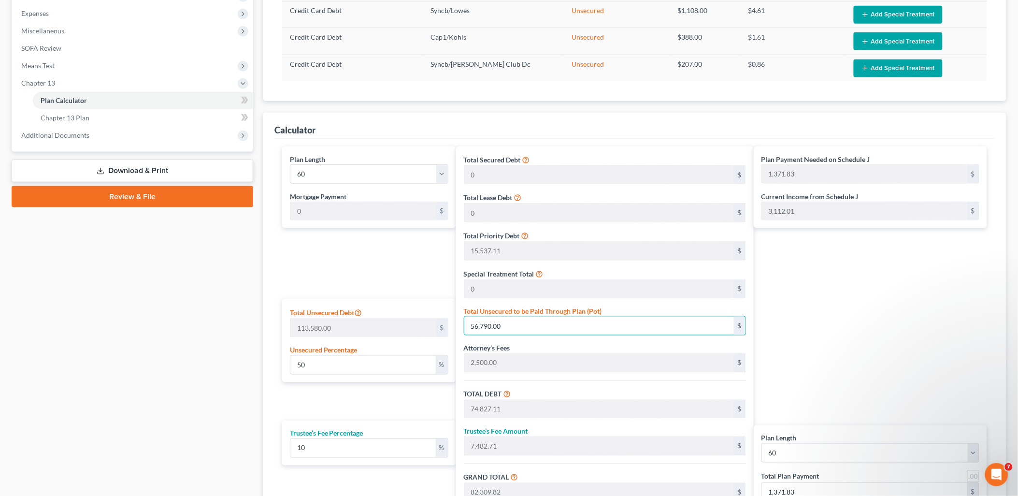
type input "330.75"
type input "0.04050008804366966"
type input "46"
type input "18,083.11"
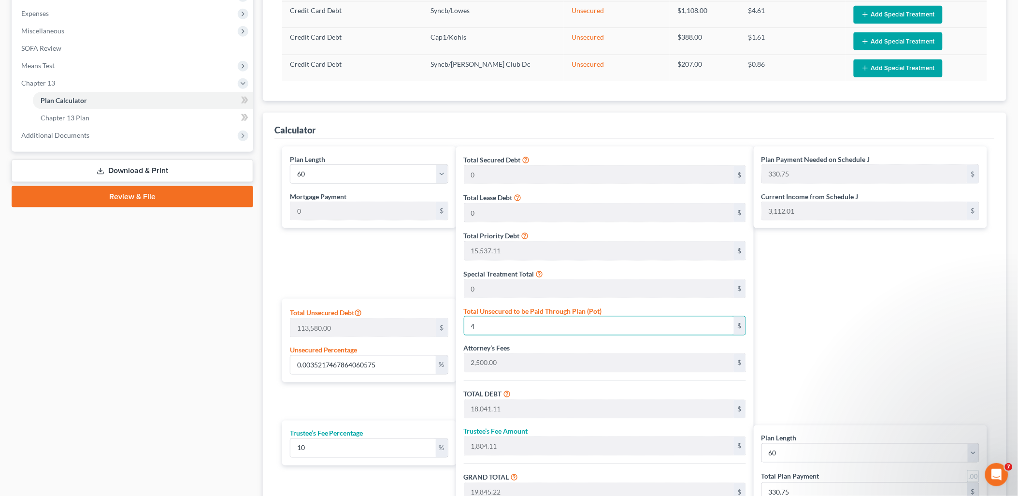
type input "1,808.31"
type input "19,891.42"
type input "331.52"
type input "0.41116393731290724"
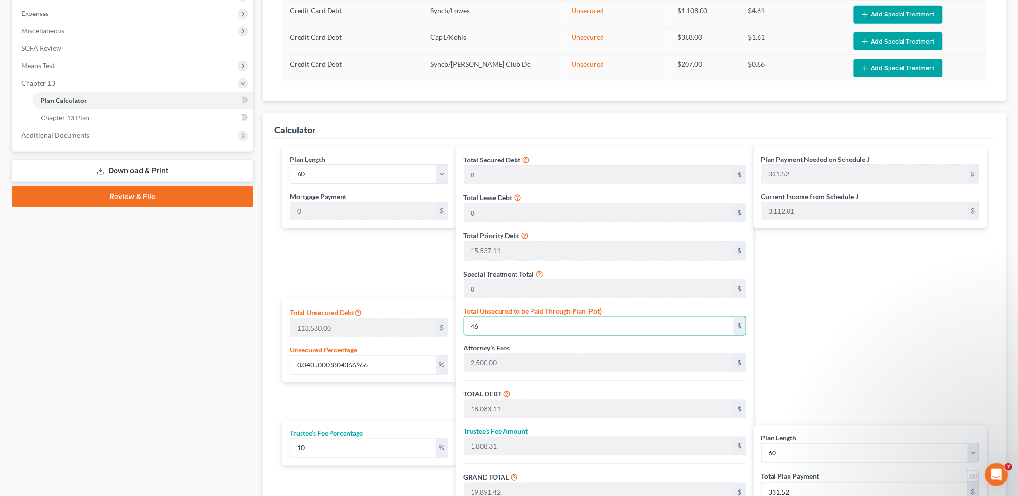
type input "467"
type input "18,504.11"
type input "1,850.41"
type input "20,354.52"
type input "339.24"
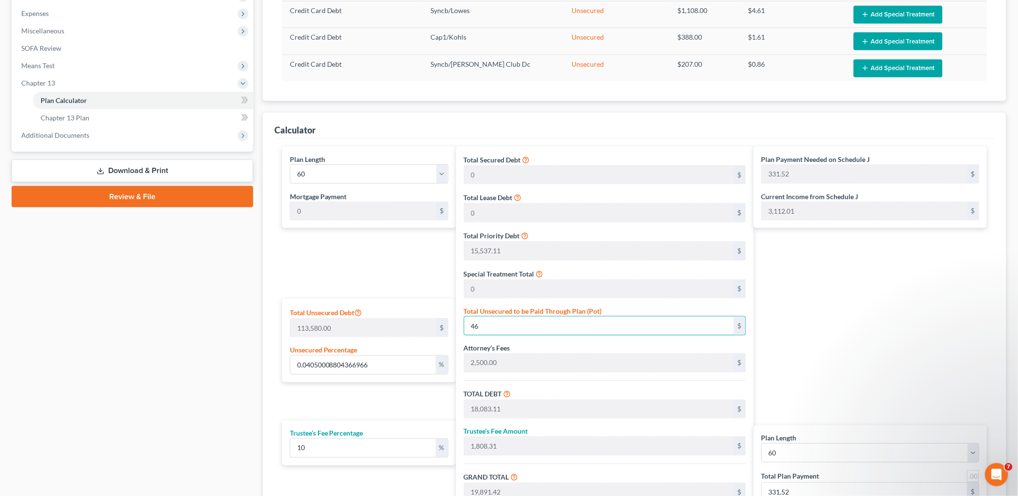
type input "339.24"
type input "4.116041556612079"
type input "4675"
type input "22,712.11"
type input "2,271.21"
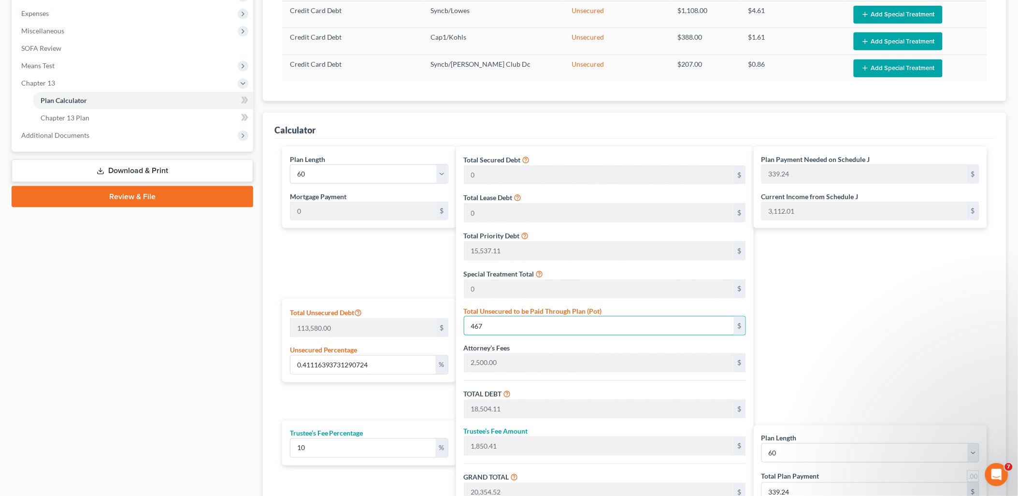
type input "24,983.32"
type input "416.38"
type input "4,675"
type input "41.16833949639021"
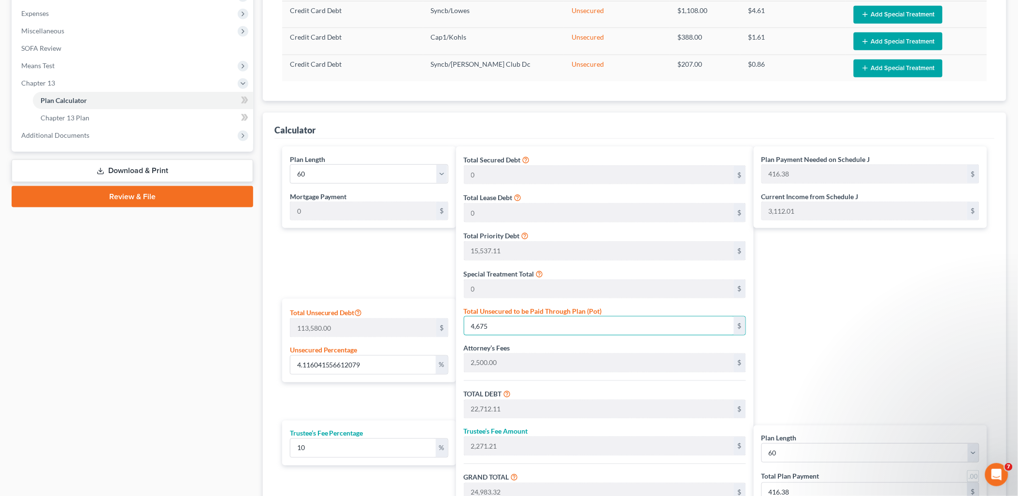
type input "4,6759"
type input "64,796.11"
type input "6,479.61"
type input "71,275.72"
type input "1,187.92"
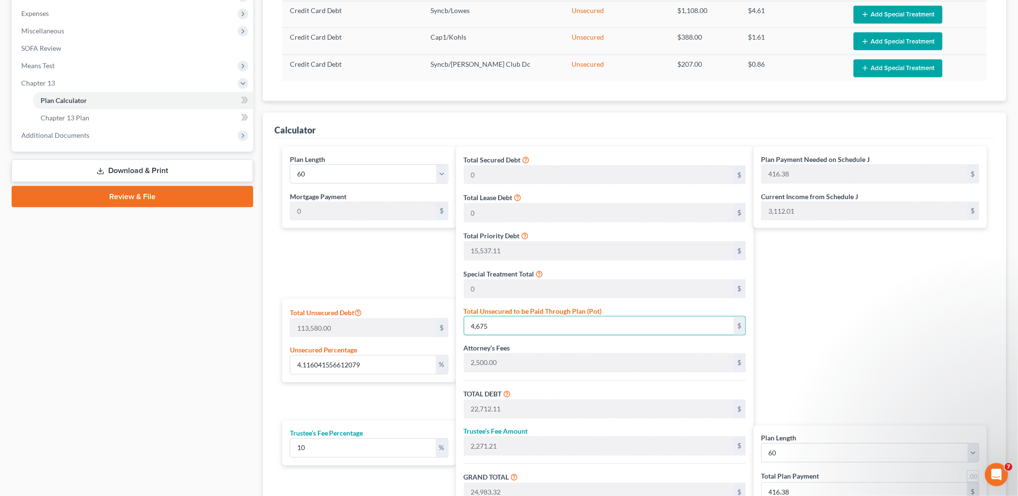
type input "1,187.92"
type input "46,759.00"
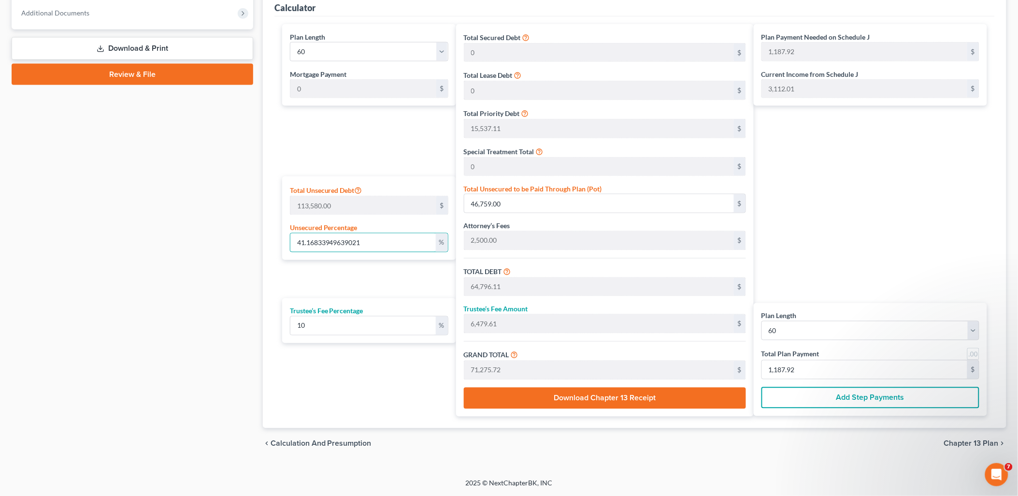
drag, startPoint x: 378, startPoint y: 238, endPoint x: 253, endPoint y: 239, distance: 125.2
click at [253, 239] on div "Petition Navigation Case Dashboard Payments Invoices Payments Payments Credit R…" at bounding box center [509, 54] width 1005 height 810
type input "4"
type input "4,543.20"
type input "22,580.31"
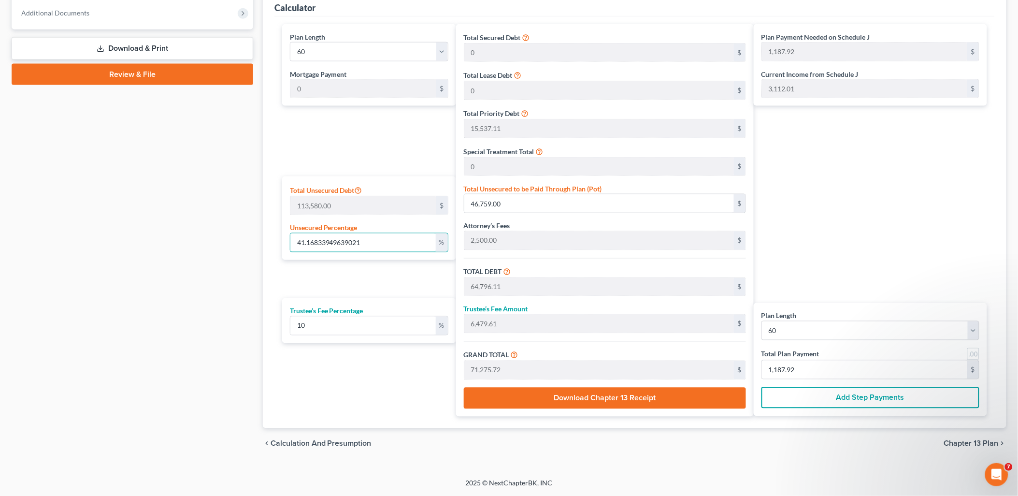
type input "2,258.03"
type input "24,838.34"
type input "413.97"
type input "42"
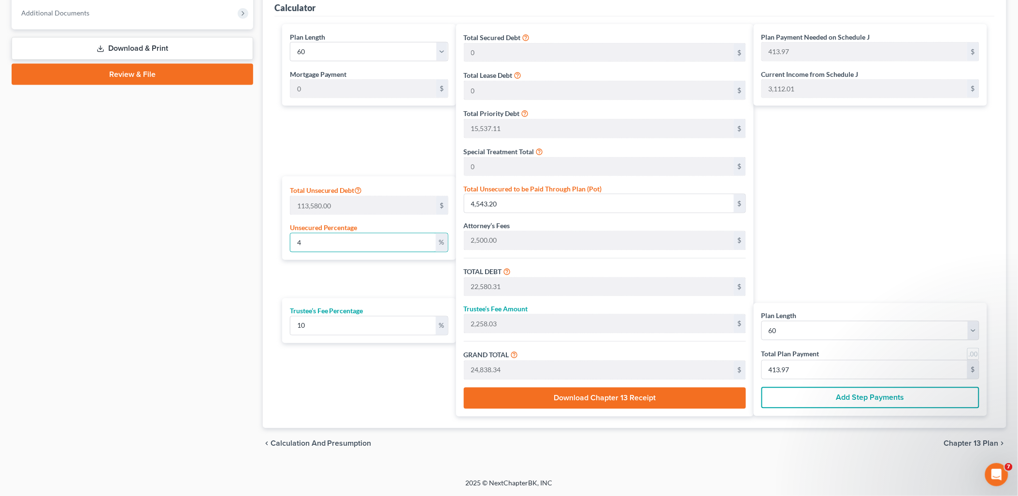
type input "47,703.60"
type input "65,740.70"
type input "6,574.07"
type input "72,314.78"
type input "1,205.24"
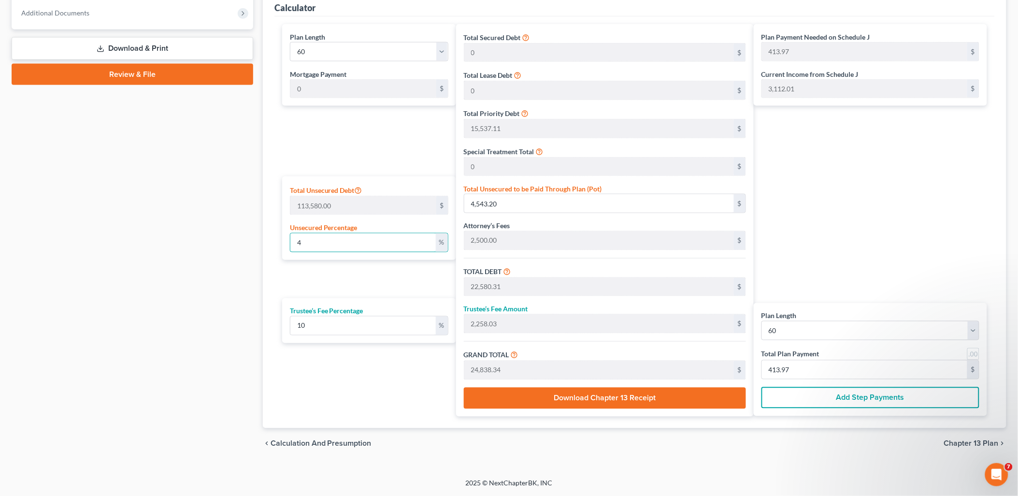
type input "1,205.24"
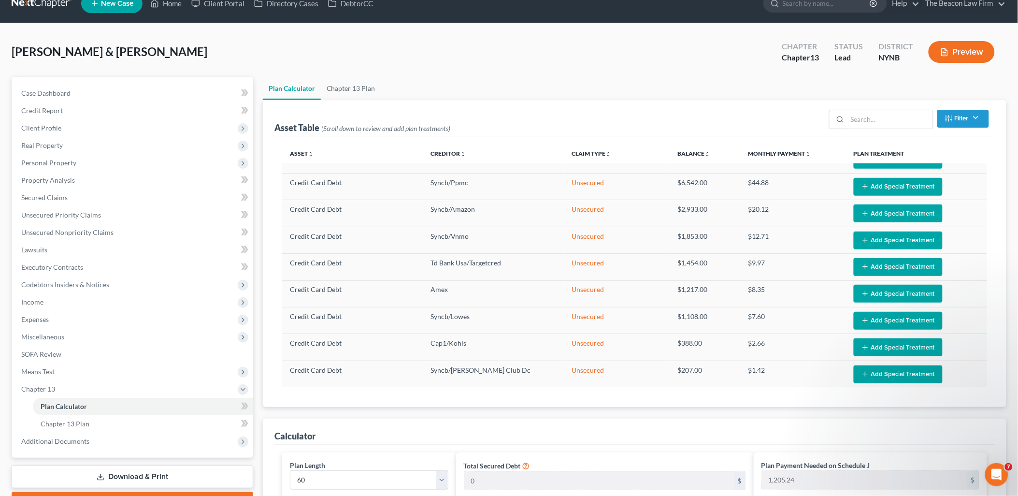
scroll to position [338, 0]
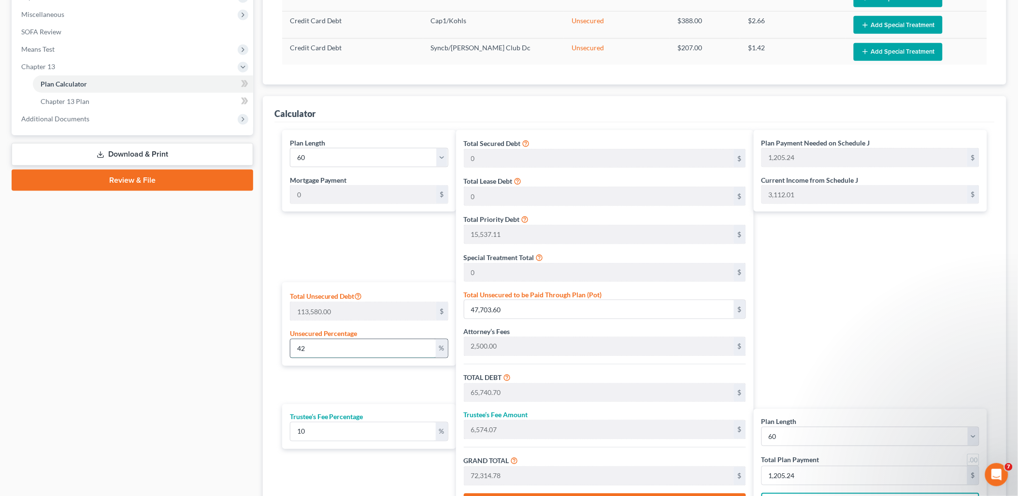
click at [334, 350] on input "42" at bounding box center [362, 348] width 145 height 18
type input "4"
type input "4,543.20"
type input "22,580.31"
type input "2,258.03"
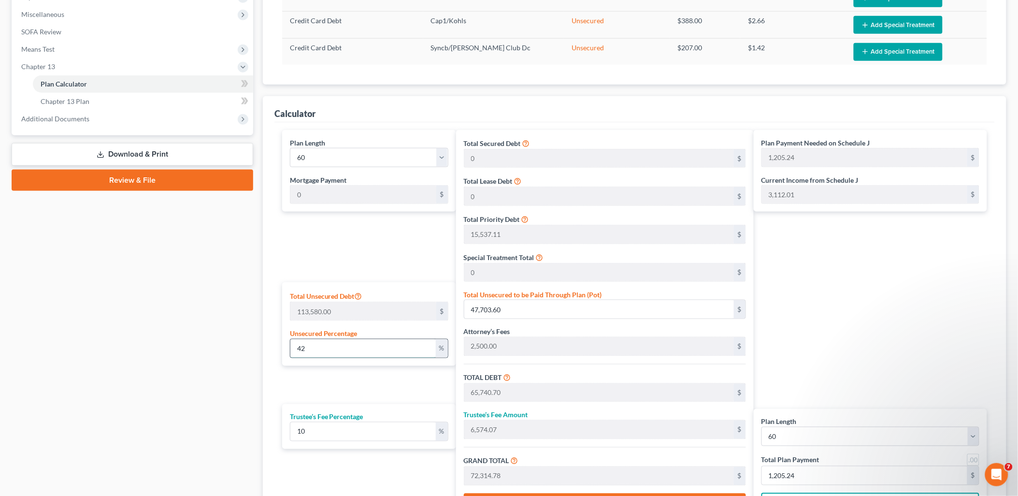
type input "24,838.34"
type input "413.97"
type input "18,037.11"
type input "1,803.71"
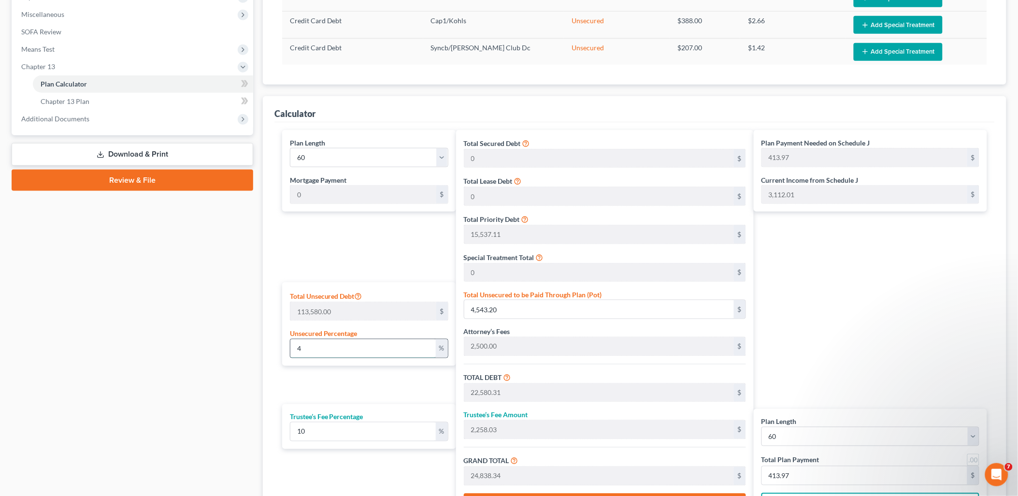
type input "19,840.82"
type input "330.68"
type input "1"
type input "1,135.80"
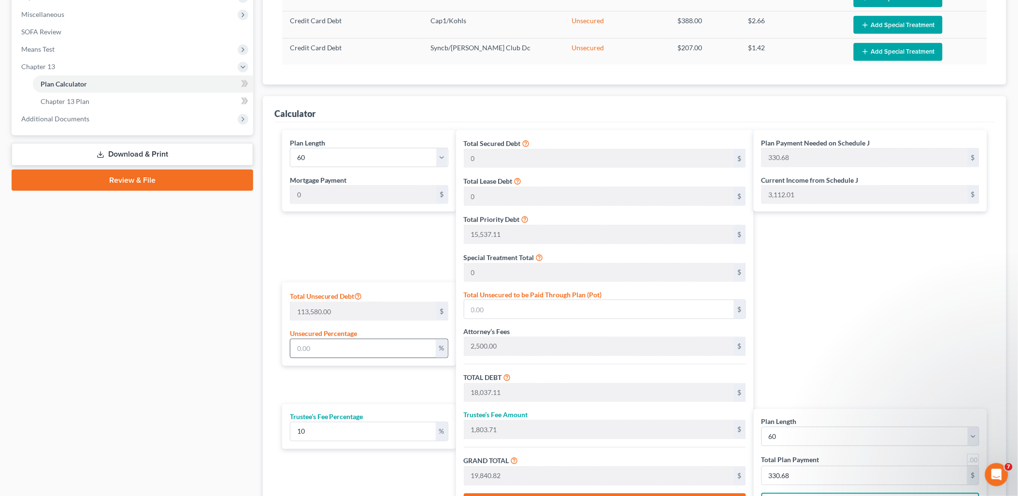
type input "19,172.91"
type input "1,917.29"
type input "21,090.20"
type input "351.50"
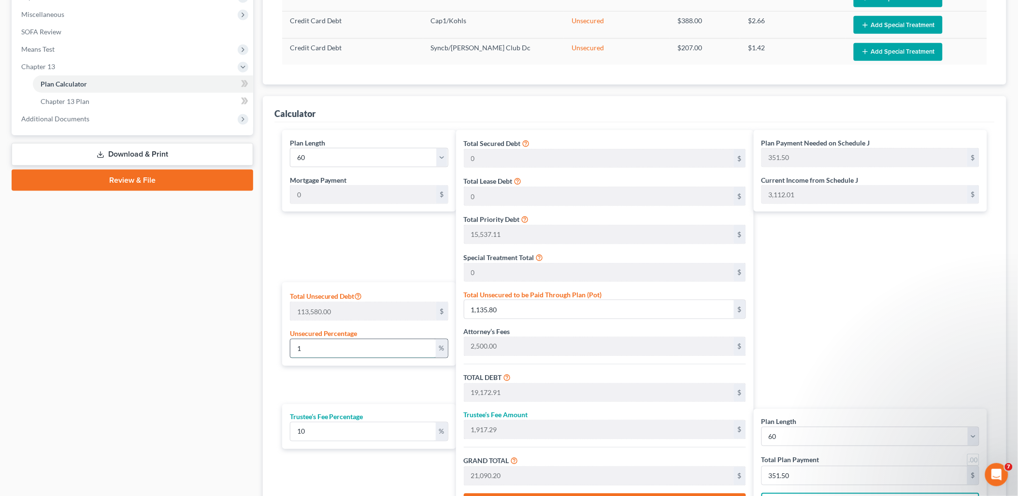
type input "10"
type input "11,358.00"
type input "29,395.11"
type input "2,939.51"
type input "32,334.62"
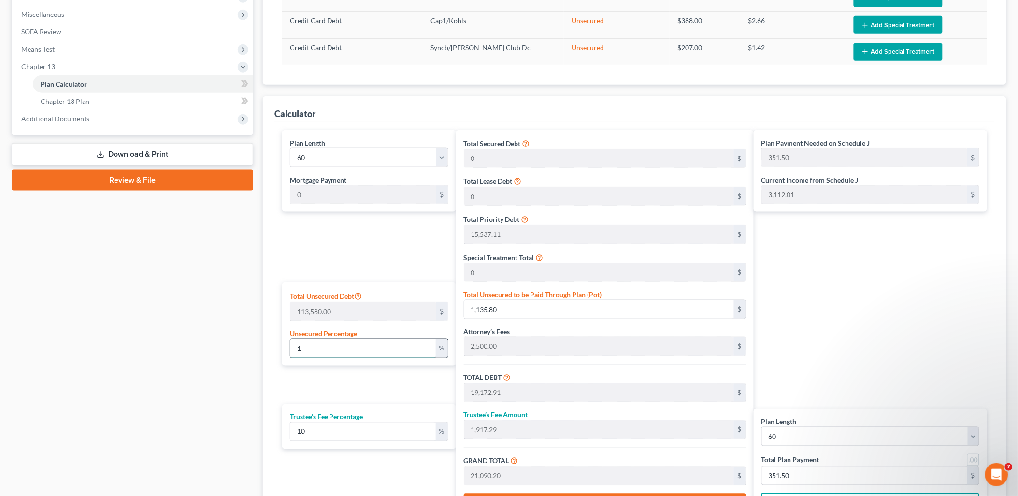
type input "538.91"
type input "100"
type input "113,580.00"
type input "131,617.11"
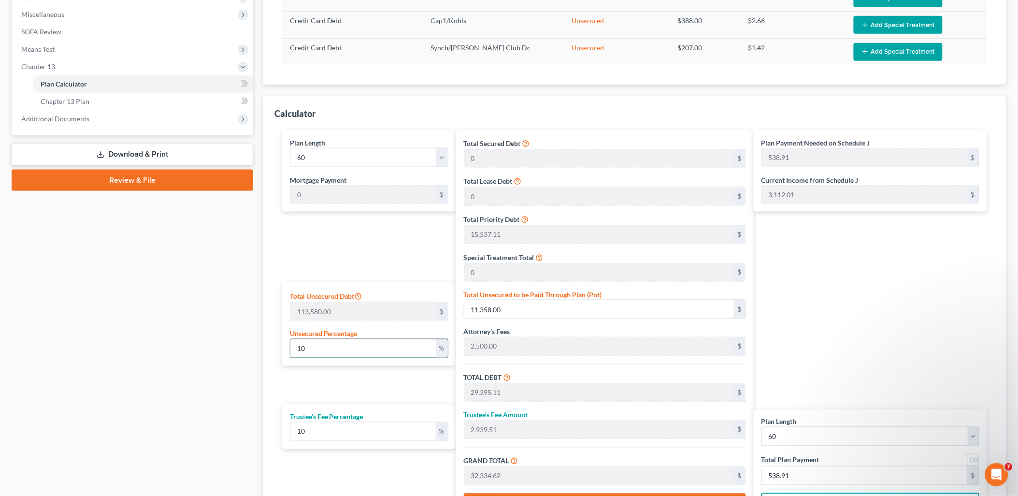
type input "13,161.71"
type input "144,778.82"
type input "2,412.98"
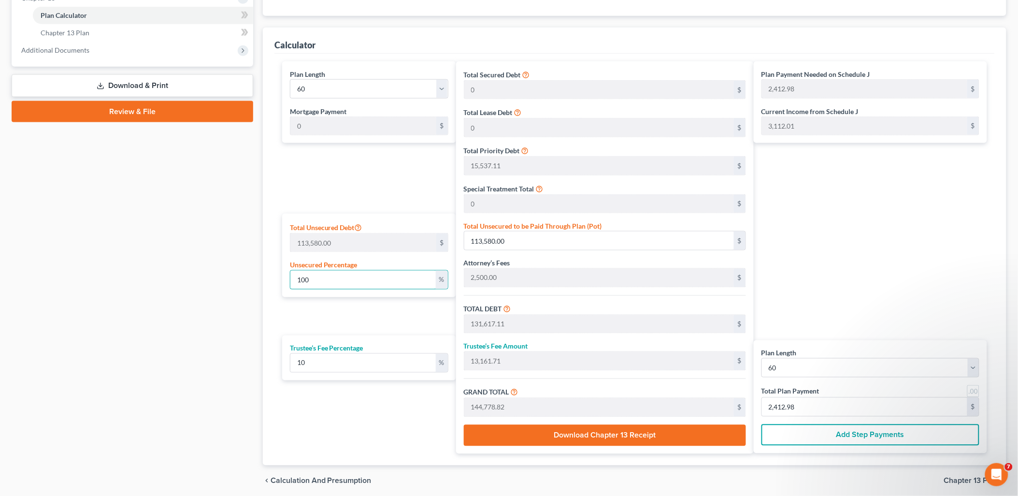
scroll to position [446, 0]
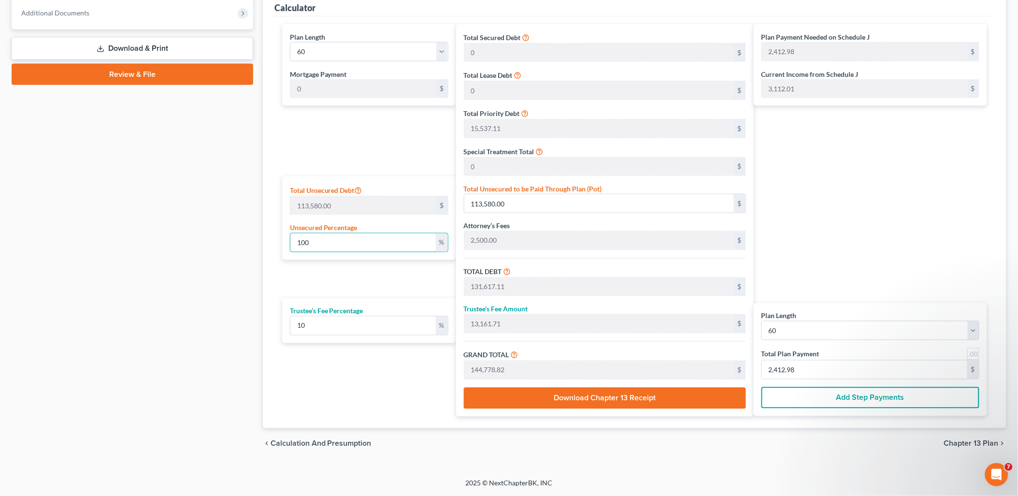
type input "100"
click at [976, 446] on span "Chapter 13 Plan" at bounding box center [971, 444] width 55 height 8
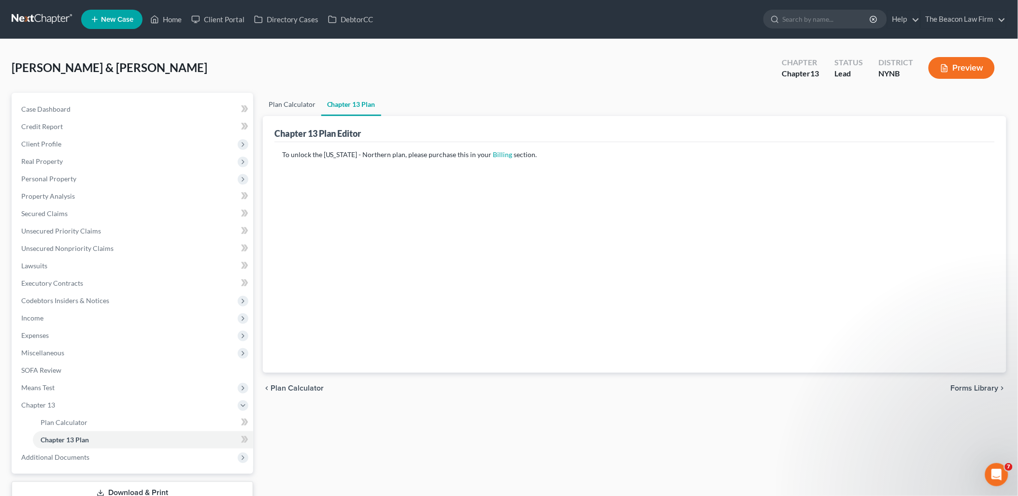
click at [284, 103] on link "Plan Calculator" at bounding box center [292, 104] width 58 height 23
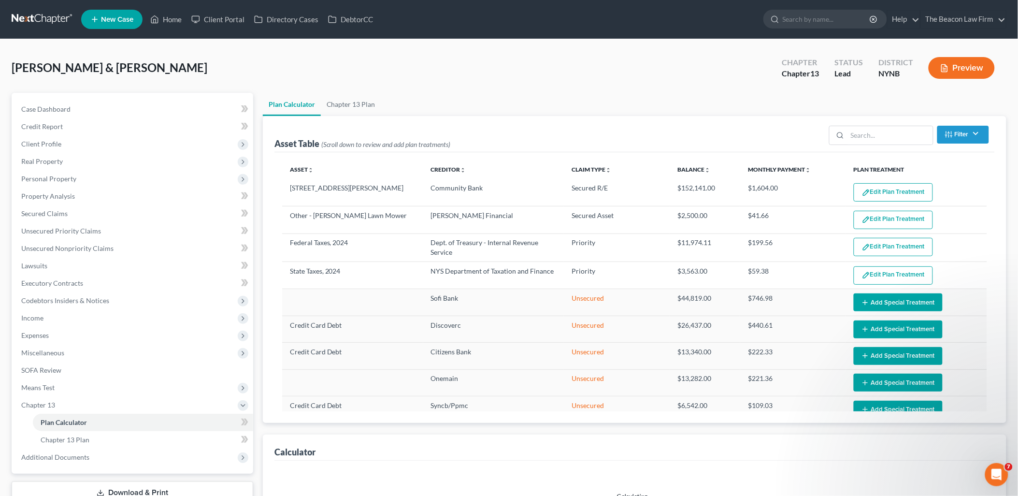
select select "59"
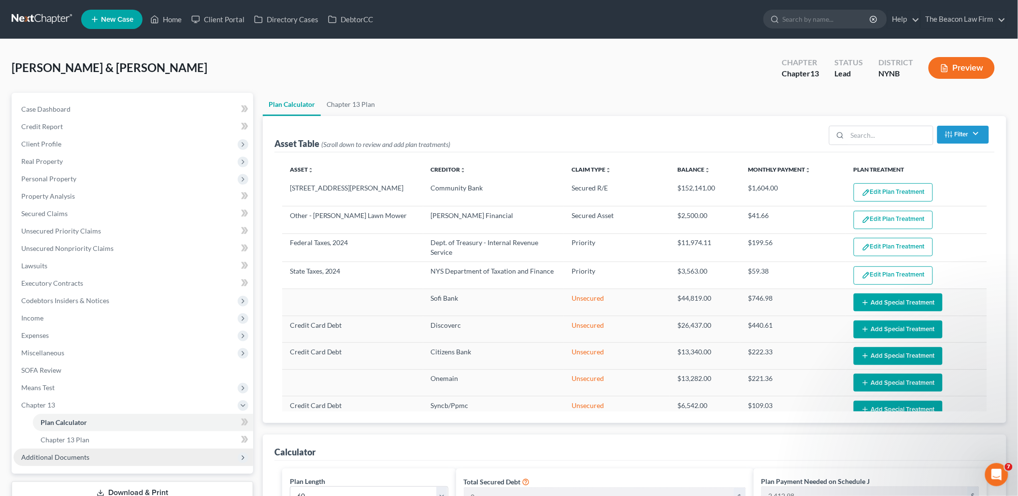
click at [71, 454] on span "Additional Documents" at bounding box center [55, 457] width 68 height 8
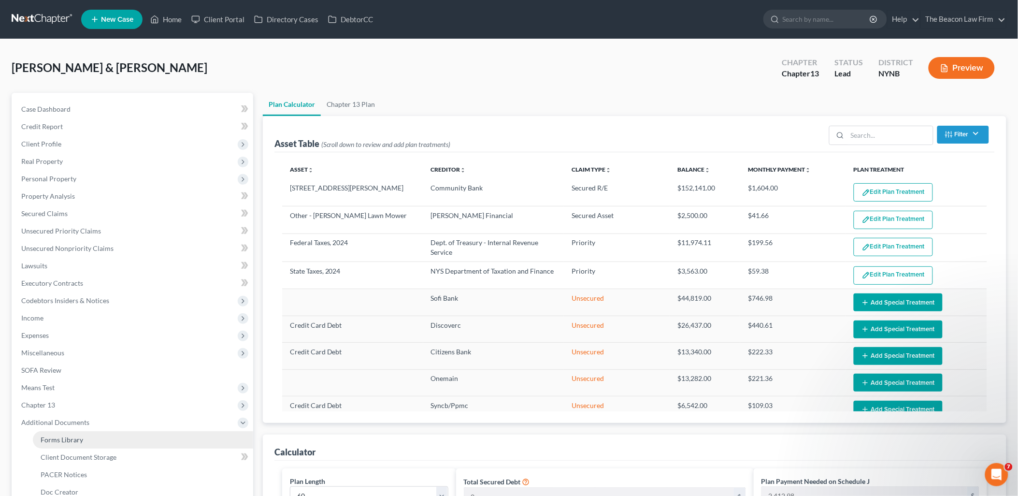
click at [70, 438] on span "Forms Library" at bounding box center [62, 439] width 43 height 8
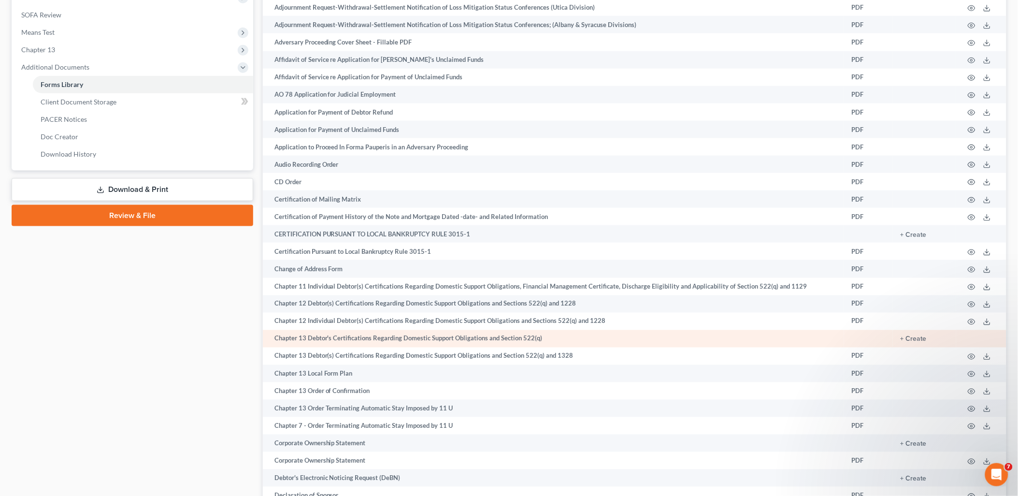
scroll to position [429, 0]
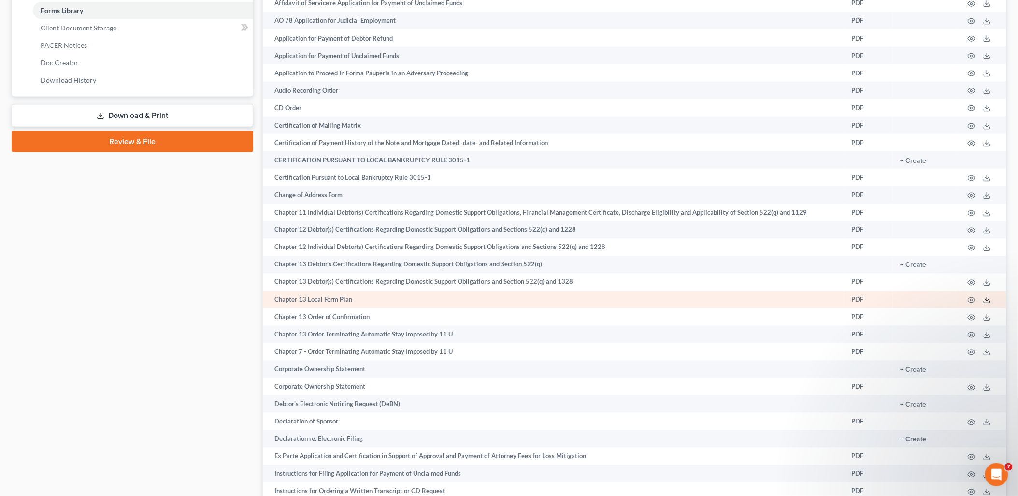
click at [991, 304] on icon at bounding box center [987, 300] width 8 height 8
click at [972, 304] on icon "button" at bounding box center [972, 300] width 8 height 8
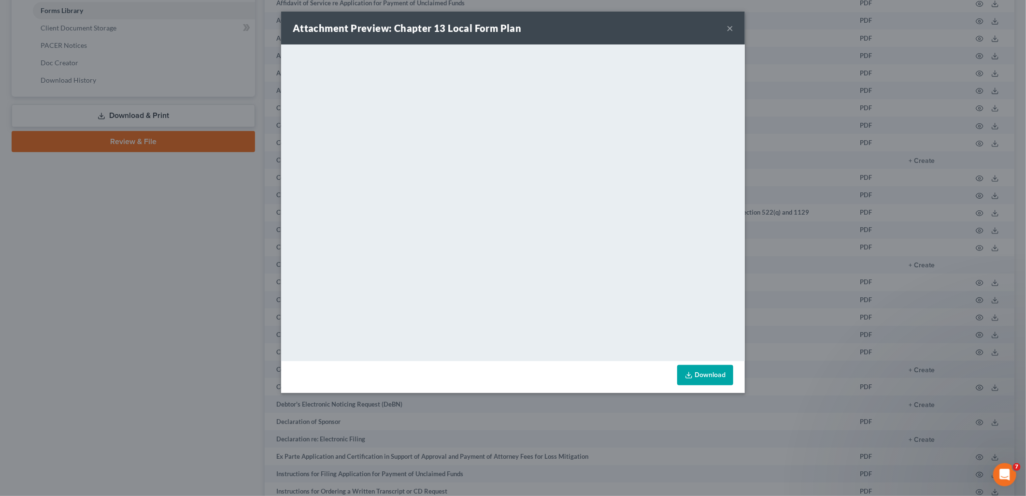
click at [730, 28] on button "×" at bounding box center [730, 28] width 7 height 12
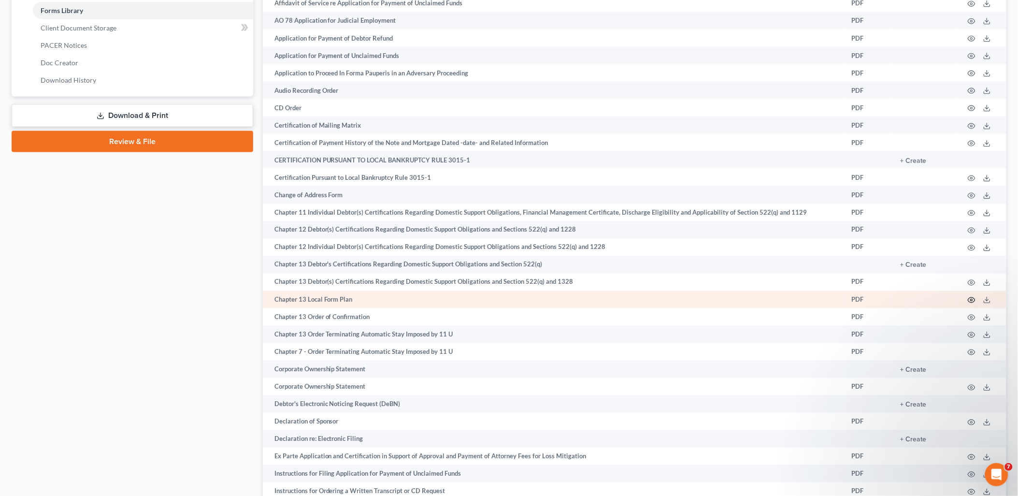
click at [969, 304] on icon "button" at bounding box center [972, 300] width 8 height 8
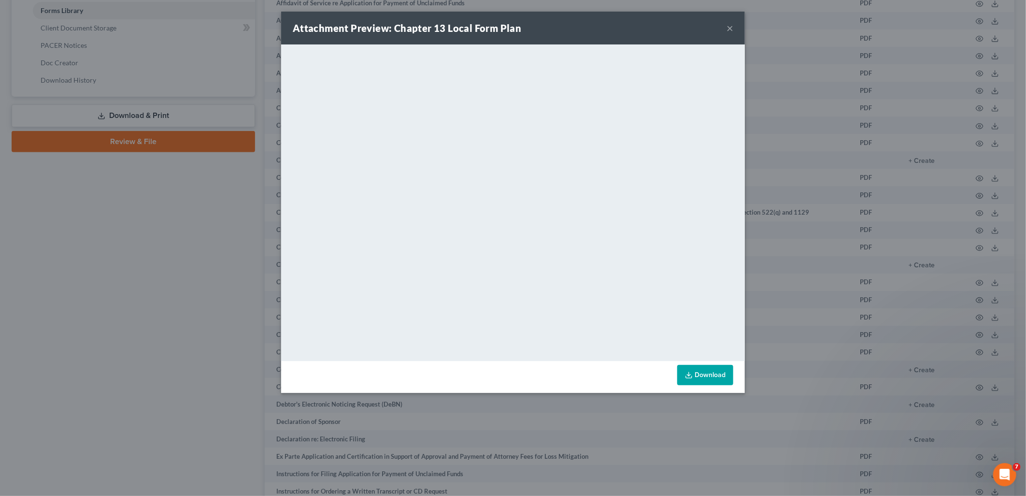
click at [728, 29] on button "×" at bounding box center [730, 28] width 7 height 12
